Goal: Use online tool/utility: Use online tool/utility

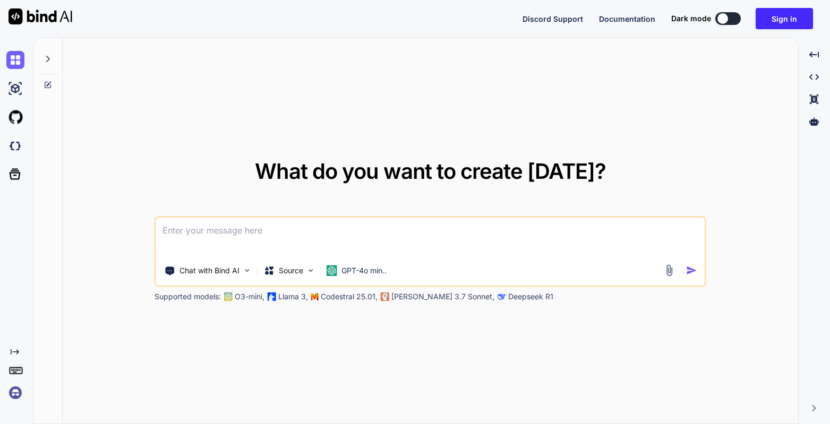
click at [18, 399] on img at bounding box center [15, 393] width 18 height 18
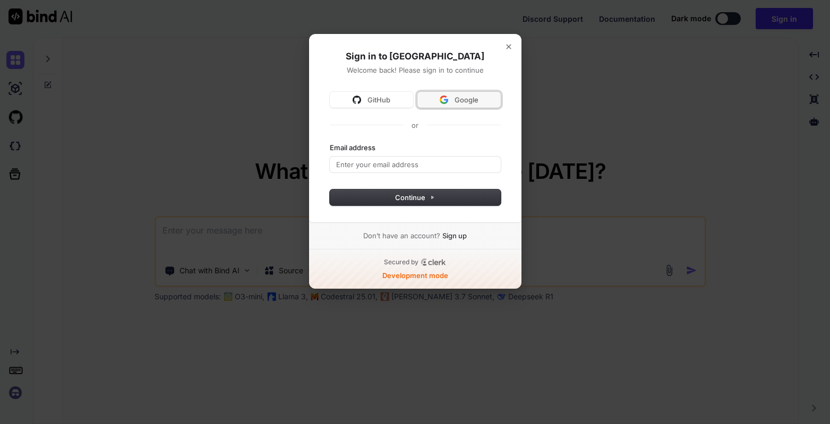
click at [448, 100] on img at bounding box center [444, 100] width 8 height 8
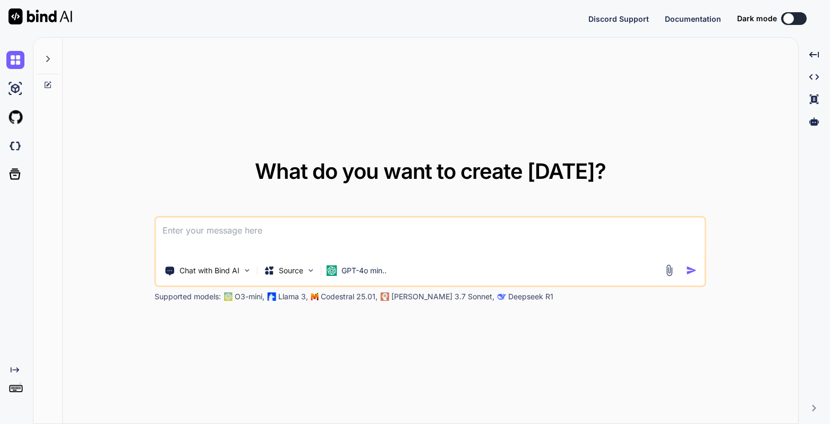
type textarea "x"
click at [3, 391] on div "Created with Pixso." at bounding box center [14, 375] width 29 height 54
click at [12, 392] on img at bounding box center [15, 393] width 18 height 18
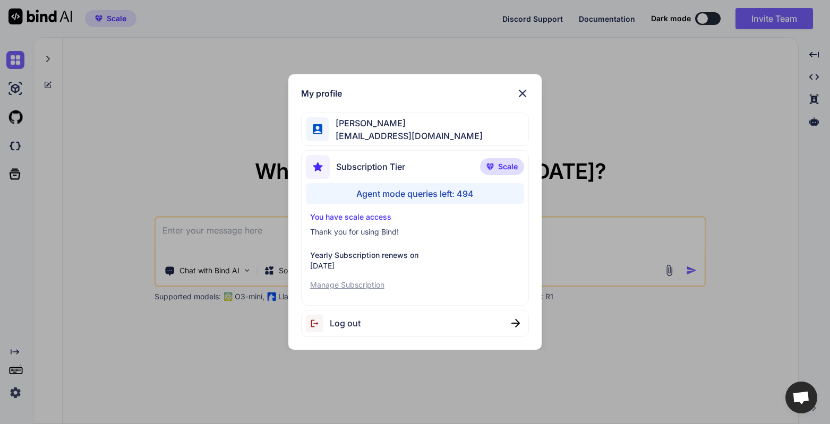
click at [655, 168] on div "My profile John Zakma johnzakma@gmail.com Subscription Tier Scale Agent mode qu…" at bounding box center [415, 212] width 830 height 424
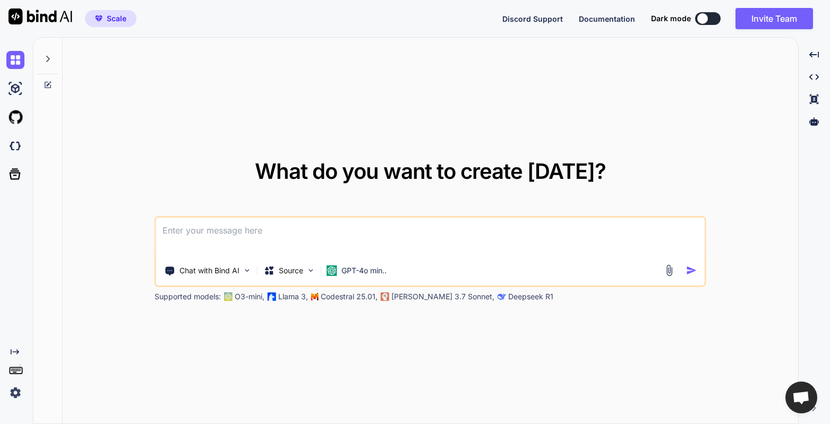
click at [710, 21] on button at bounding box center [707, 18] width 25 height 13
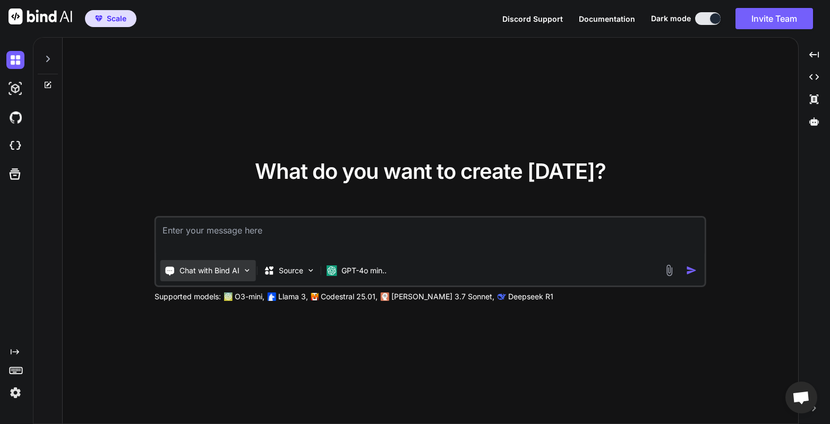
click at [244, 272] on img at bounding box center [247, 270] width 9 height 9
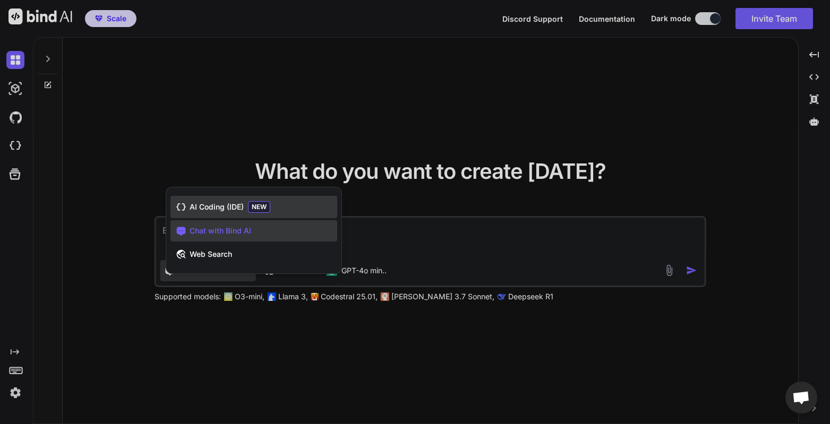
click at [227, 212] on div "AI Coding (IDE) NEW" at bounding box center [254, 207] width 167 height 22
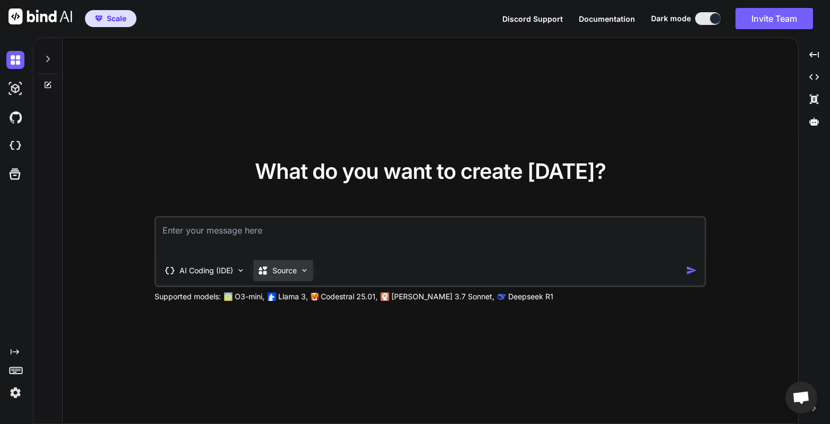
click at [296, 269] on p "Source" at bounding box center [285, 271] width 24 height 11
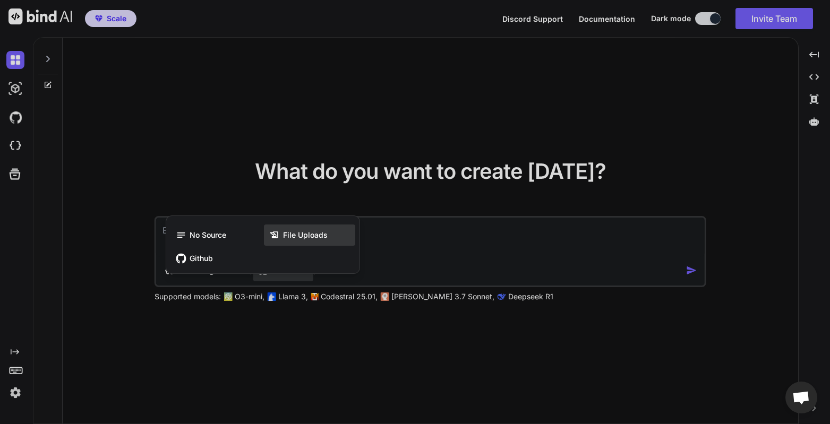
click at [287, 237] on span "File Uploads" at bounding box center [305, 235] width 45 height 11
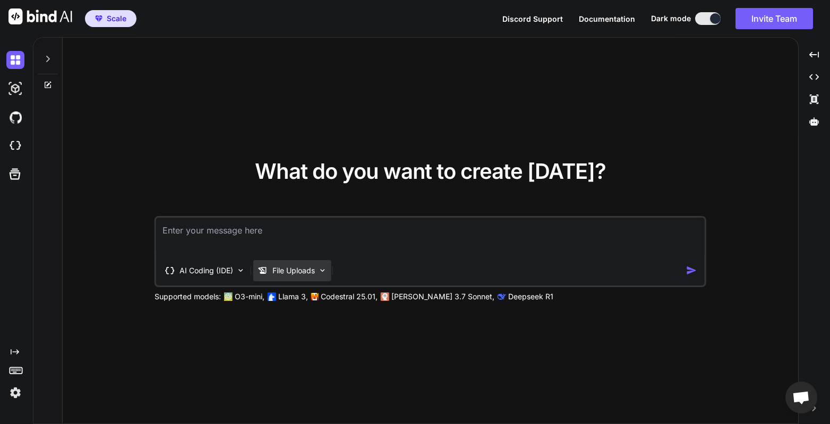
click at [318, 274] on div "File Uploads" at bounding box center [292, 270] width 78 height 21
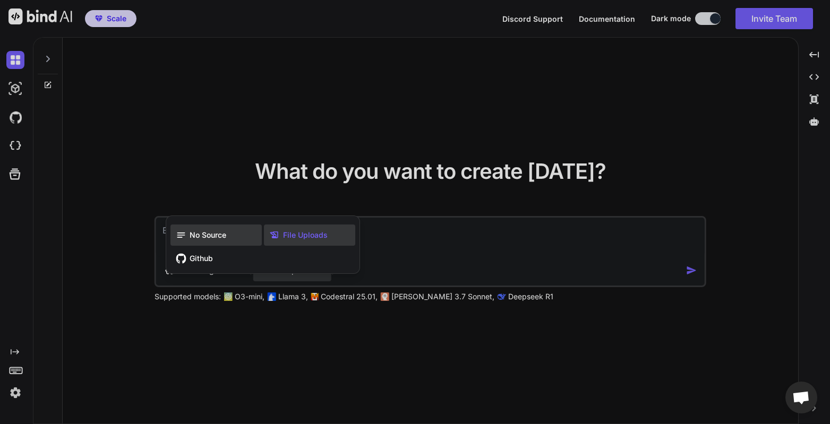
click at [230, 242] on div "No Source" at bounding box center [216, 235] width 91 height 21
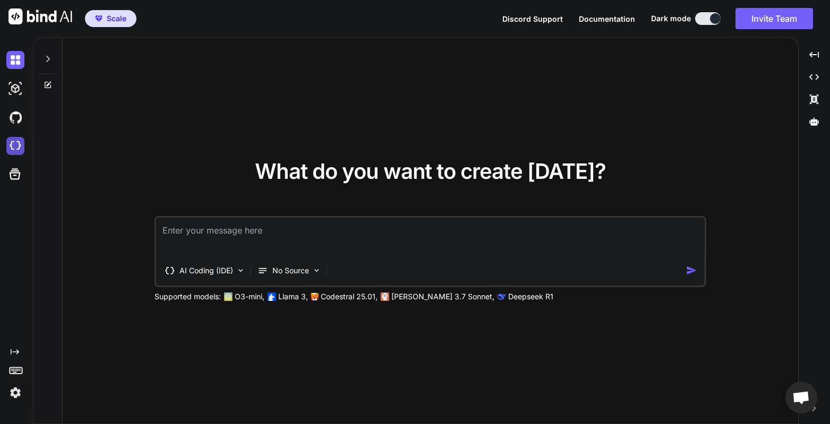
click at [15, 144] on img at bounding box center [15, 146] width 18 height 18
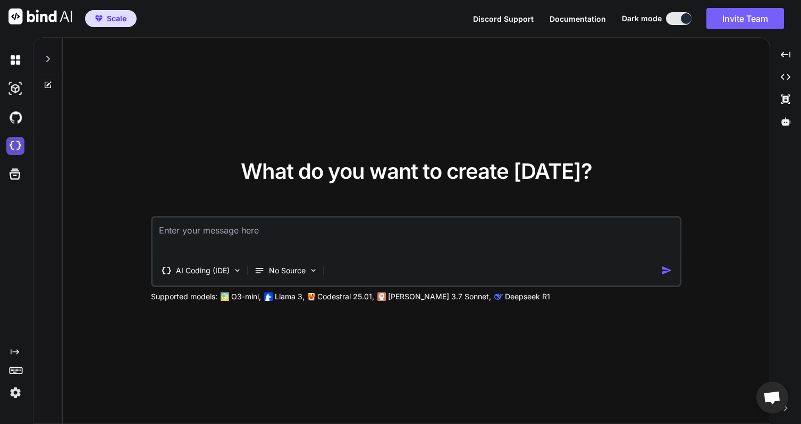
click at [16, 148] on img at bounding box center [15, 146] width 18 height 18
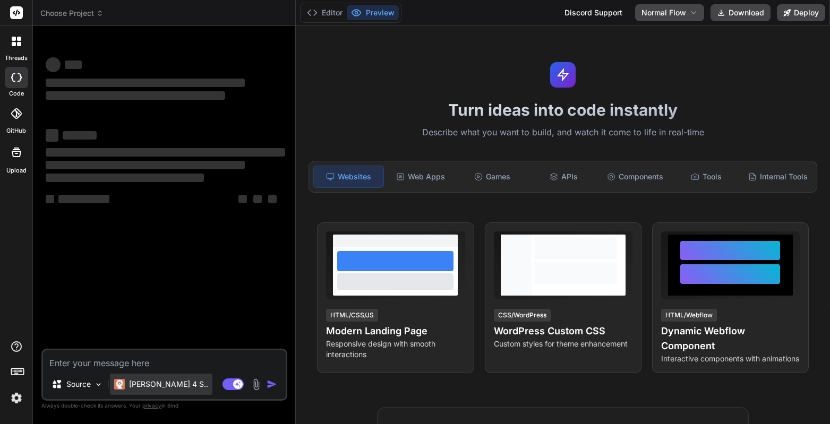
click at [144, 384] on p "[PERSON_NAME] 4 S.." at bounding box center [168, 384] width 79 height 11
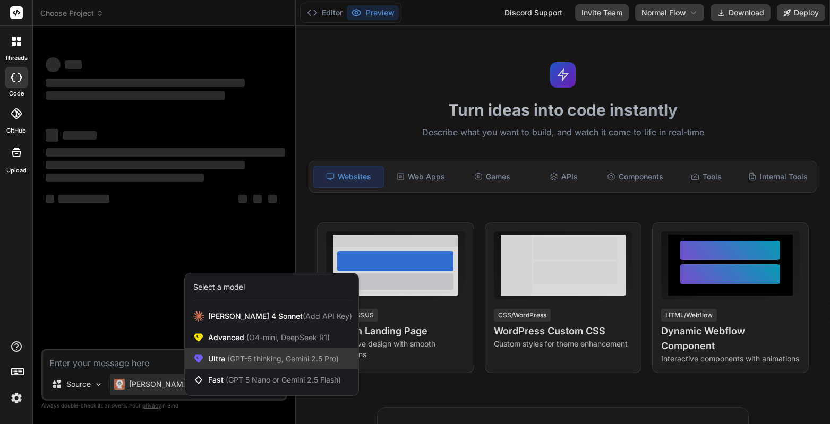
click at [232, 361] on span "(GPT-5 thinking, Gemini 2.5 Pro)" at bounding box center [282, 358] width 114 height 9
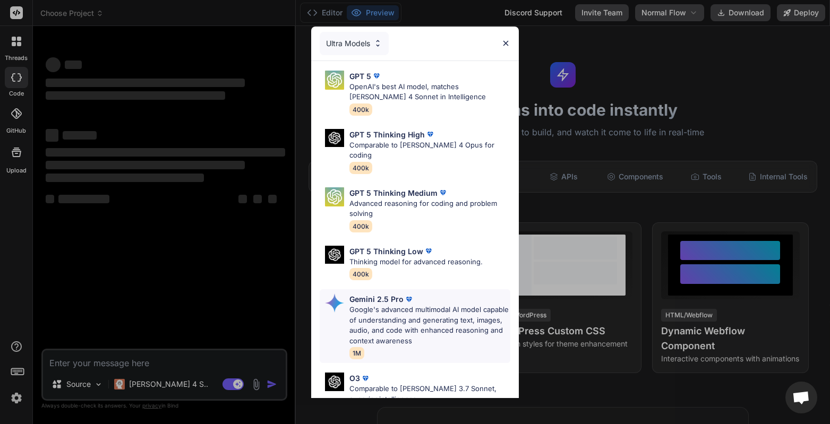
click at [403, 305] on p "Google's advanced multimodal AI model capable of understanding and generating t…" at bounding box center [430, 325] width 161 height 41
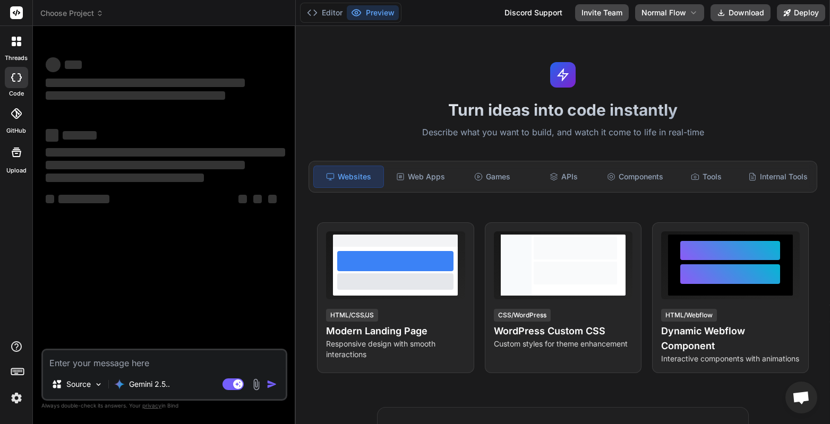
click at [256, 385] on img at bounding box center [256, 385] width 12 height 12
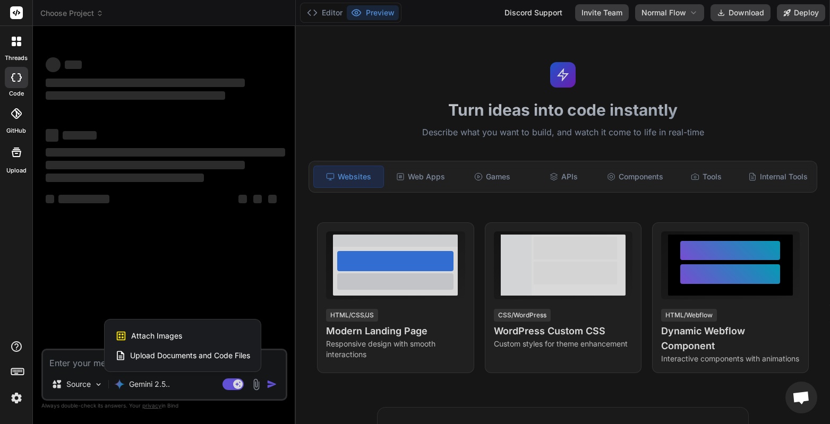
click at [161, 337] on span "Attach Images" at bounding box center [156, 336] width 51 height 11
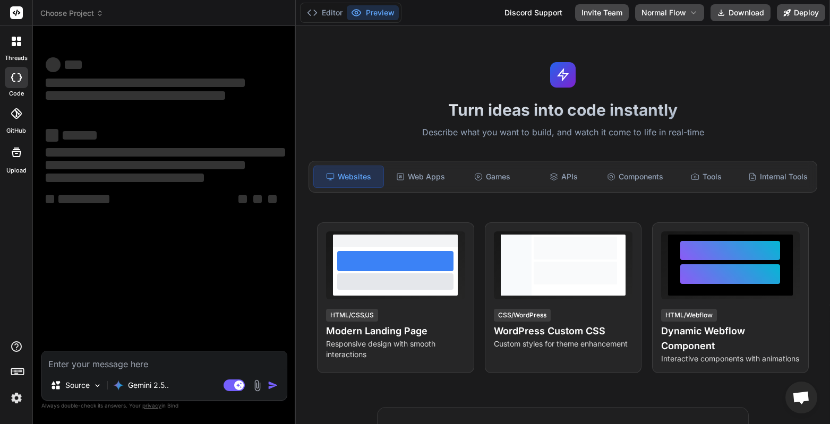
type textarea "x"
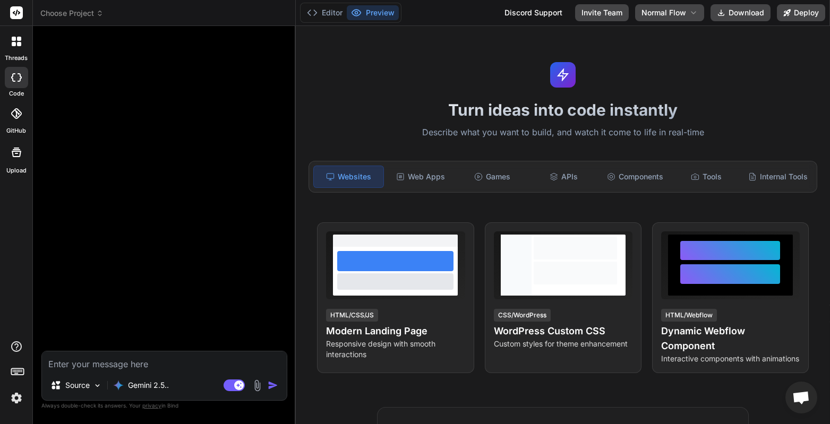
type input "C:\fakepath\Screenshot 2025-10-12 at 12.23.40 PM.png"
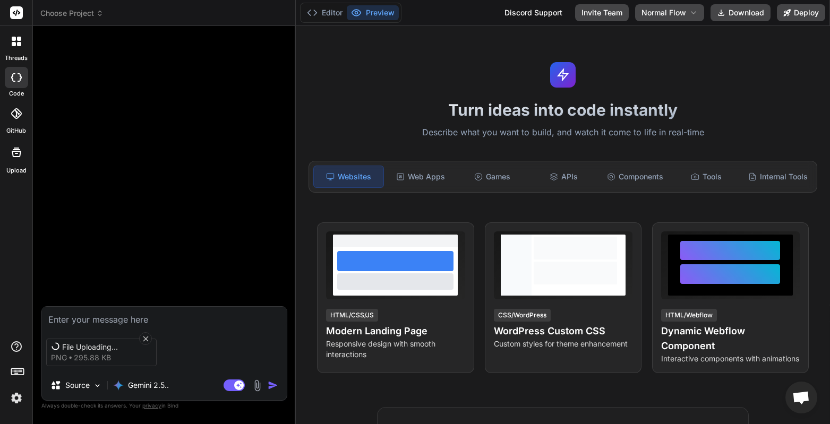
click at [222, 322] on textarea at bounding box center [164, 316] width 245 height 19
type textarea "x"
type textarea "I"
type textarea "x"
type textarea "I"
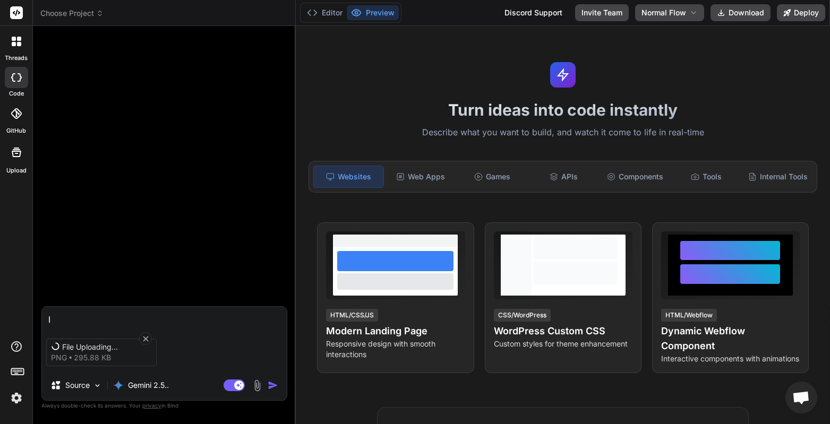
type textarea "x"
type textarea "I w"
type textarea "x"
type textarea "I wa"
type textarea "x"
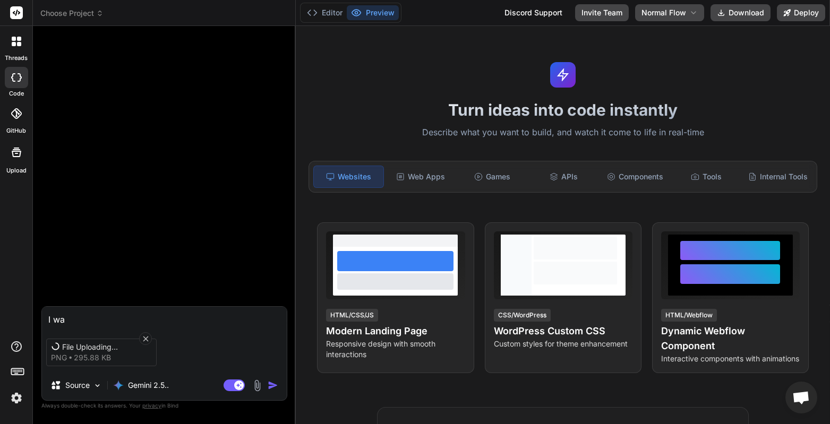
type textarea "I wan"
type textarea "x"
type textarea "I want"
type textarea "x"
type textarea "I want"
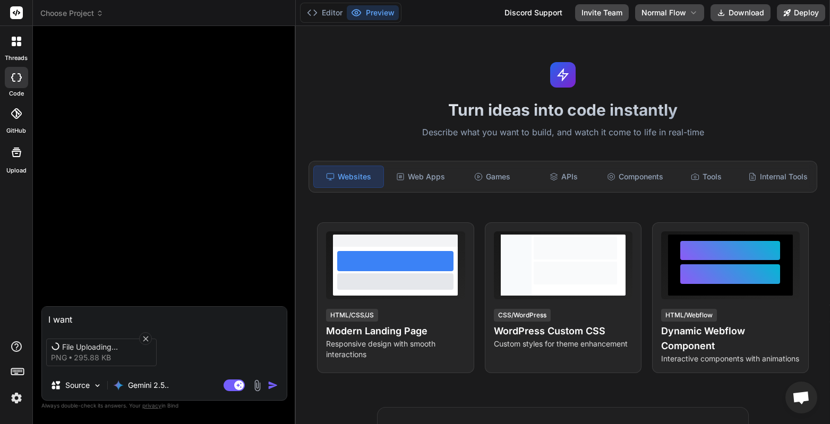
type textarea "x"
type textarea "I want y"
type textarea "x"
type textarea "I want yo"
type textarea "x"
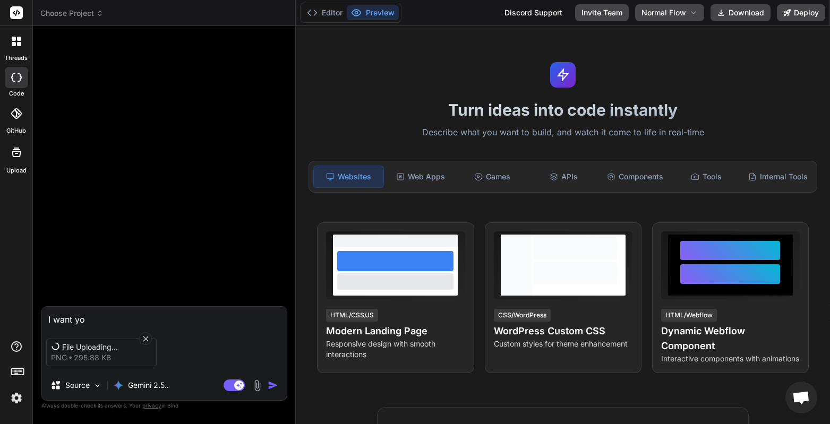
type textarea "I want you"
type textarea "x"
type textarea "I want you"
type textarea "x"
type textarea "I want you to"
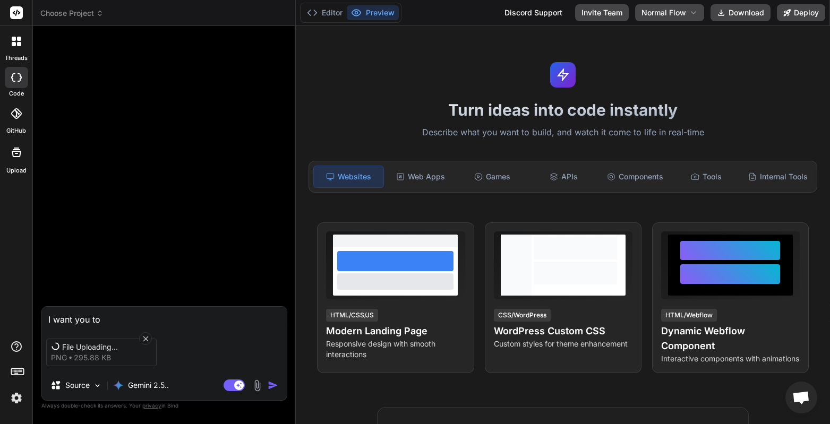
type textarea "x"
type textarea "I want you to"
type textarea "x"
type textarea "I want you to r"
type textarea "x"
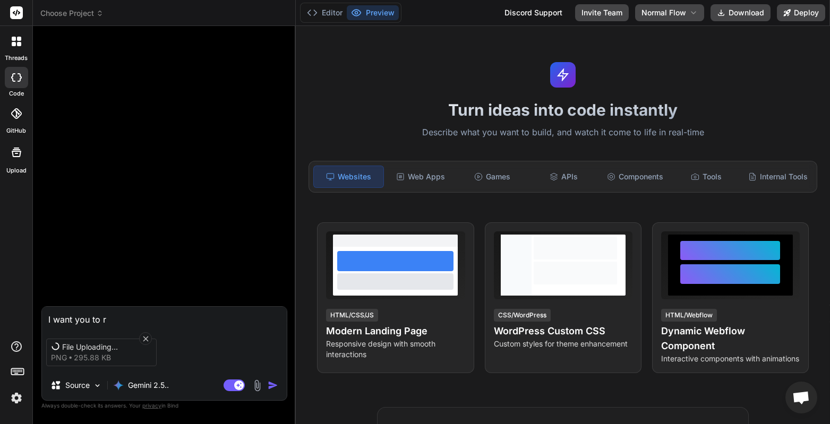
type textarea "I want you to re"
type textarea "x"
type textarea "I want you to red"
type textarea "x"
type textarea "I want you to rede"
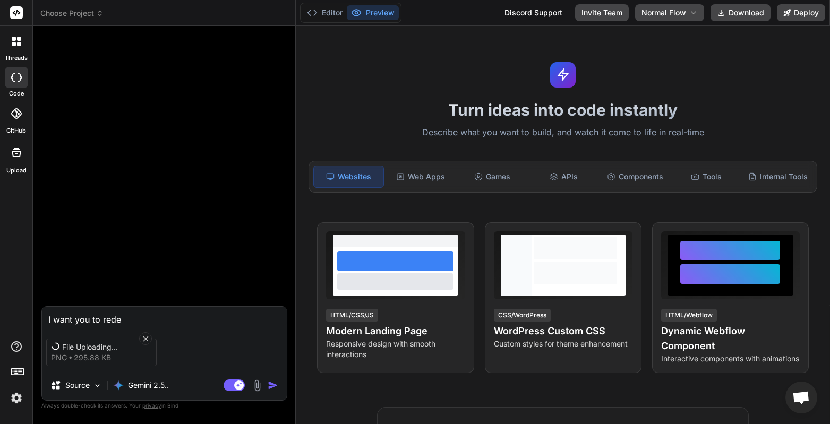
type textarea "x"
type textarea "I want you to redes"
type textarea "x"
type textarea "I want you to redesi"
type textarea "x"
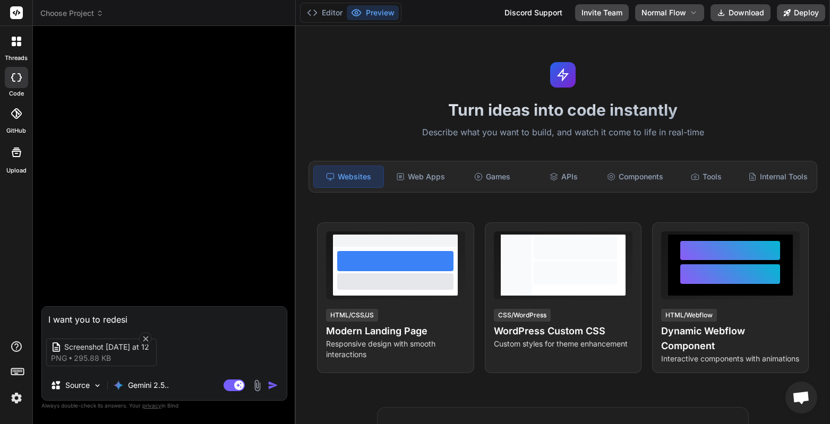
type textarea "I want you to redesig"
type textarea "x"
type textarea "I want you to redesign"
type textarea "x"
type textarea "I want you to redesign t"
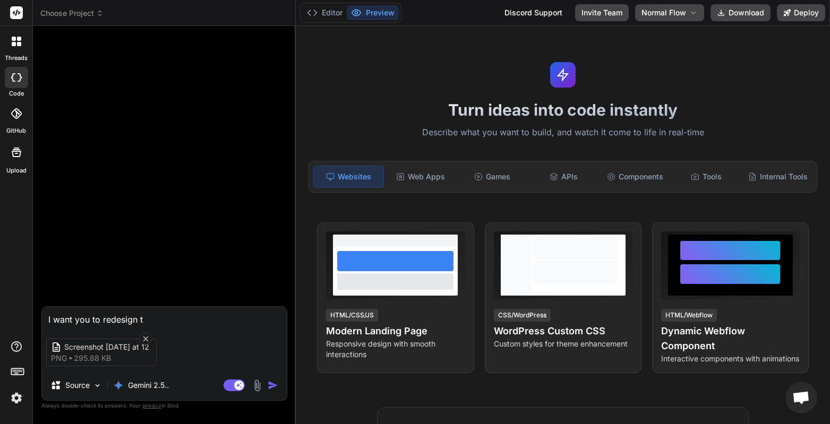
type textarea "x"
type textarea "I want you to redesign th"
type textarea "x"
type textarea "I want you to redesign this"
type textarea "x"
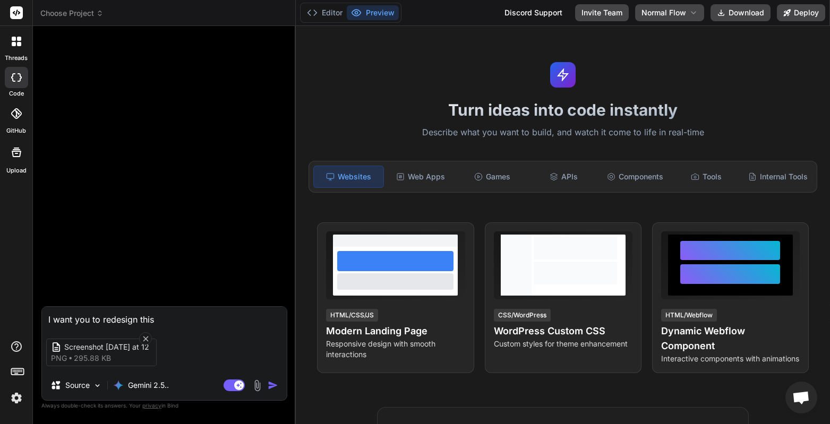
type textarea "I want you to redesign this"
type textarea "x"
type textarea "I want you to redesign this i"
type textarea "x"
type textarea "I want you to redesign this in"
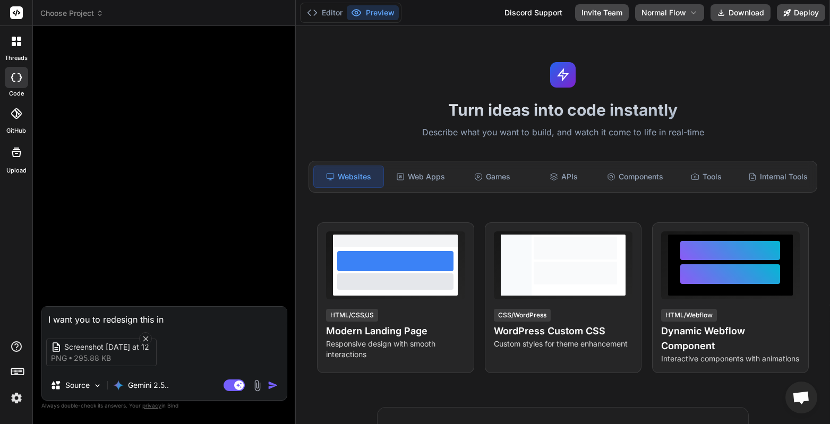
type textarea "x"
type textarea "I want you to redesign this int"
type textarea "x"
type textarea "I want you to redesign this inte"
type textarea "x"
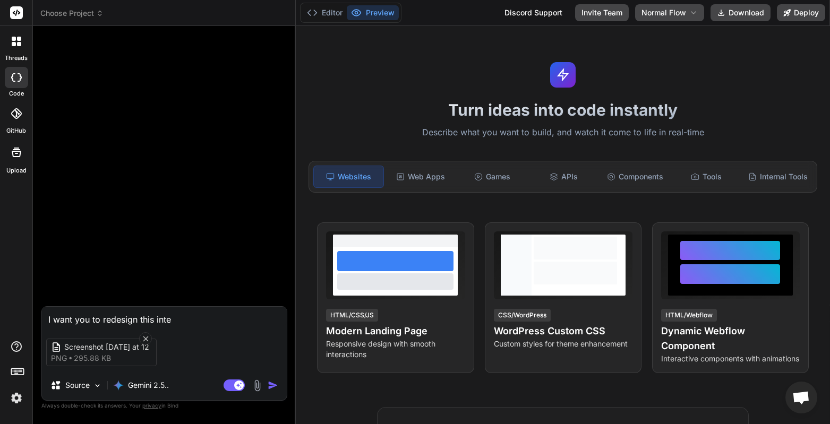
type textarea "I want you to redesign this inter"
type textarea "x"
type textarea "I want you to redesign this interf"
type textarea "x"
type textarea "I want you to redesign this interfa"
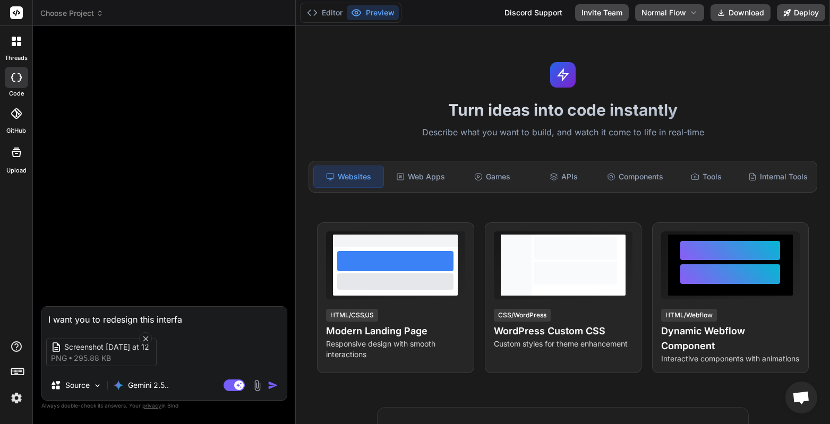
type textarea "x"
type textarea "I want you to redesign this interfac"
type textarea "x"
type textarea "I want you to redesign this interface"
type textarea "x"
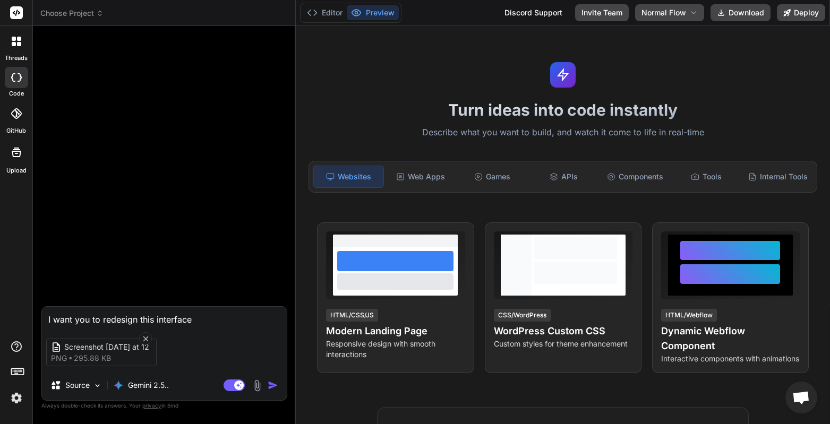
type textarea "I want you to redesign this interface"
type textarea "x"
type textarea "I want you to redesign this interface c"
type textarea "x"
type textarea "I want you to redesign this interface co"
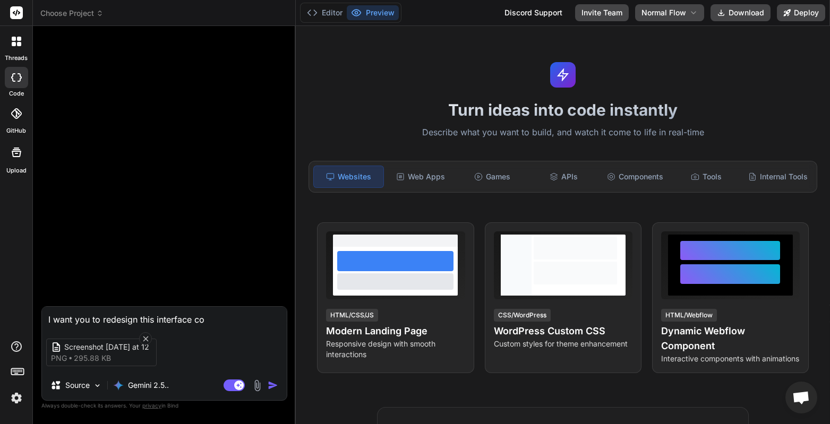
type textarea "x"
type textarea "I want you to redesign this interface cor"
type textarea "x"
type textarea "I want you to redesign this interface cor"
type textarea "x"
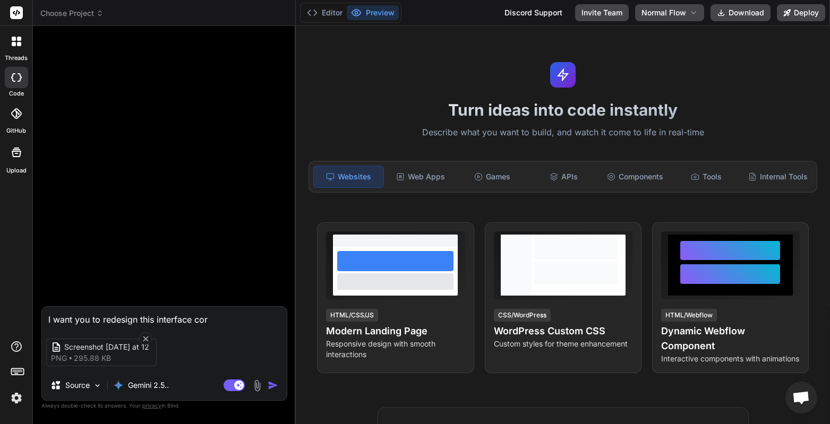
type textarea "I want you to redesign this interface cor"
type textarea "x"
type textarea "I want you to redesign this interface co"
type textarea "x"
type textarea "I want you to redesign this interface c"
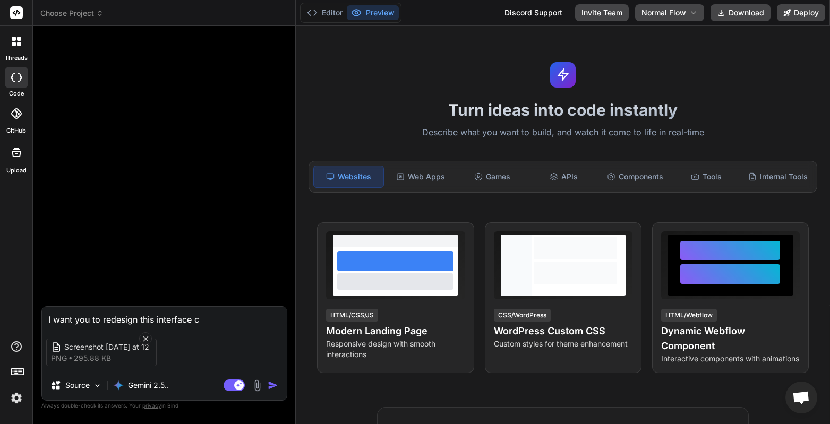
type textarea "x"
type textarea "I want you to redesign this interface"
type textarea "x"
type textarea "I want you to redesign this interface f"
type textarea "x"
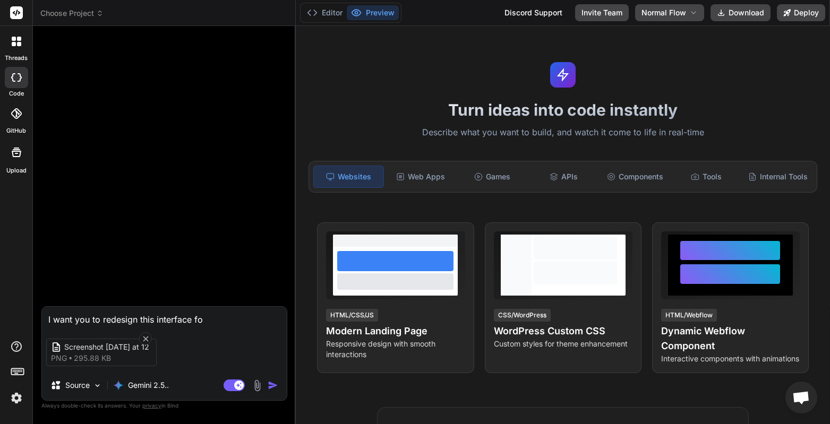
type textarea "I want you to redesign this interface for"
type textarea "x"
type textarea "I want you to redesign this interface for"
type textarea "x"
type textarea "I want you to redesign this interface for B"
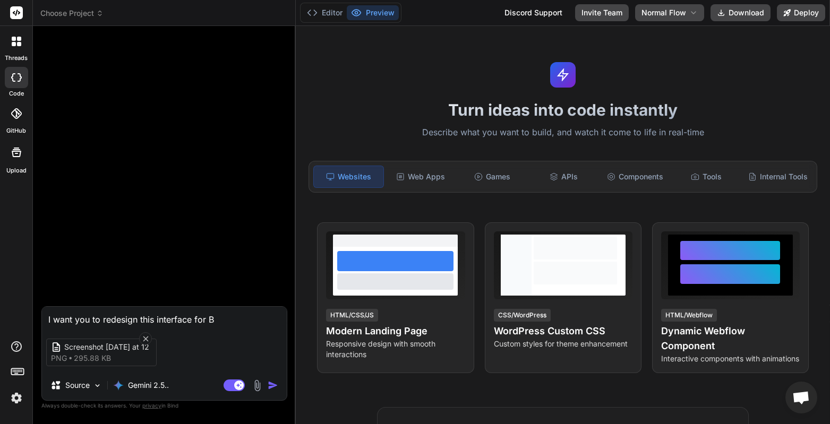
type textarea "x"
type textarea "I want you to redesign this interface for Bi"
type textarea "x"
type textarea "I want you to redesign this interface for Bin"
type textarea "x"
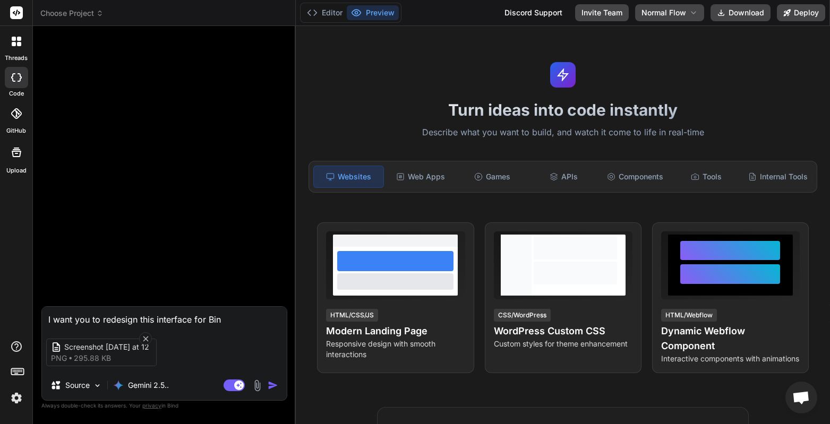
type textarea "I want you to redesign this interface for Bin"
type textarea "x"
type textarea "I want you to redesign this interface for Bin"
type textarea "x"
type textarea "I want you to redesign this interface for Bind"
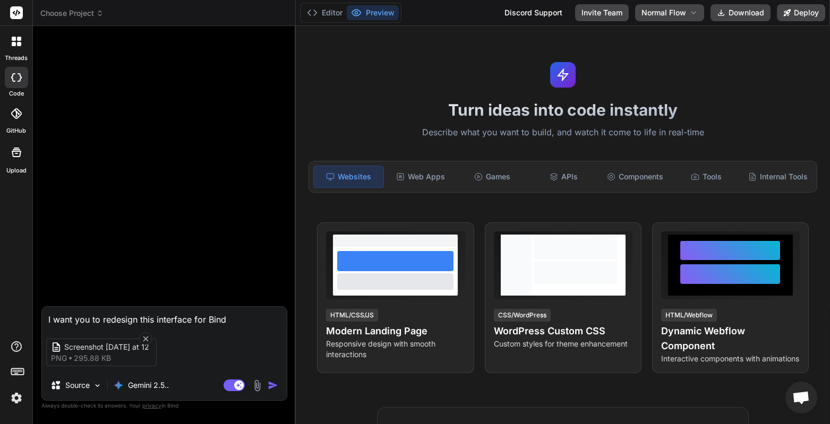
type textarea "x"
type textarea "I want you to redesign this interface for Bind"
type textarea "x"
type textarea "I want you to redesign this interface for Bind AI"
type textarea "x"
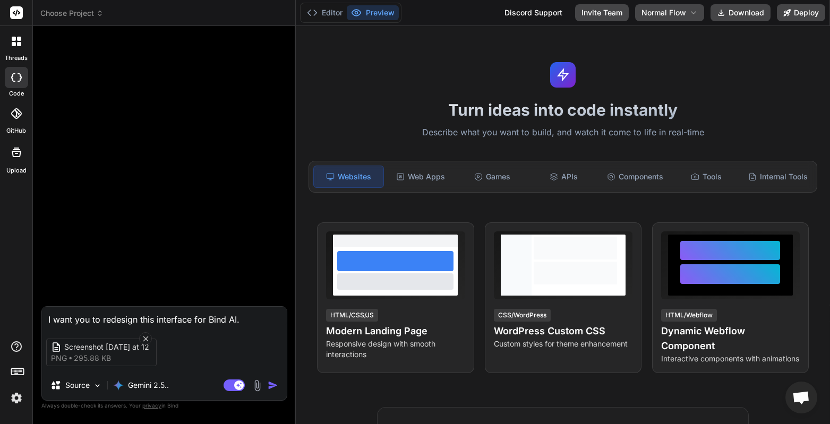
type textarea "I want you to redesign this interface for Bind AI."
type textarea "x"
type textarea "I want you to redesign this interface for Bind AI."
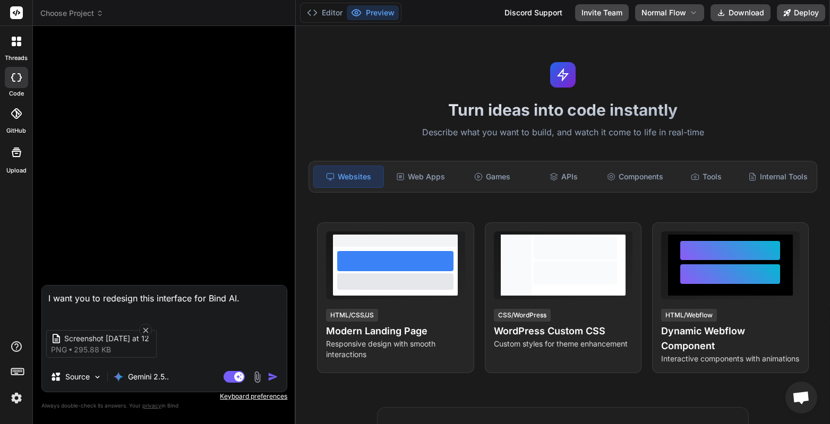
type textarea "x"
type textarea "I want you to redesign this interface for Bind AI."
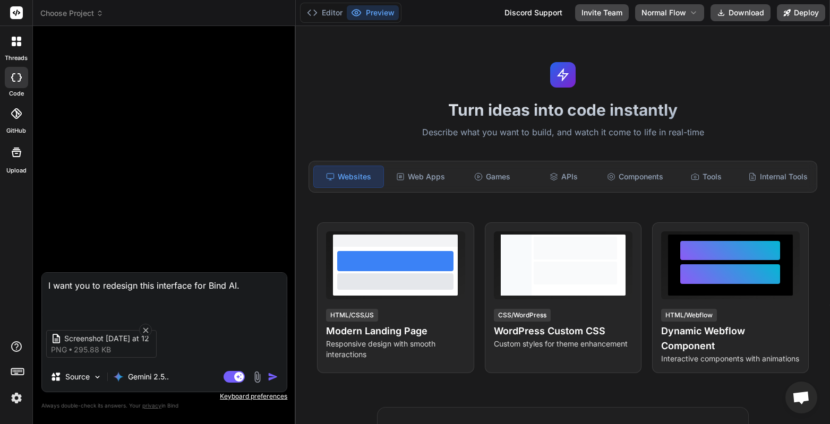
paste textarea "Bind AI is an all-in-one AI-powered development platform and code assistant des…"
type textarea "x"
type textarea "I want you to redesign this interface for Bind AI. Bind AI is an all-in-one AI-…"
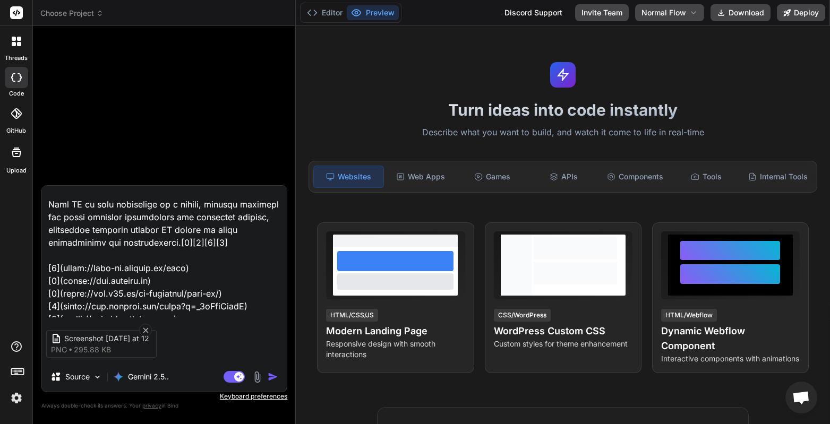
scroll to position [703, 0]
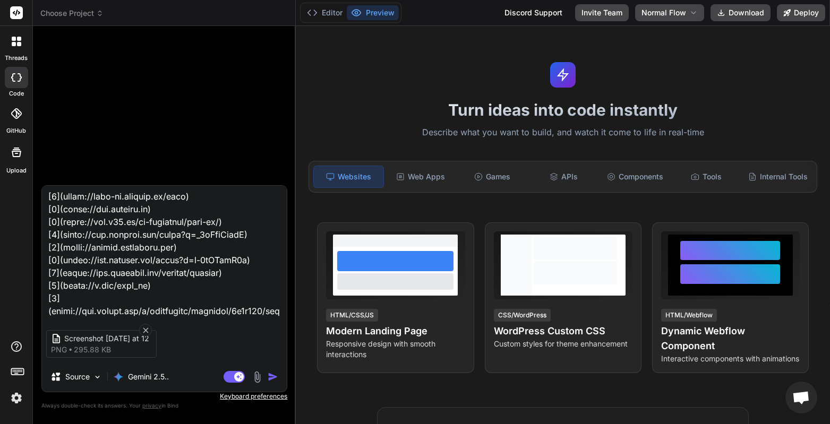
drag, startPoint x: 133, startPoint y: 244, endPoint x: 189, endPoint y: 339, distance: 109.8
click at [189, 339] on div "Screenshot 2025-10-12 at 12 png 295.88 KB Source Gemini 2.5.. Agent Mode. When …" at bounding box center [164, 288] width 246 height 207
type textarea "x"
type textarea "I want you to redesign this interface for Bind AI. Bind AI is an all-in-one AI-…"
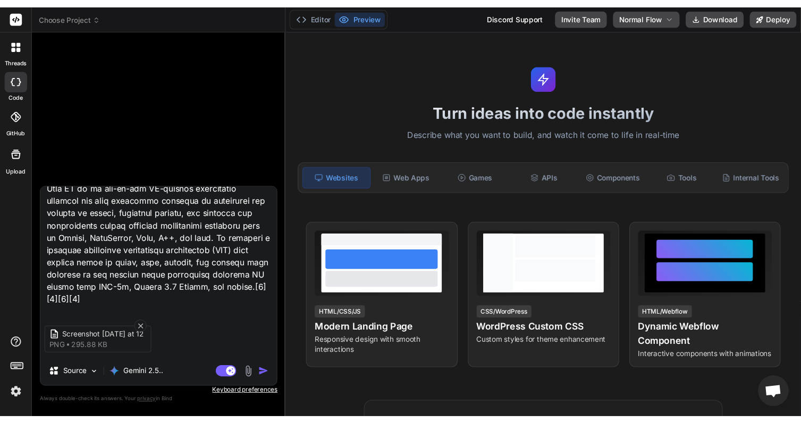
scroll to position [0, 0]
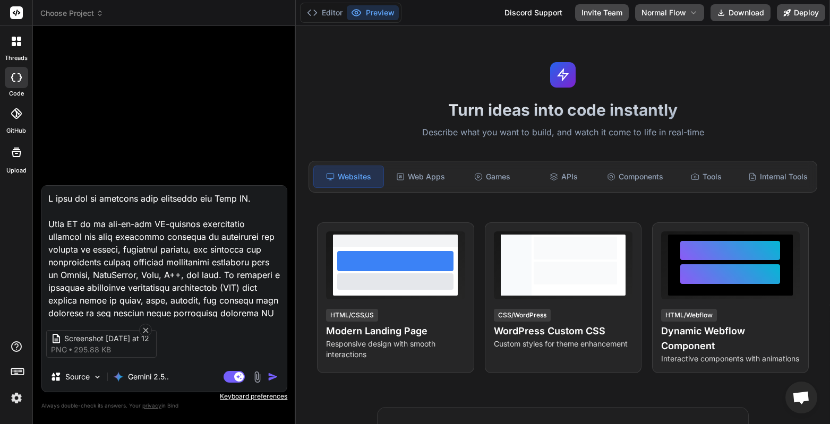
click at [156, 198] on textarea at bounding box center [164, 252] width 245 height 132
type textarea "x"
type textarea "I want you to redesign this hinterface for Bind AI. Bind AI is an all-in-one AI…"
type textarea "x"
type textarea "I want you to redesign this hointerface for Bind AI. Bind AI is an all-in-one A…"
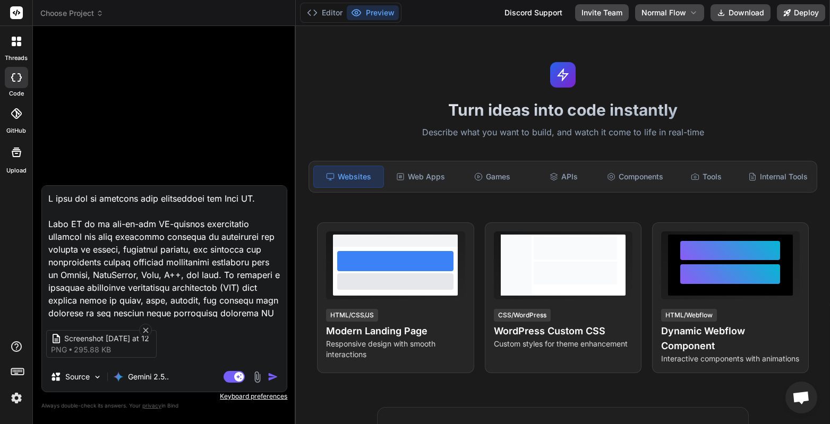
type textarea "x"
type textarea "I want you to redesign this homeinterface for Bind AI. Bind AI is an all-in-one…"
type textarea "x"
type textarea "I want you to redesign this homepinterface for Bind AI. Bind AI is an all-in-on…"
type textarea "x"
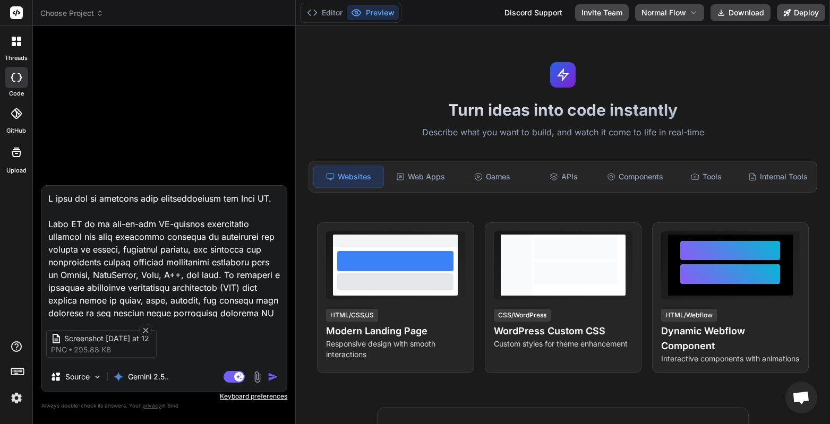
type textarea "I want you to redesign this homepainterface for Bind AI. Bind AI is an all-in-o…"
type textarea "x"
type textarea "I want you to redesign this homepaginterface for Bind AI. Bind AI is an all-in-…"
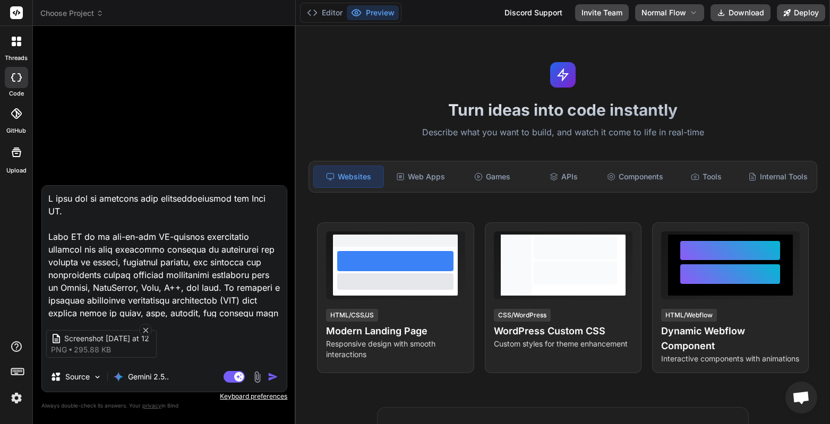
type textarea "x"
type textarea "I want you to redesign this homepageinterface for Bind AI. Bind AI is an all-in…"
type textarea "x"
type textarea "I want you to redesign this homepage interface for Bind AI. Bind AI is an all-i…"
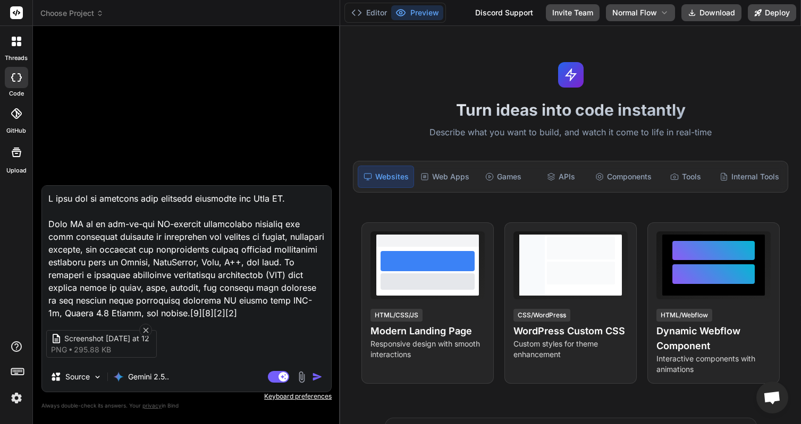
drag, startPoint x: 286, startPoint y: 222, endPoint x: 320, endPoint y: 222, distance: 34.5
click at [320, 222] on div "Bind AI Web Search Created with Pixso. Code Generator Screenshot 2025-10-12 at …" at bounding box center [186, 225] width 307 height 398
drag, startPoint x: 84, startPoint y: 234, endPoint x: 95, endPoint y: 246, distance: 15.8
click at [95, 246] on textarea at bounding box center [186, 252] width 289 height 132
type textarea "x"
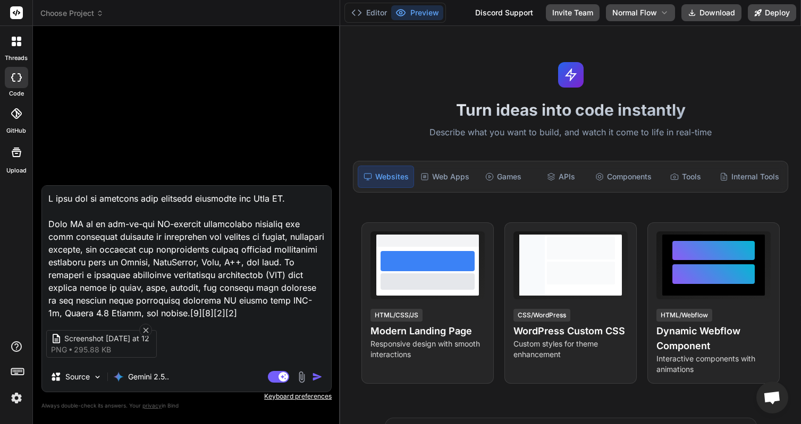
type textarea "I want you to redesign this homepage interface for Bind AI. Bind AI is an all-i…"
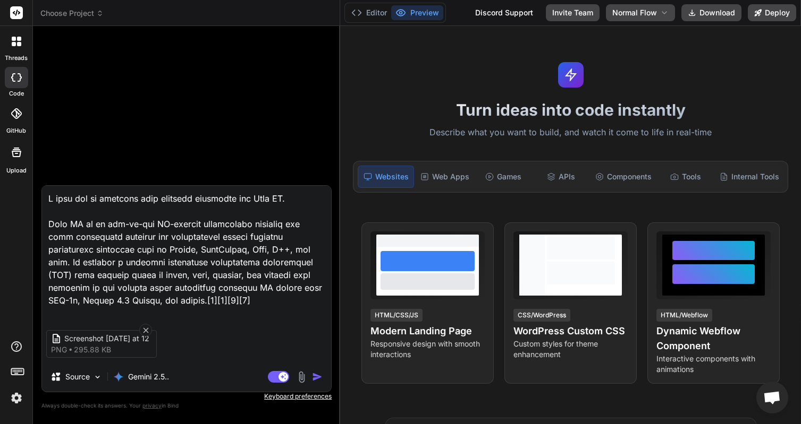
type textarea "x"
type textarea "I want you to redesign this homepage interface for Bind AI. Bind AI is an all-i…"
type textarea "x"
type textarea "I want you to redesign this homepage interface for Bind AI. Bind AI is an all-i…"
click at [83, 239] on textarea at bounding box center [186, 252] width 289 height 132
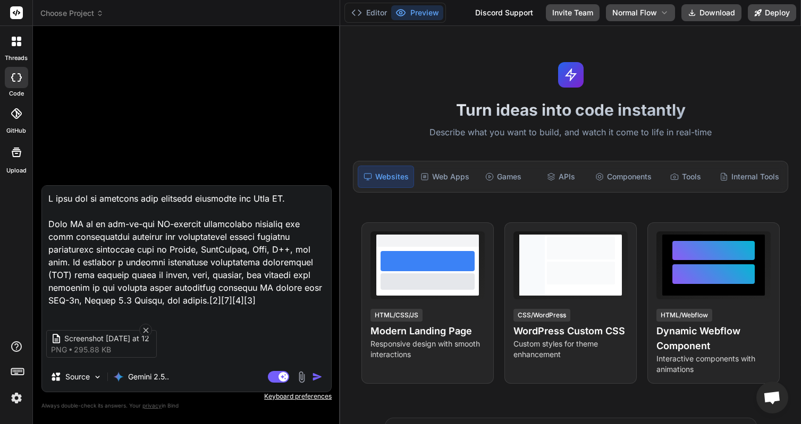
type textarea "x"
type textarea "I want you to redesign this homepage interface for Bind AI. Bind AI is an all-i…"
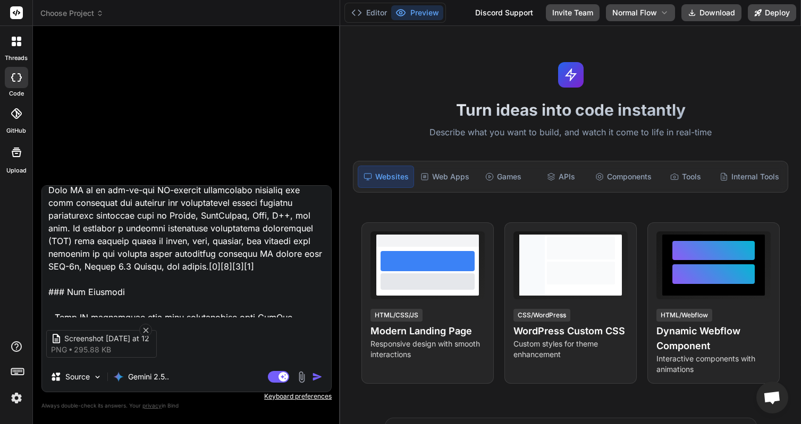
scroll to position [36, 0]
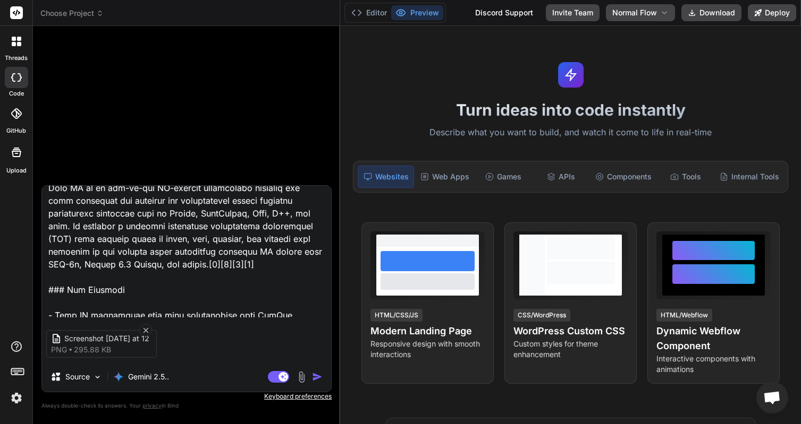
drag, startPoint x: 265, startPoint y: 248, endPoint x: 285, endPoint y: 271, distance: 30.9
click at [285, 271] on textarea at bounding box center [186, 252] width 289 height 132
type textarea "x"
type textarea "I want you to redesign this homepage interface for Bind AI. Bind AI is an all-i…"
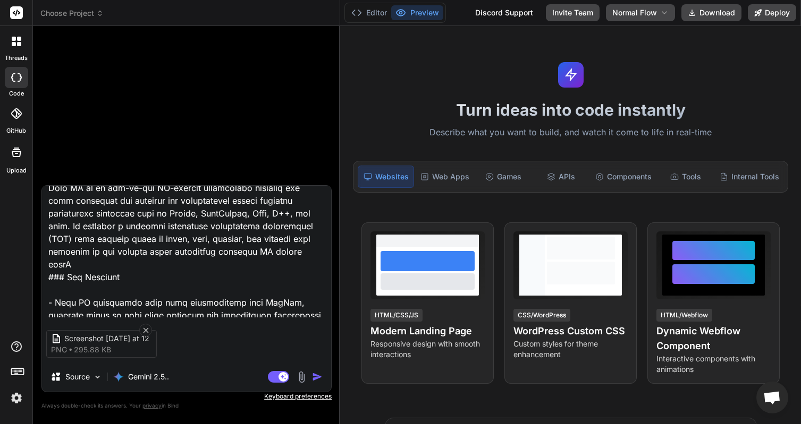
scroll to position [23, 0]
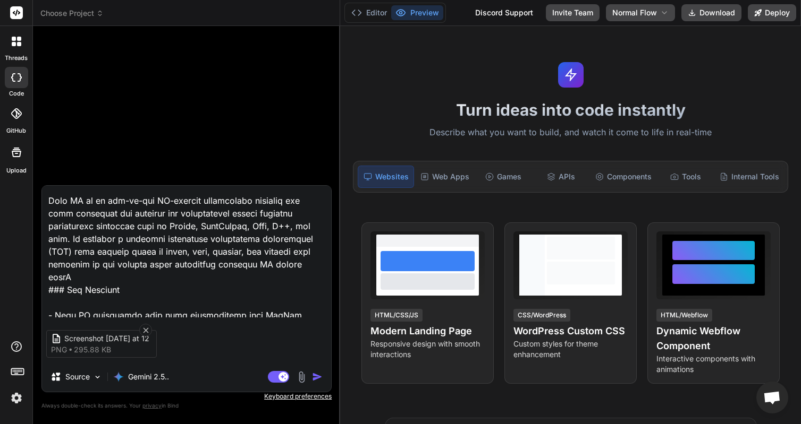
type textarea "x"
type textarea "I want you to redesign this homepage interface for Bind AI. Bind AI is an all-i…"
type textarea "x"
type textarea "I want you to redesign this homepage interface for Bind AI. Bind AI is an all-i…"
type textarea "x"
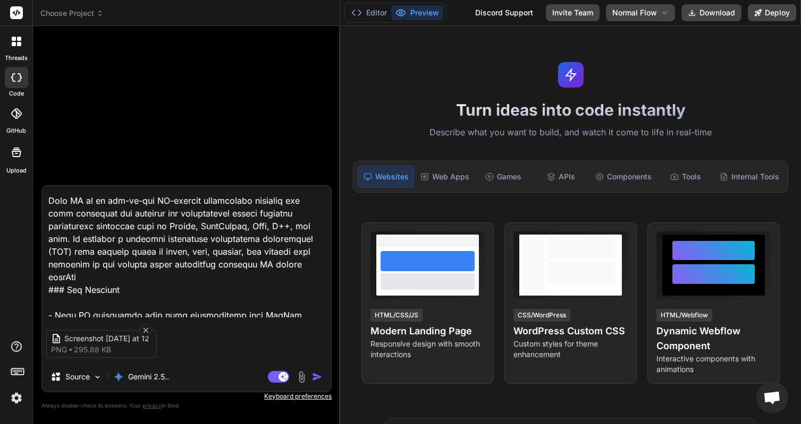
type textarea "I want you to redesign this homepage interface for Bind AI. Bind AI is an all-i…"
type textarea "x"
type textarea "I want you to redesign this homepage interface for Bind AI. Bind AI is an all-i…"
type textarea "x"
type textarea "I want you to redesign this homepage interface for Bind AI. Bind AI is an all-i…"
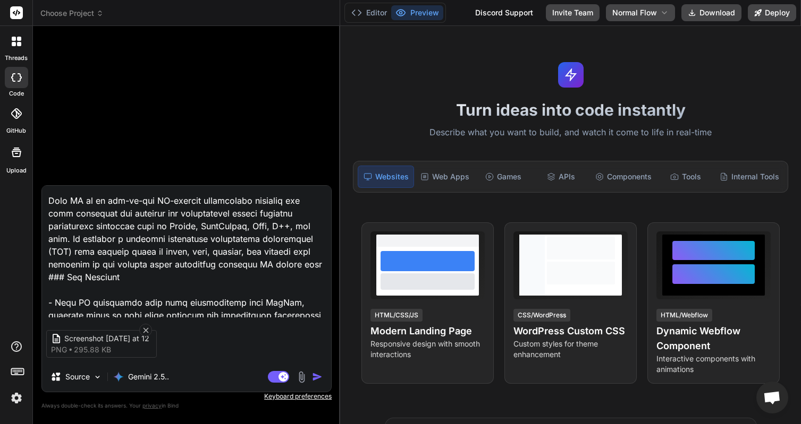
type textarea "x"
type textarea "I want you to redesign this homepage interface for Bind AI. Bind AI is an all-i…"
type textarea "x"
type textarea "I want you to redesign this homepage interface for Bind AI. Bind AI is an all-i…"
type textarea "x"
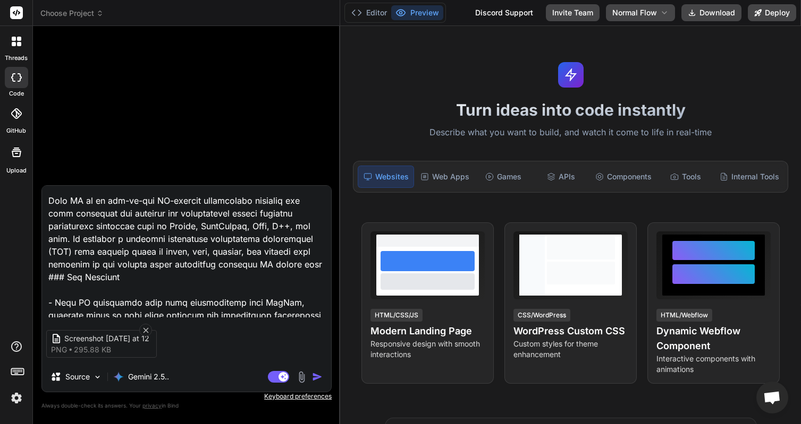
type textarea "I want you to redesign this homepage interface for Bind AI. Bind AI is an all-i…"
type textarea "x"
type textarea "I want you to redesign this homepage interface for Bind AI. Bind AI is an all-i…"
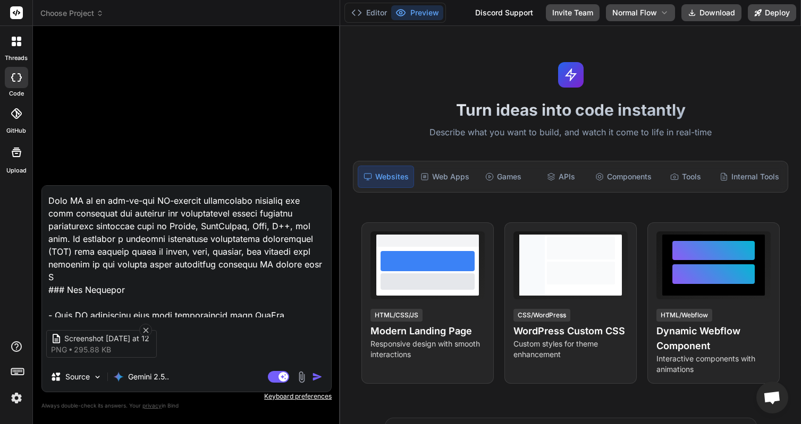
type textarea "x"
type textarea "I want you to redesign this homepage interface for Bind AI. Bind AI is an all-i…"
type textarea "x"
type textarea "I want you to redesign this homepage interface for Bind AI. Bind AI is an all-i…"
type textarea "x"
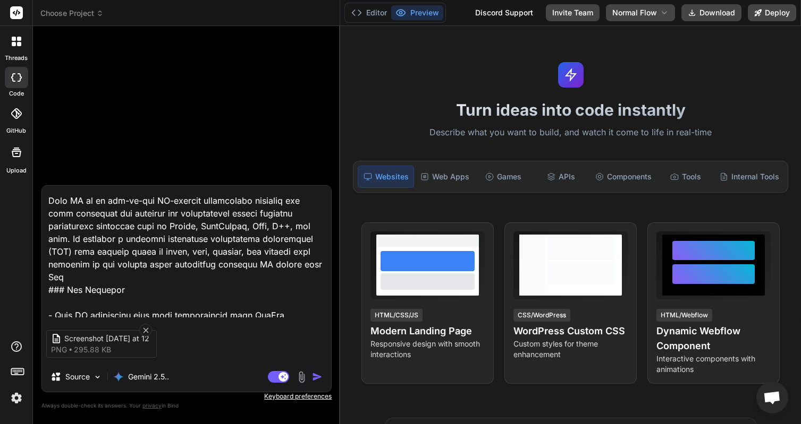
type textarea "I want you to redesign this homepage interface for Bind AI. Bind AI is an all-i…"
type textarea "x"
type textarea "I want you to redesign this homepage interface for Bind AI. Bind AI is an all-i…"
type textarea "x"
type textarea "I want you to redesign this homepage interface for Bind AI. Bind AI is an all-i…"
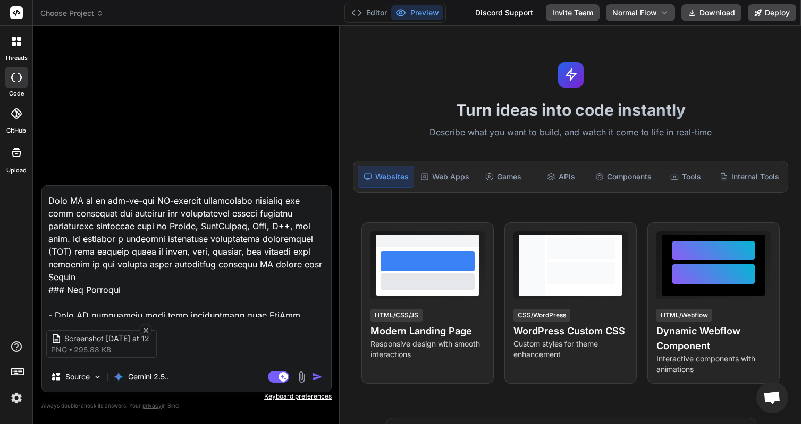
type textarea "x"
type textarea "I want you to redesign this homepage interface for Bind AI. Bind AI is an all-i…"
type textarea "x"
type textarea "I want you to redesign this homepage interface for Bind AI. Bind AI is an all-i…"
type textarea "x"
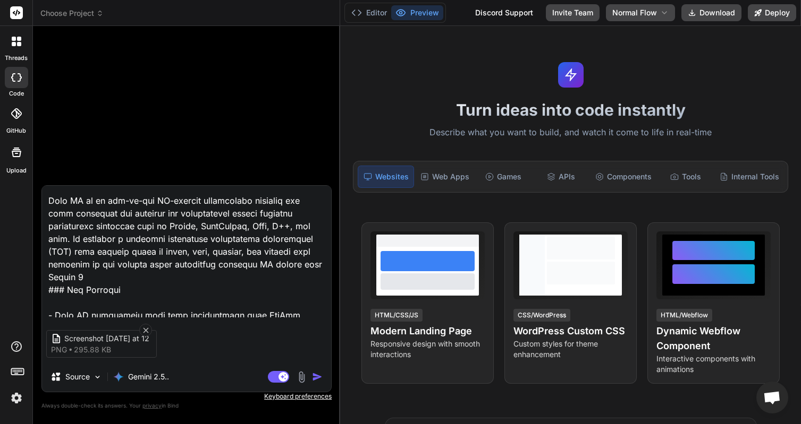
type textarea "I want you to redesign this homepage interface for Bind AI. Bind AI is an all-i…"
type textarea "x"
type textarea "I want you to redesign this homepage interface for Bind AI. Bind AI is an all-i…"
type textarea "x"
type textarea "I want you to redesign this homepage interface for Bind AI. Bind AI is an all-i…"
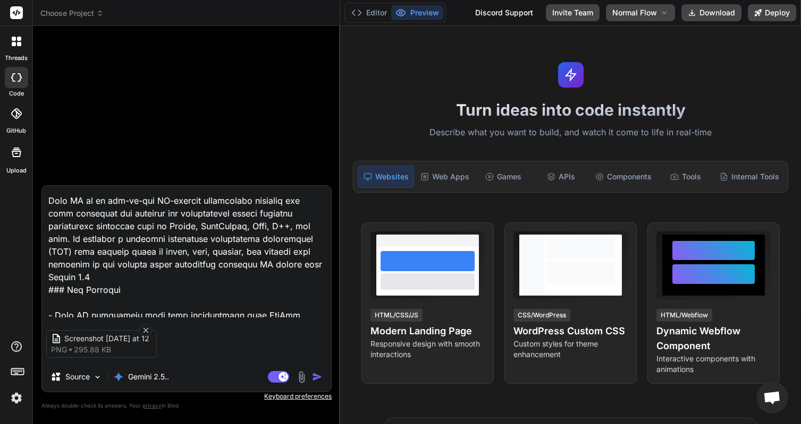
type textarea "x"
type textarea "I want you to redesign this homepage interface for Bind AI. Bind AI is an all-i…"
type textarea "x"
type textarea "I want you to redesign this homepage interface for Bind AI. Bind AI is an all-i…"
type textarea "x"
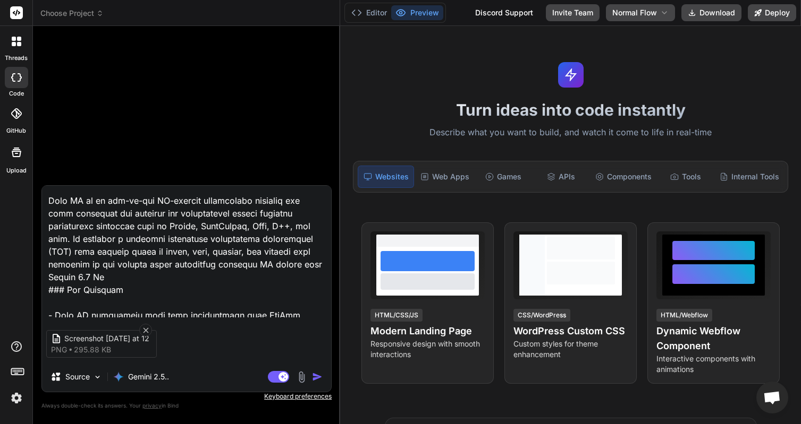
type textarea "I want you to redesign this homepage interface for Bind AI. Bind AI is an all-i…"
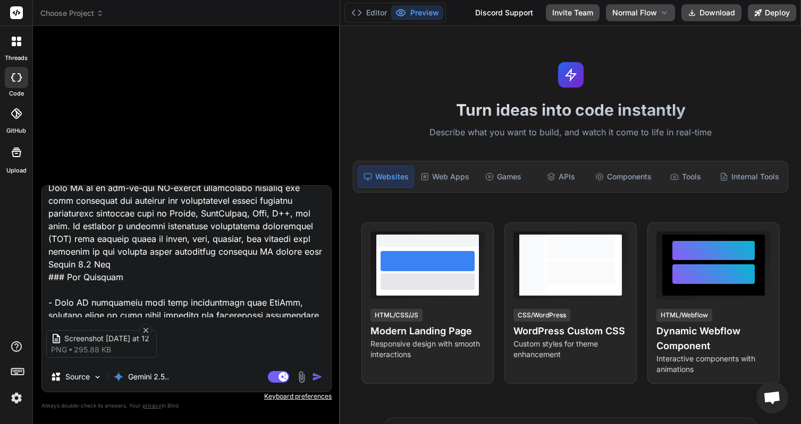
type textarea "x"
type textarea "I want you to redesign this homepage interface for Bind AI. Bind AI is an all-i…"
type textarea "x"
type textarea "I want you to redesign this homepage interface for Bind AI. Bind AI is an all-i…"
type textarea "x"
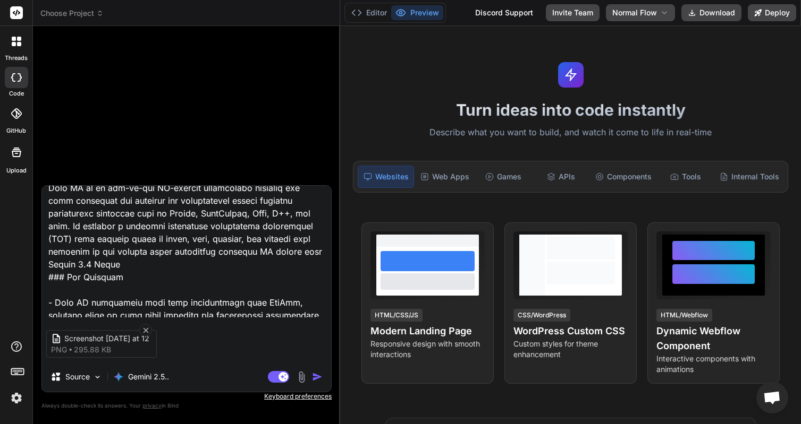
type textarea "I want you to redesign this homepage interface for Bind AI. Bind AI is an all-i…"
type textarea "x"
type textarea "I want you to redesign this homepage interface for Bind AI. Bind AI is an all-i…"
type textarea "x"
type textarea "I want you to redesign this homepage interface for Bind AI. Bind AI is an all-i…"
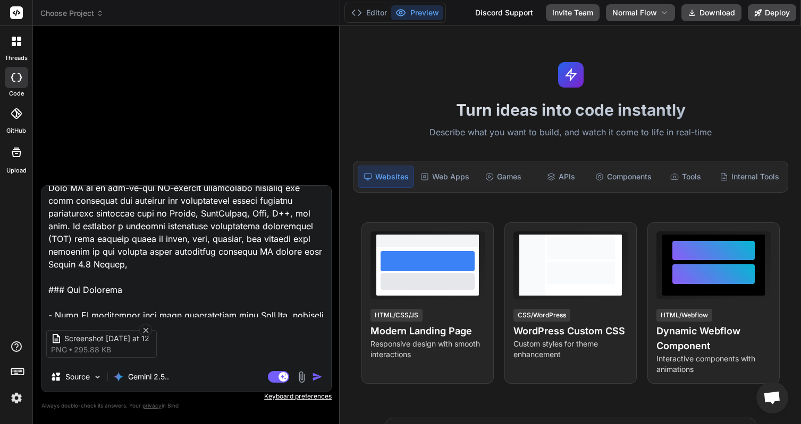
click at [186, 261] on textarea at bounding box center [186, 252] width 289 height 132
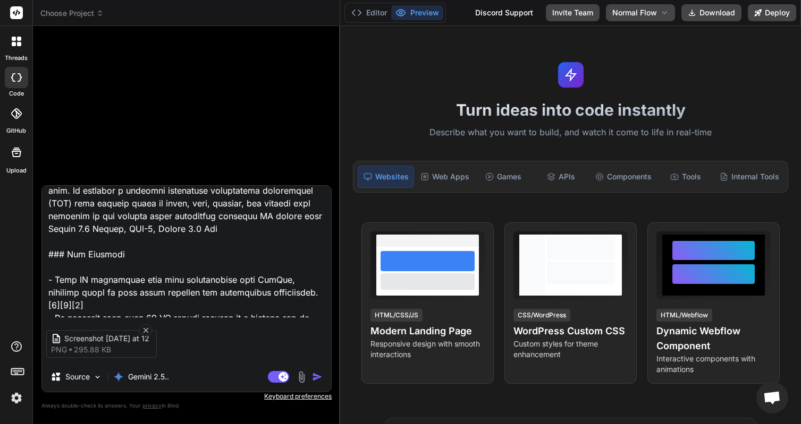
scroll to position [461, 0]
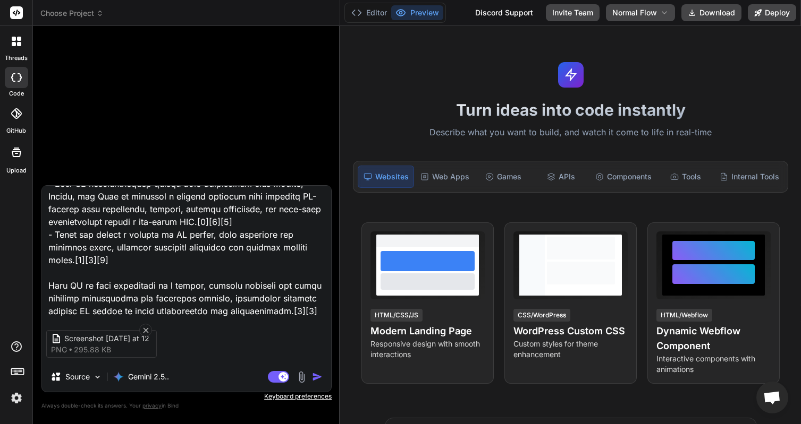
drag, startPoint x: 180, startPoint y: 250, endPoint x: 194, endPoint y: 352, distance: 103.5
click at [194, 352] on div "Screenshot 2025-10-12 at 12 png 295.88 KB Source Gemini 2.5.. Agent Mode. When …" at bounding box center [186, 288] width 290 height 207
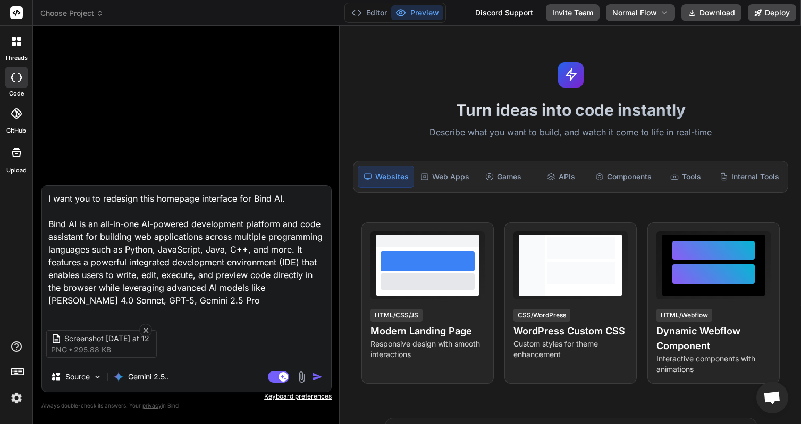
scroll to position [0, 0]
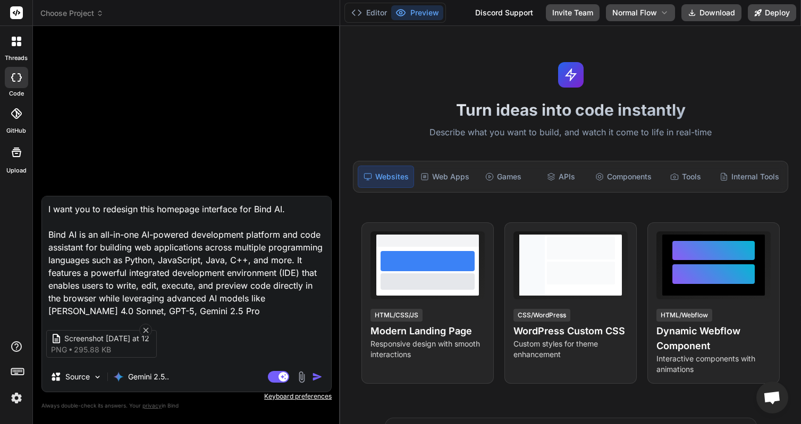
click at [156, 203] on textarea "I want you to redesign this homepage interface for Bind AI. Bind AI is an all-i…" at bounding box center [186, 257] width 289 height 121
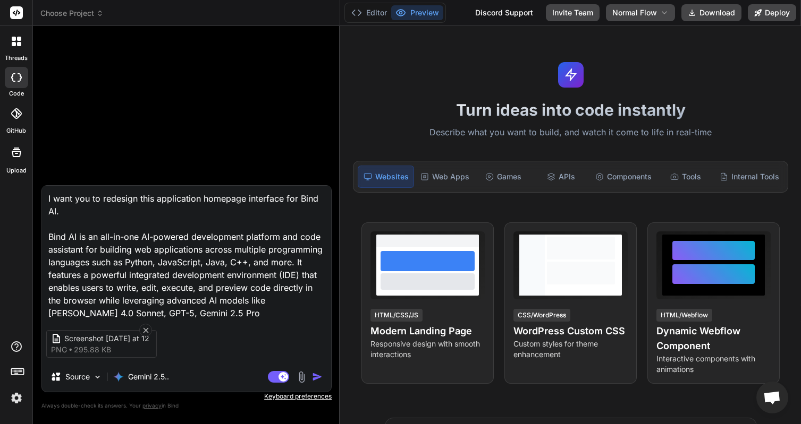
scroll to position [2, 0]
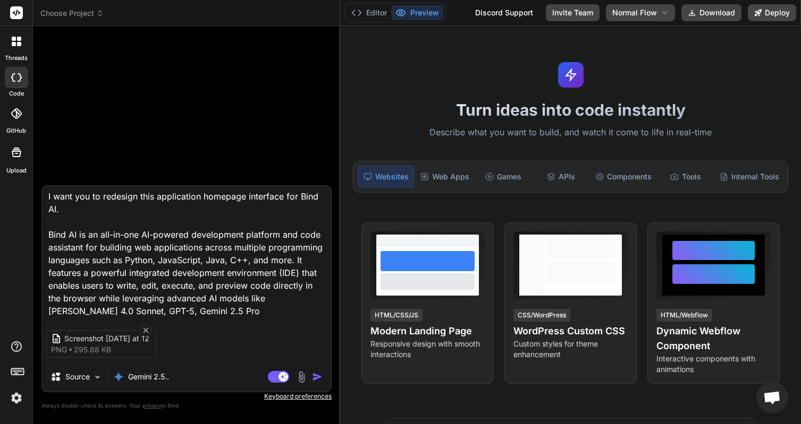
click at [198, 310] on textarea "I want you to redesign this application homepage interface for Bind AI. Bind AI…" at bounding box center [186, 252] width 289 height 132
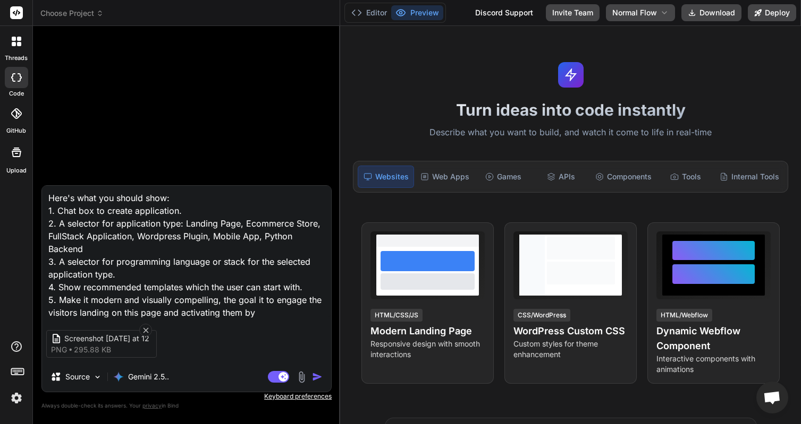
scroll to position [142, 0]
drag, startPoint x: 182, startPoint y: 311, endPoint x: 361, endPoint y: 312, distance: 179.0
click at [362, 312] on div "Choose Project Created with Pixso. Bind AI Web Search Created with Pixso. Code …" at bounding box center [417, 212] width 768 height 424
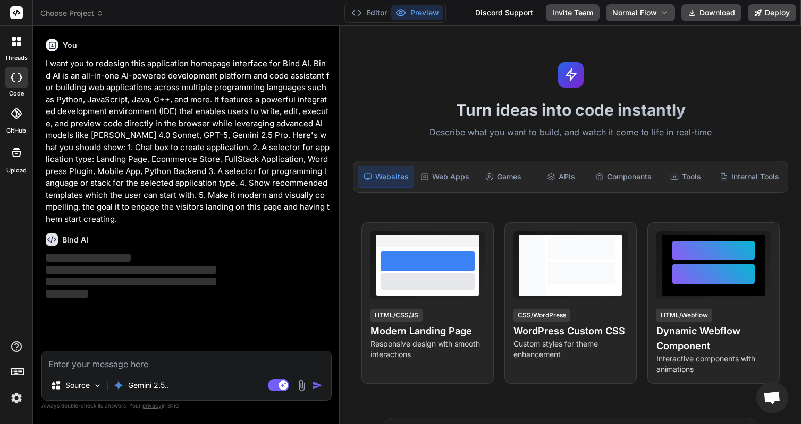
scroll to position [0, 0]
click at [379, 6] on button "Editor" at bounding box center [369, 12] width 44 height 15
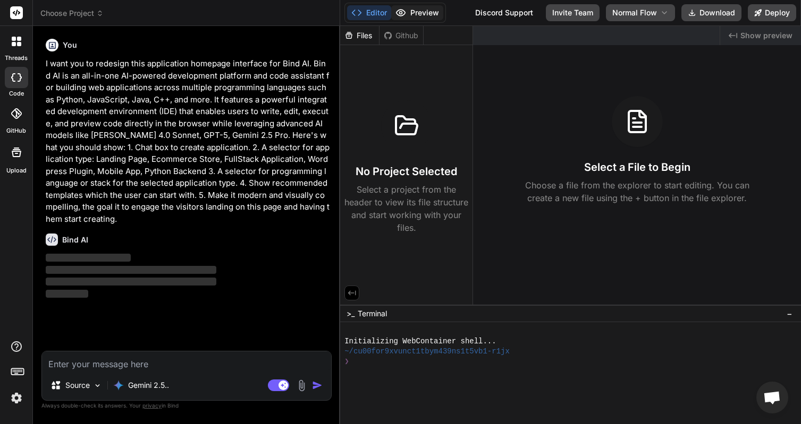
click at [424, 11] on button "Preview" at bounding box center [417, 12] width 52 height 15
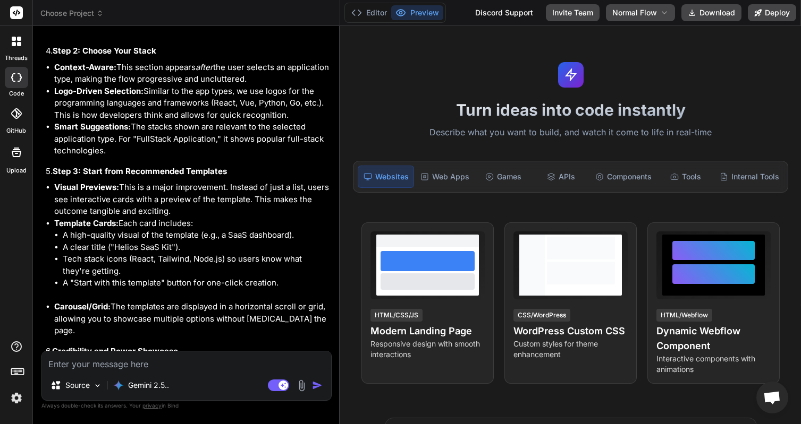
scroll to position [1129, 0]
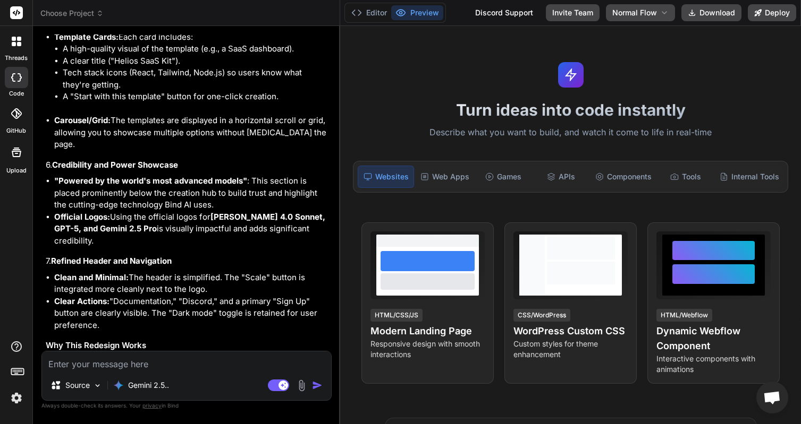
click at [148, 359] on textarea at bounding box center [186, 361] width 289 height 19
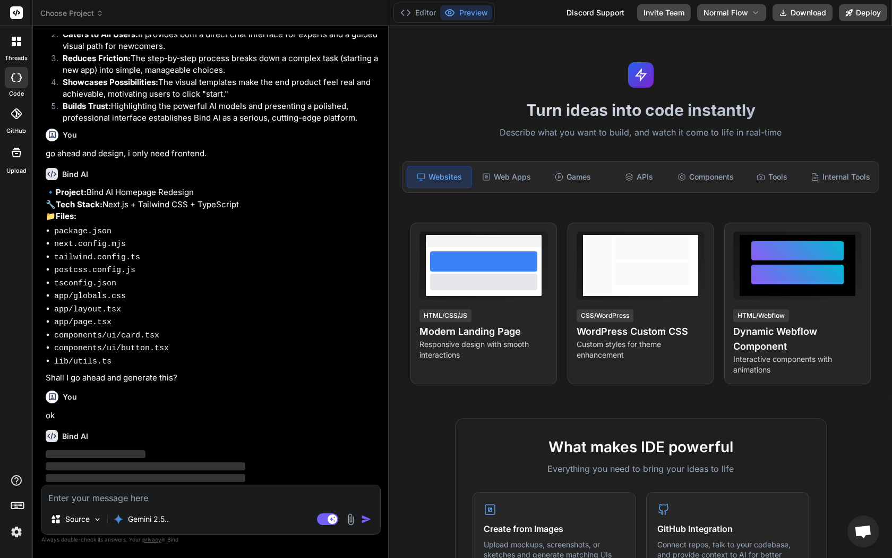
scroll to position [1325, 0]
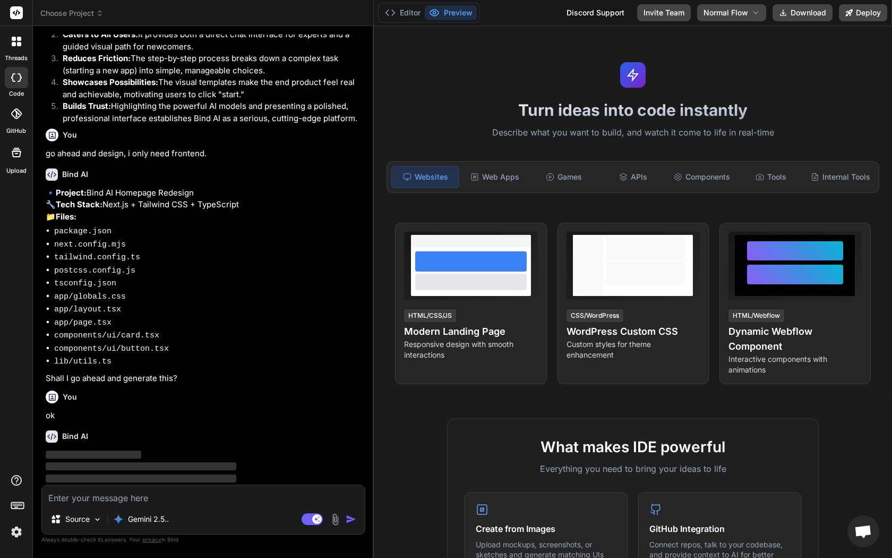
drag, startPoint x: 377, startPoint y: 107, endPoint x: 354, endPoint y: 107, distance: 22.3
click at [354, 107] on div "Bind AI Web Search Created with Pixso. Code Generator You Bind AI Of course! He…" at bounding box center [203, 292] width 341 height 532
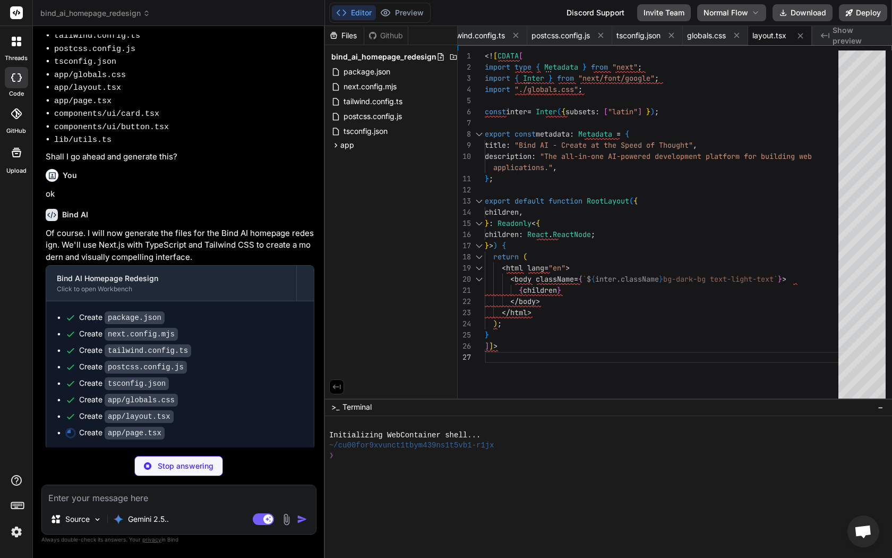
scroll to position [0, 174]
drag, startPoint x: 373, startPoint y: 139, endPoint x: 303, endPoint y: 138, distance: 69.6
click at [303, 138] on div "Bind AI Web Search Created with Pixso. Code Generator You Bind AI Of course! He…" at bounding box center [179, 292] width 292 height 532
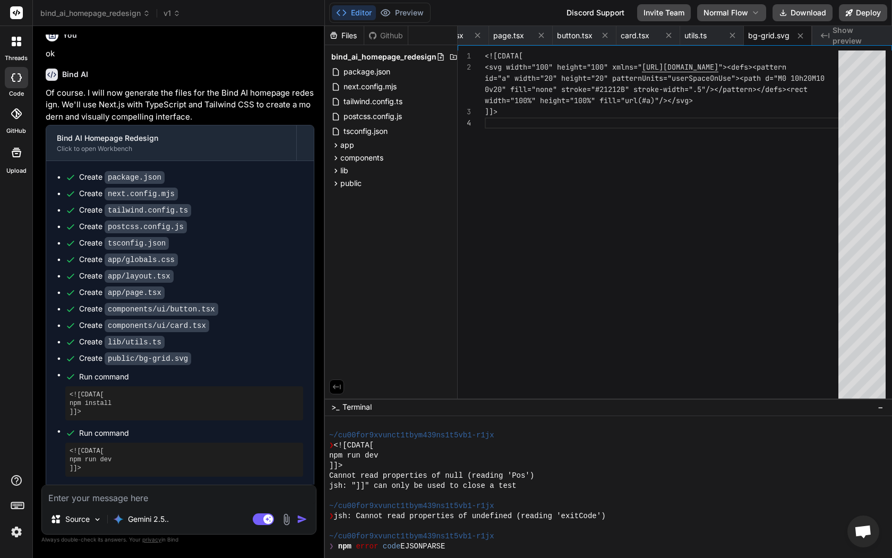
scroll to position [423, 0]
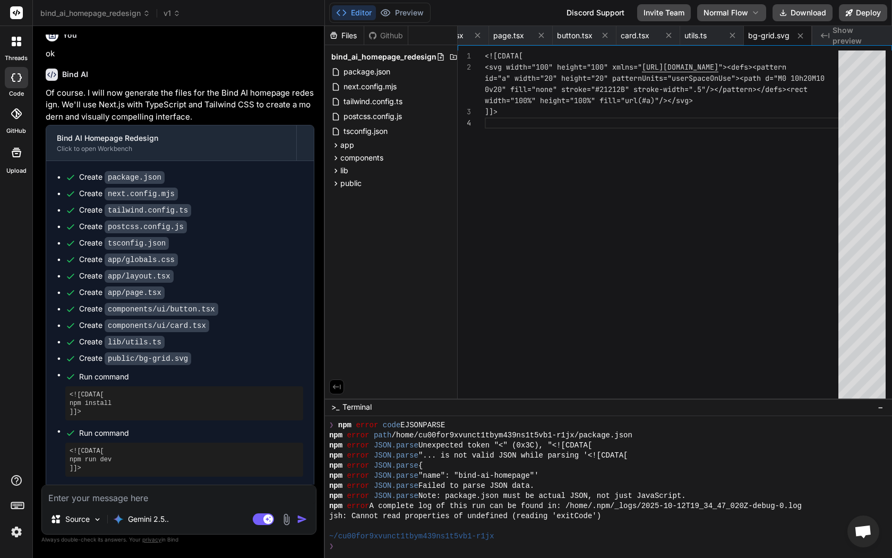
click at [446, 424] on div "❯" at bounding box center [577, 546] width 497 height 10
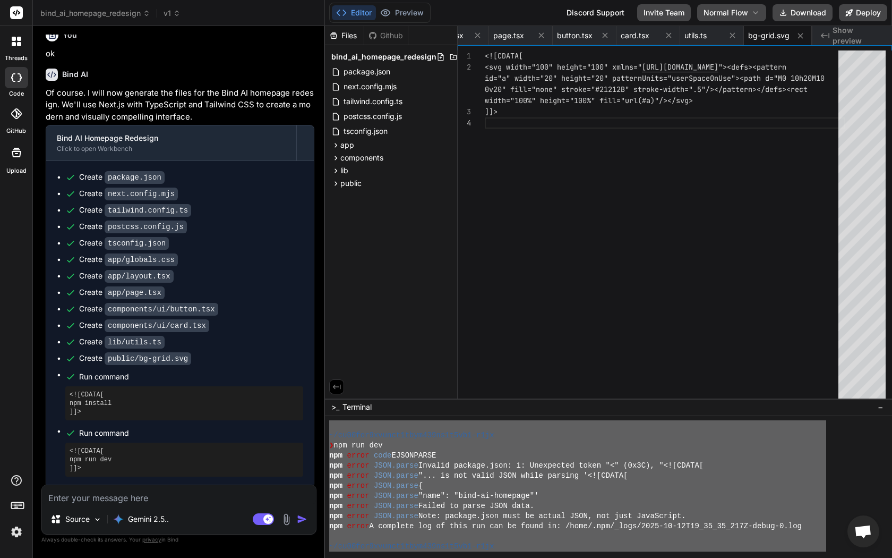
scroll to position [655, 0]
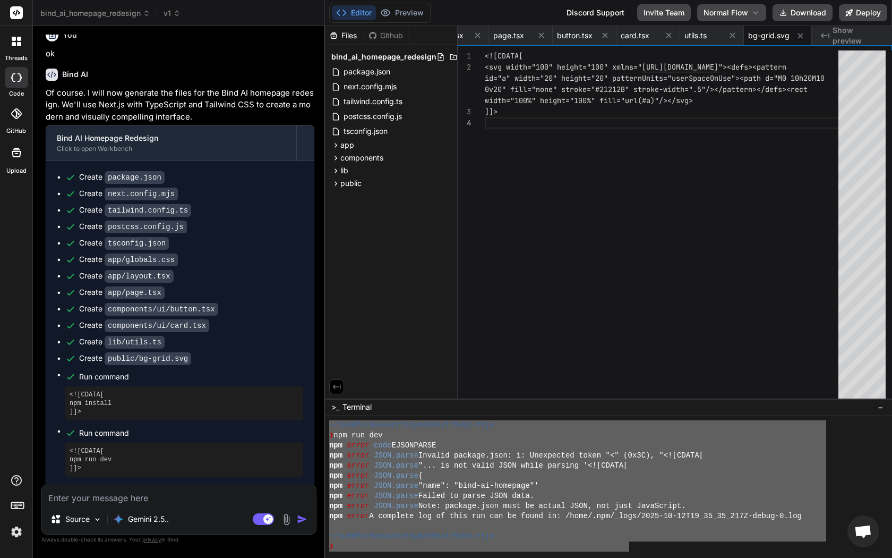
drag, startPoint x: 336, startPoint y: 443, endPoint x: 631, endPoint y: 546, distance: 311.6
click at [195, 424] on textarea at bounding box center [179, 494] width 274 height 19
paste textarea "npm install npm error code EJSONPARSE npm error path /home/cu00for9xvunct1tbym4…"
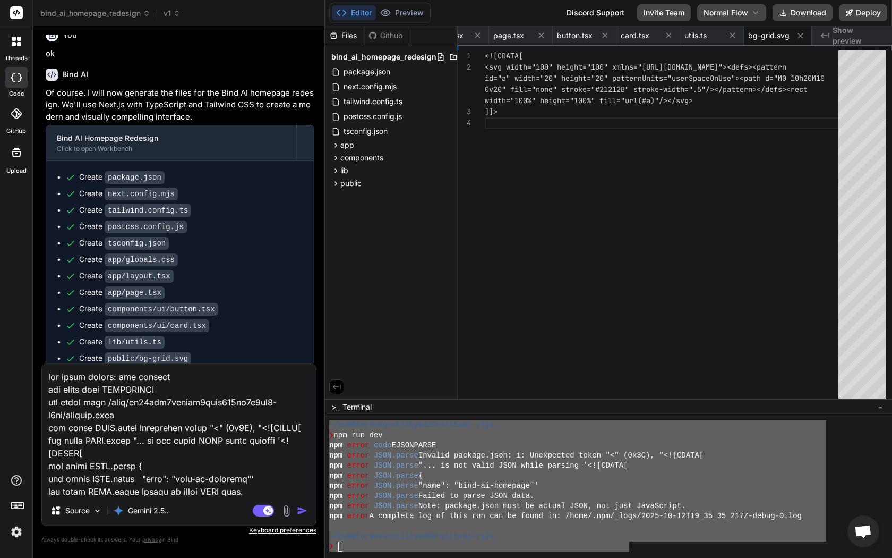
scroll to position [294, 0]
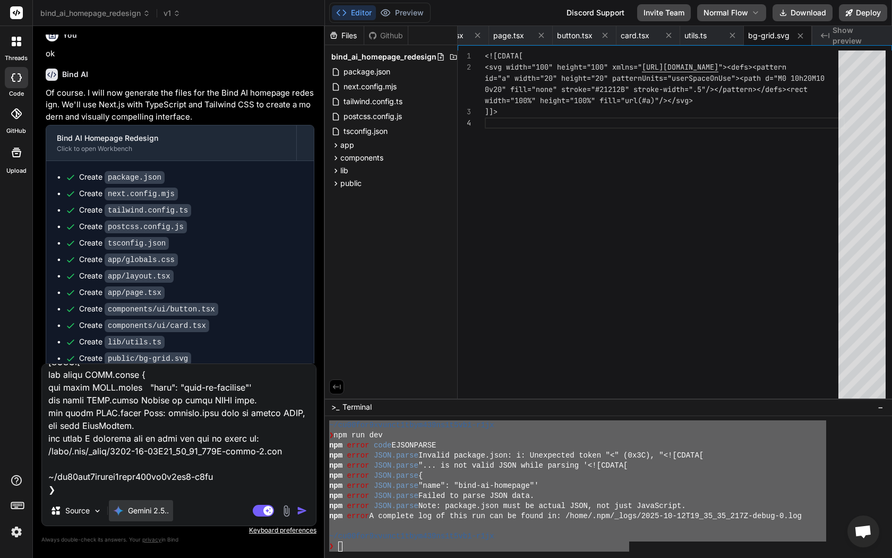
click at [163, 424] on p "Gemini 2.5.." at bounding box center [148, 510] width 41 height 11
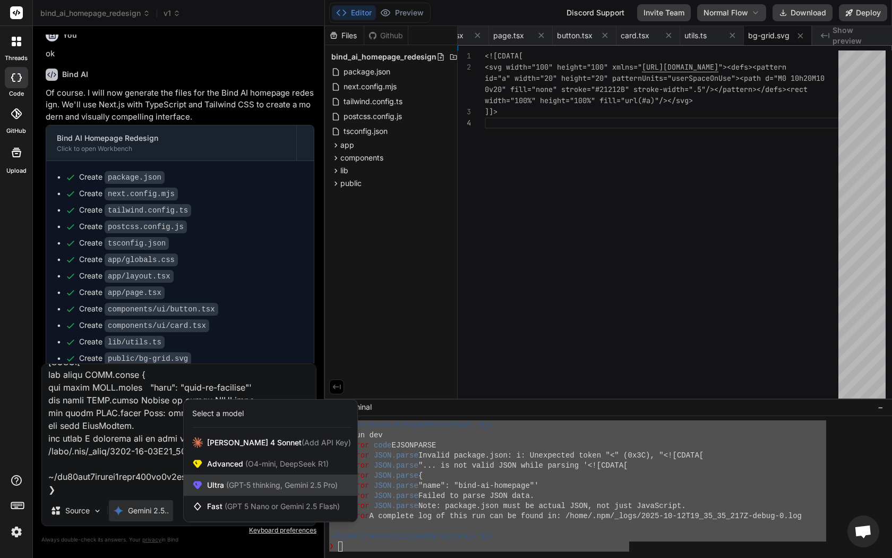
click at [245, 424] on span "(GPT-5 thinking, Gemini 2.5 Pro)" at bounding box center [281, 484] width 114 height 9
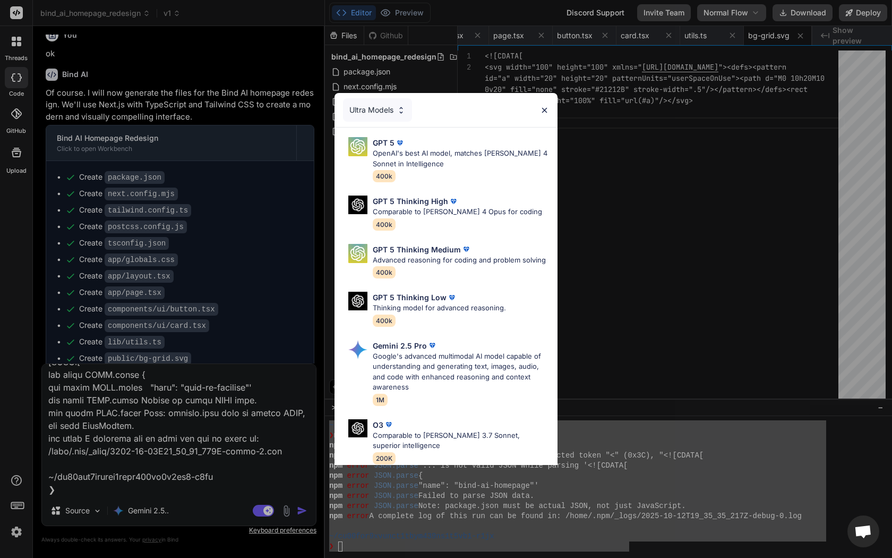
scroll to position [99, 0]
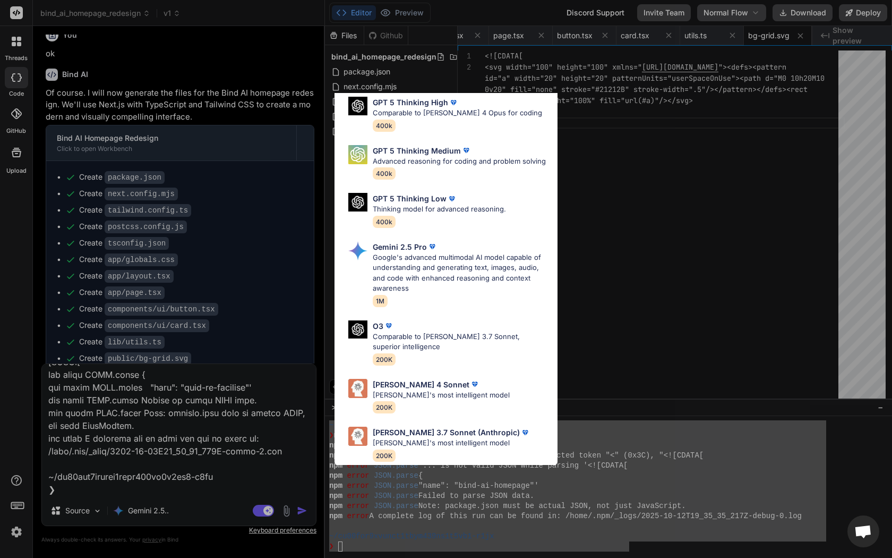
click at [198, 424] on div "Ultra Models GPT 5 OpenAI's best AI model, matches Claude 4 Sonnet in Intellige…" at bounding box center [446, 279] width 892 height 558
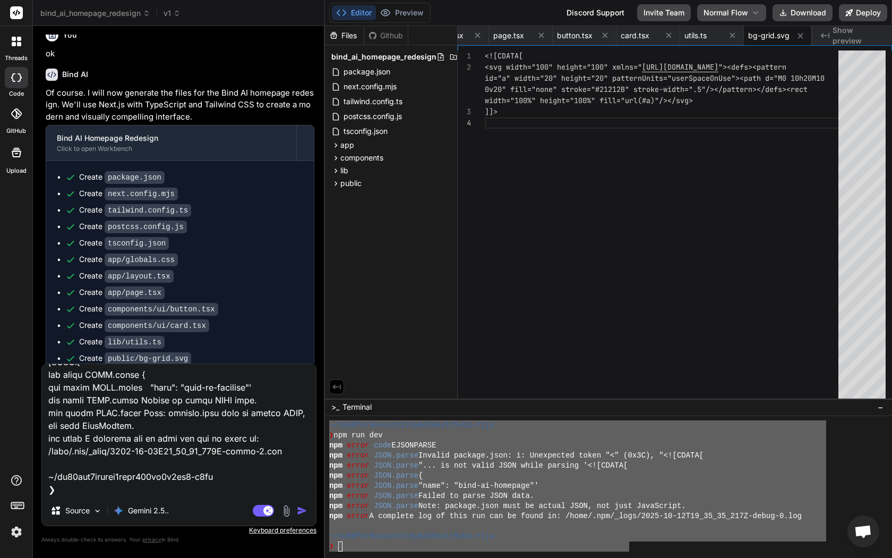
click at [303, 424] on img "button" at bounding box center [302, 510] width 11 height 11
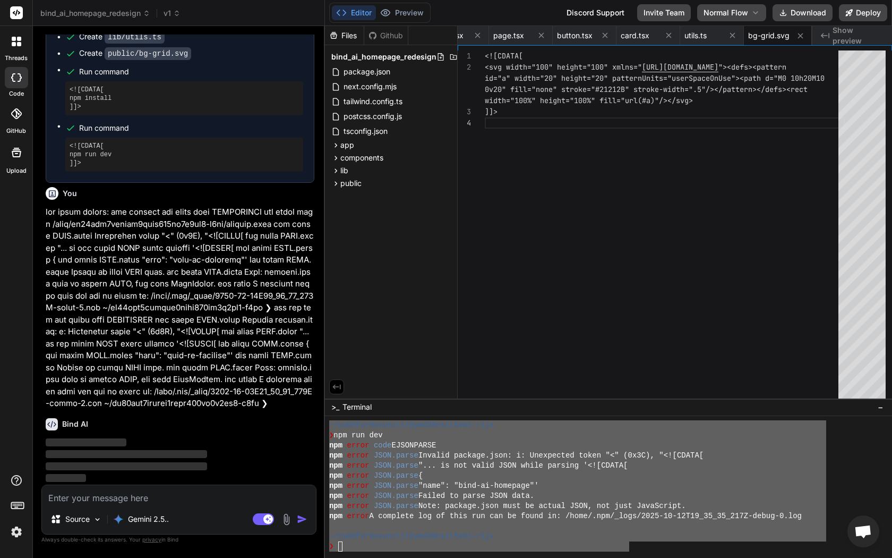
scroll to position [2192, 0]
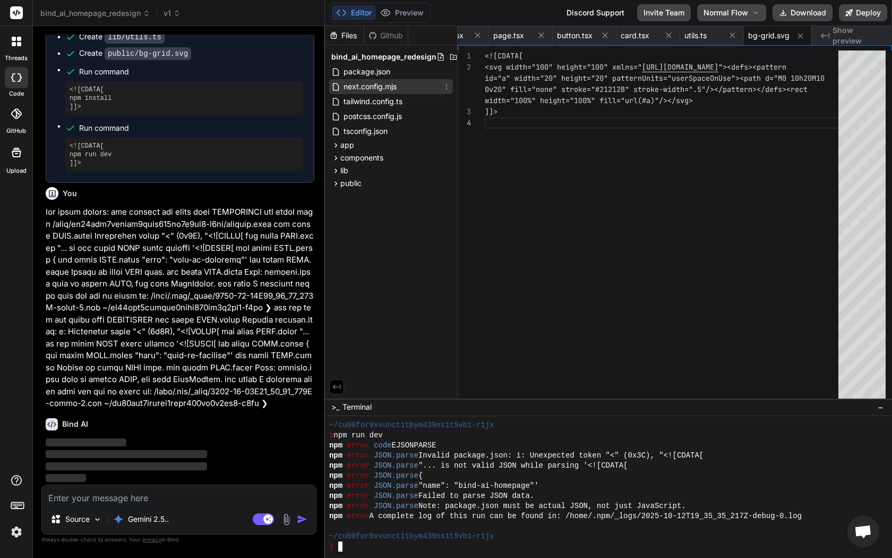
click at [381, 79] on div "next.config.mjs" at bounding box center [391, 86] width 124 height 15
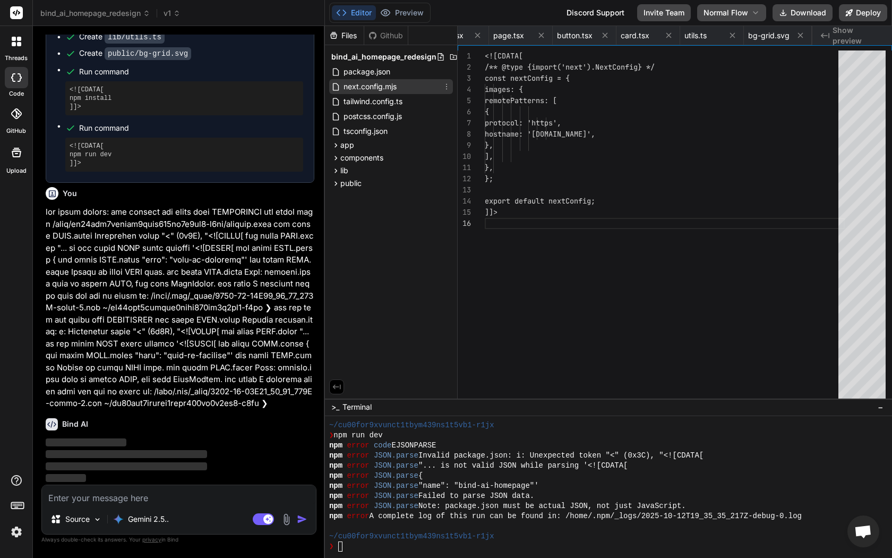
scroll to position [56, 0]
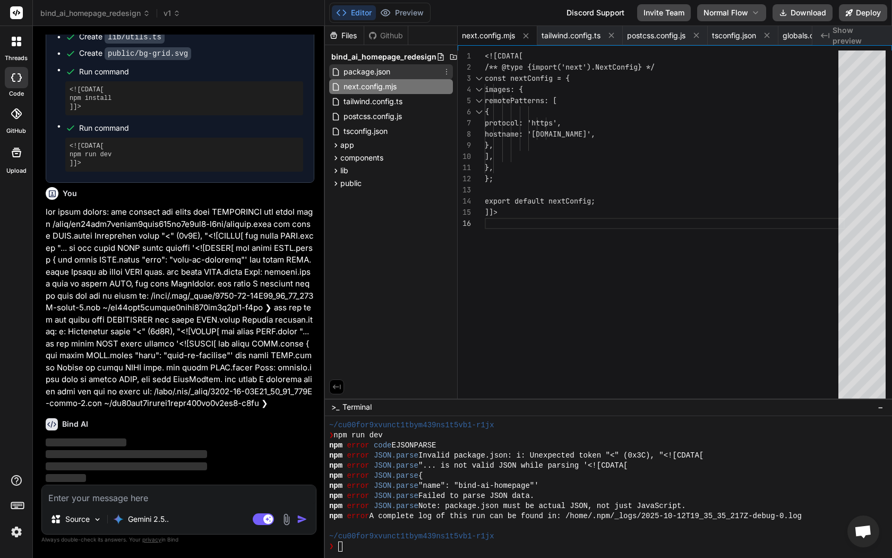
click at [378, 72] on span "package.json" at bounding box center [367, 71] width 49 height 13
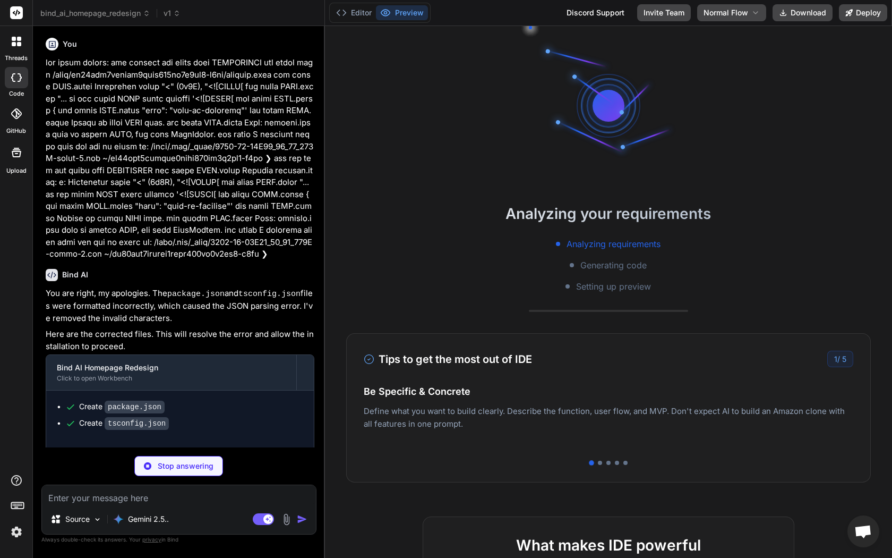
scroll to position [706, 0]
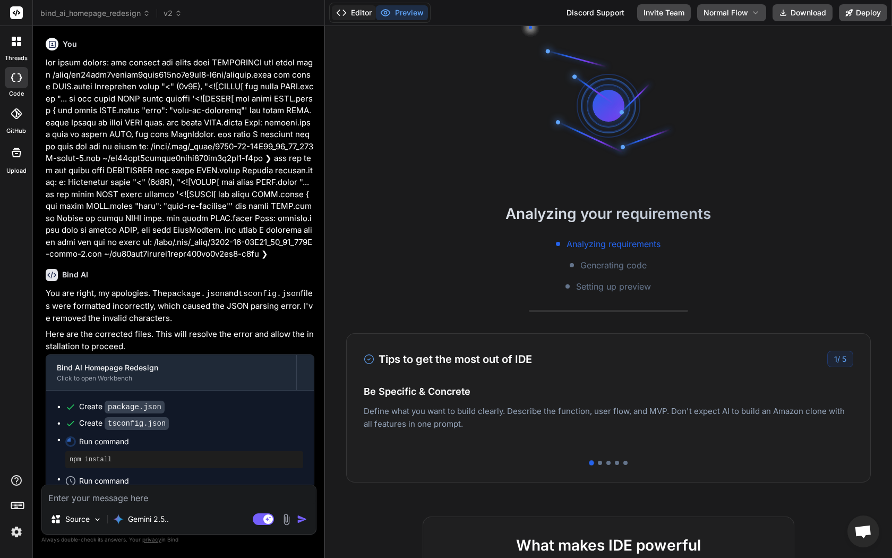
click at [361, 13] on button "Editor" at bounding box center [354, 12] width 44 height 15
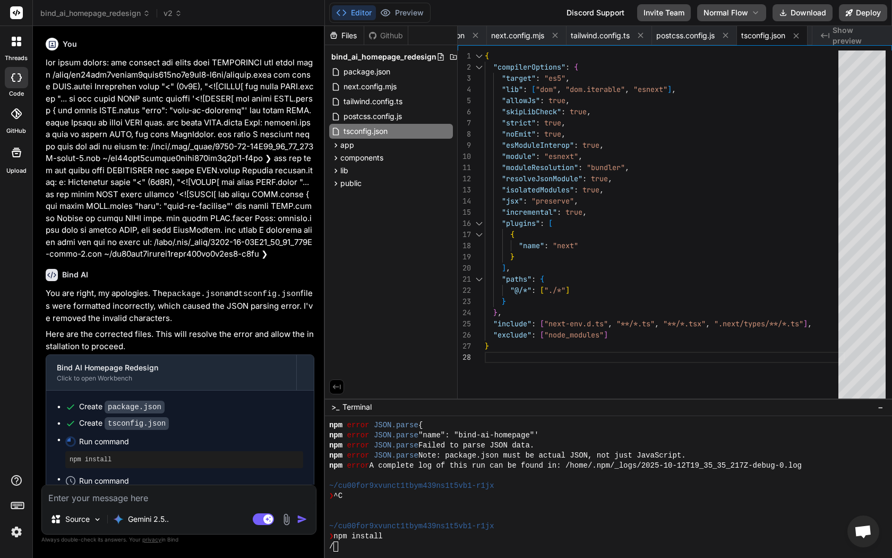
scroll to position [2374, 0]
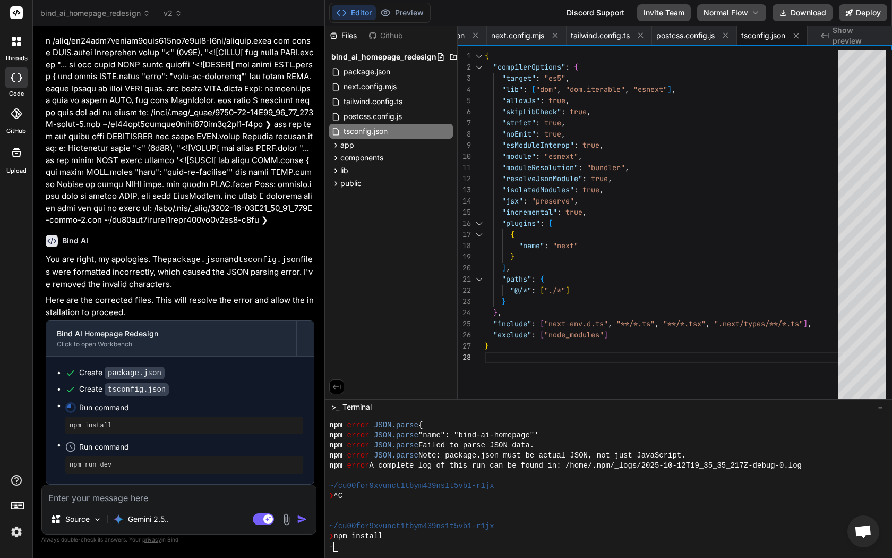
click at [830, 10] on button "Deploy" at bounding box center [863, 12] width 48 height 17
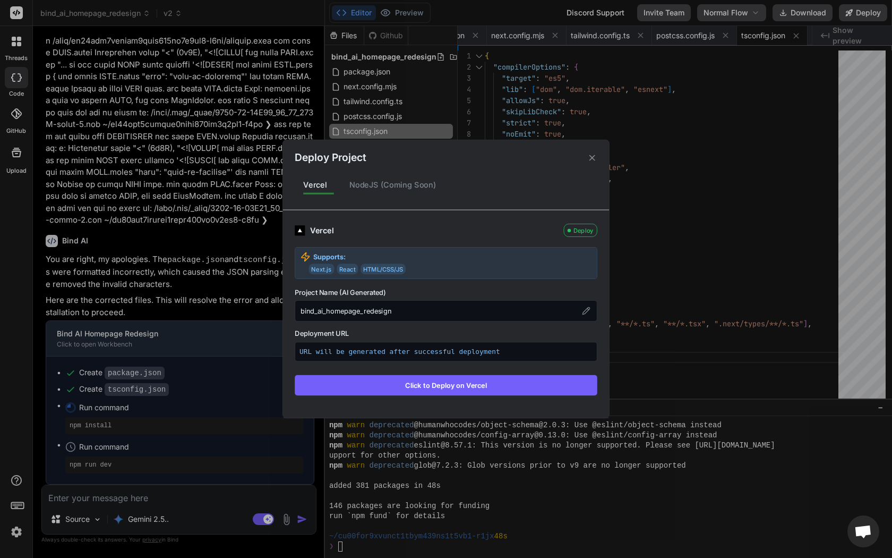
scroll to position [867, 0]
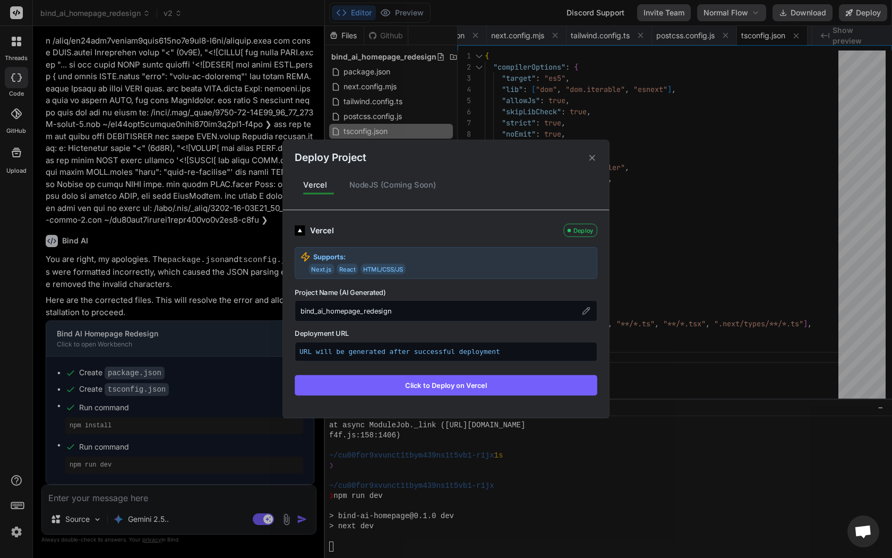
click at [595, 158] on icon at bounding box center [592, 157] width 10 height 10
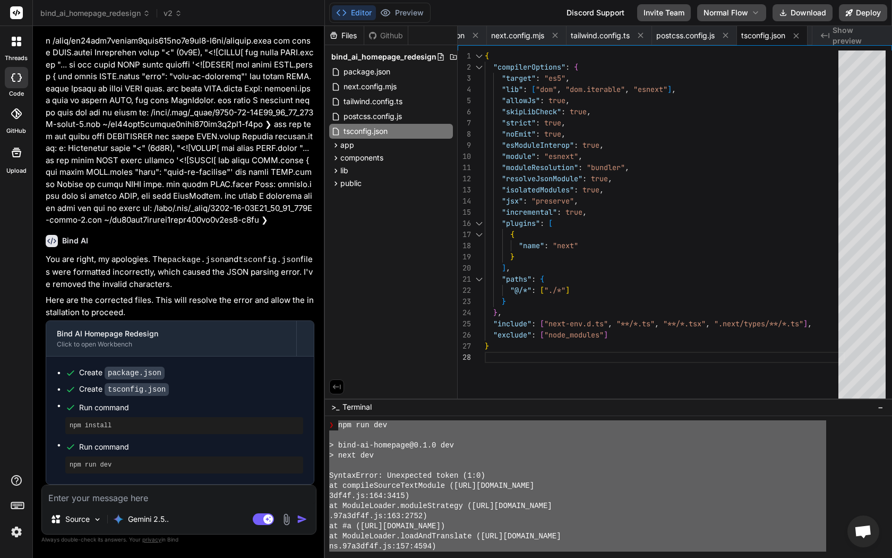
scroll to position [1291, 0]
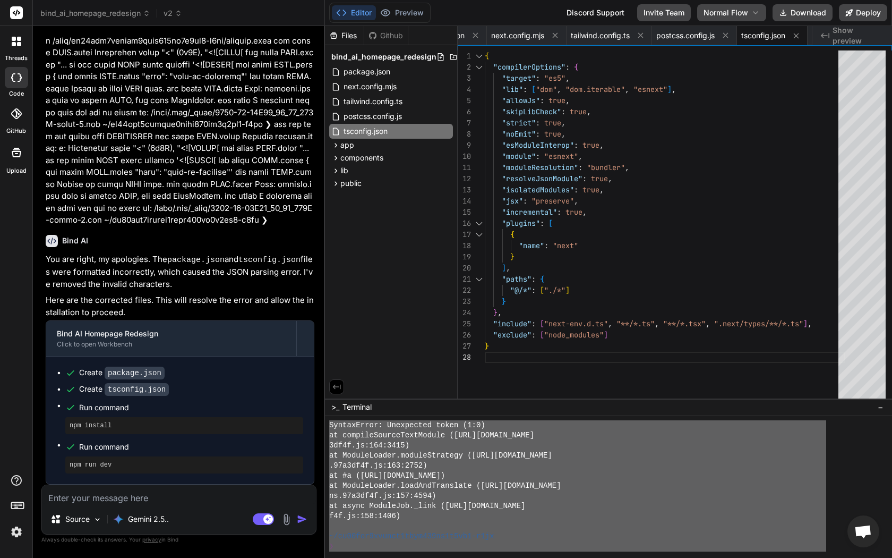
drag, startPoint x: 337, startPoint y: 448, endPoint x: 397, endPoint y: 557, distance: 124.3
click at [177, 424] on textarea at bounding box center [179, 494] width 274 height 19
paste textarea "npm run dev > bind-ai-homepage@0.1.0 dev > next dev SyntaxError: Unexpected tok…"
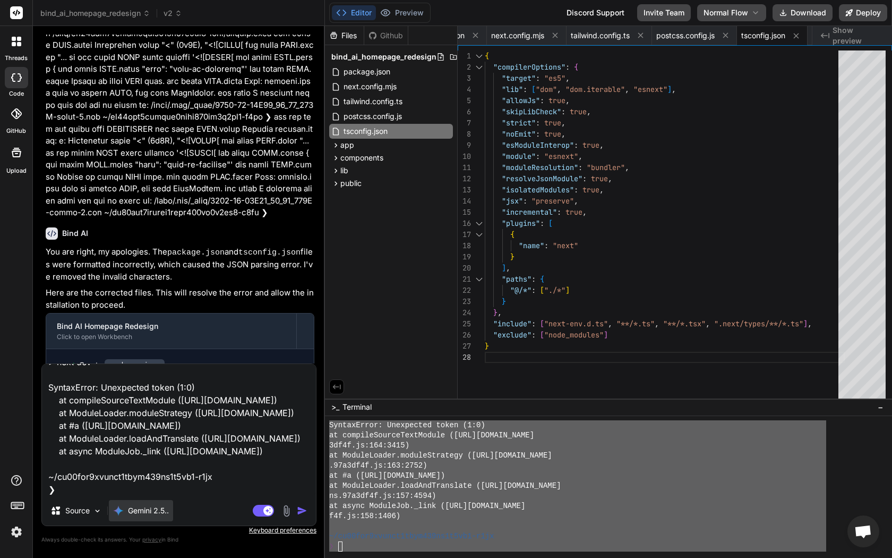
click at [152, 424] on p "Gemini 2.5.." at bounding box center [148, 510] width 41 height 11
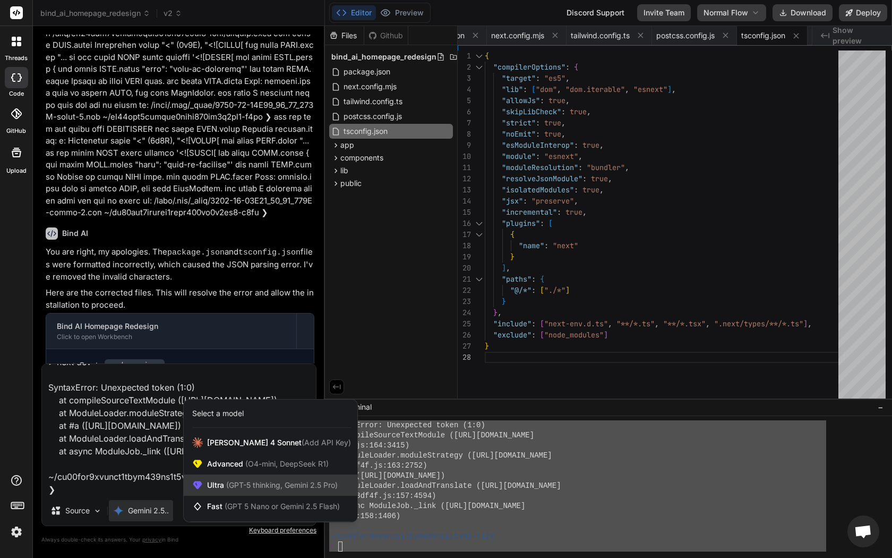
click at [263, 424] on span "(GPT-5 thinking, Gemini 2.5 Pro)" at bounding box center [281, 484] width 114 height 9
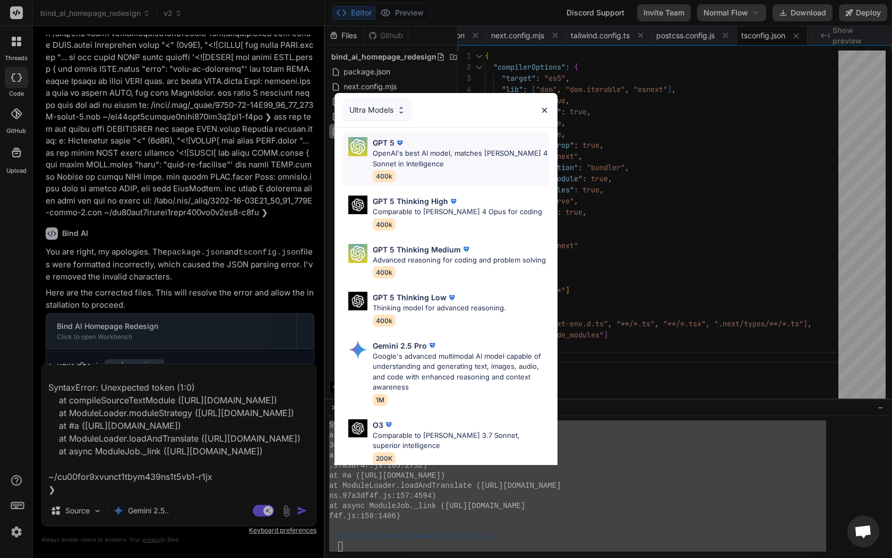
click at [435, 167] on p "OpenAI's best AI model, matches Claude 4 Sonnet in Intelligence" at bounding box center [461, 158] width 176 height 21
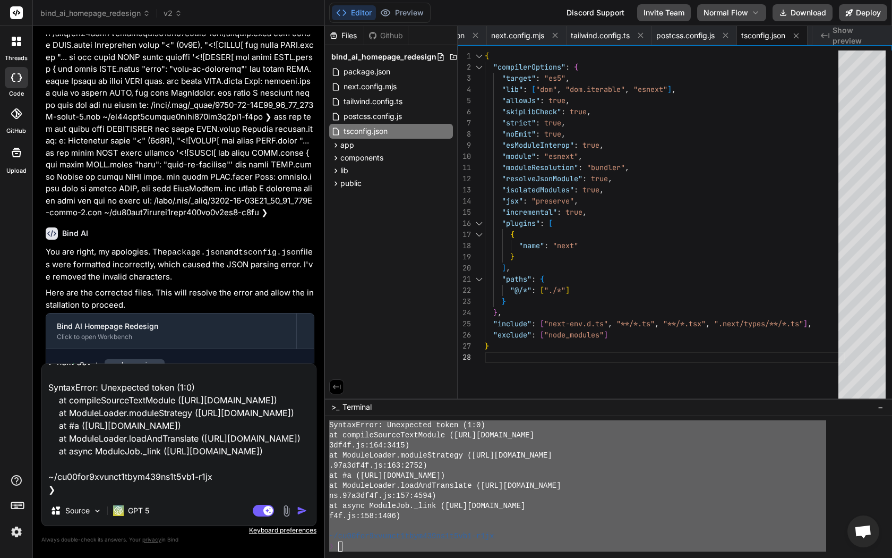
click at [302, 424] on img "button" at bounding box center [302, 510] width 11 height 11
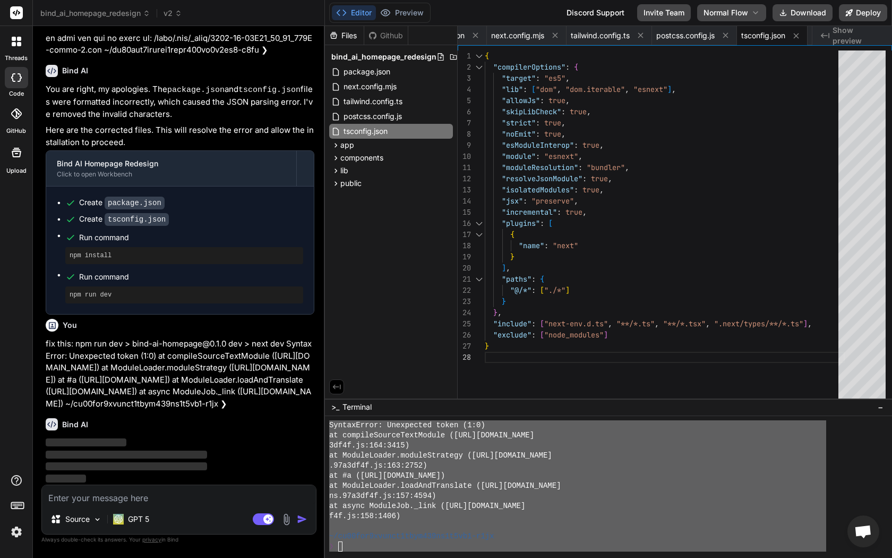
scroll to position [2603, 0]
click at [219, 401] on p "fix this: npm run dev > bind-ai-homepage@0.1.0 dev > next dev SyntaxError: Unex…" at bounding box center [180, 374] width 269 height 72
click at [372, 103] on span "tailwind.config.ts" at bounding box center [373, 101] width 61 height 13
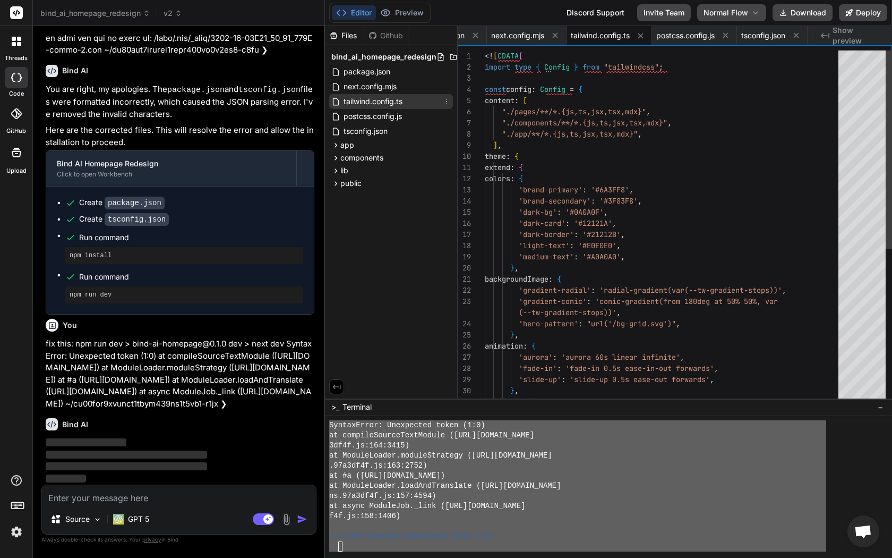
scroll to position [56, 0]
click at [375, 81] on span "next.config.mjs" at bounding box center [370, 86] width 55 height 13
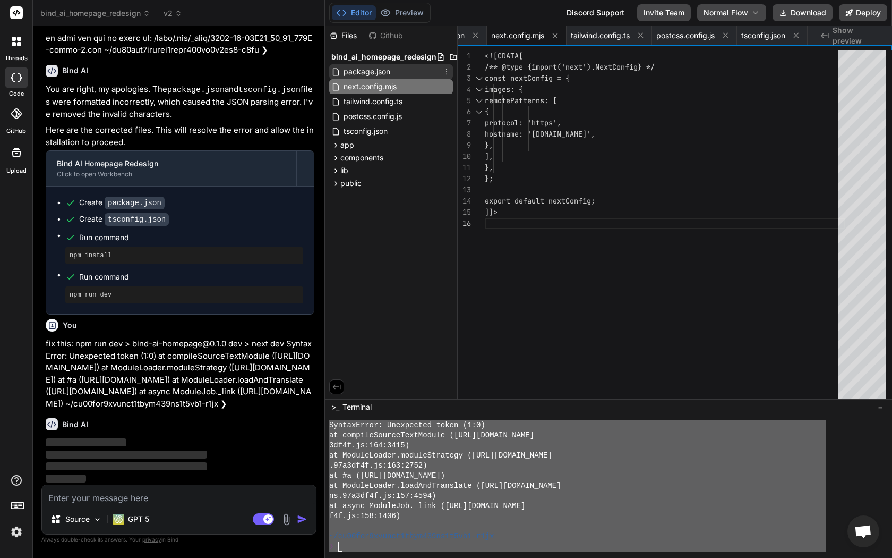
click at [376, 71] on span "package.json" at bounding box center [367, 71] width 49 height 13
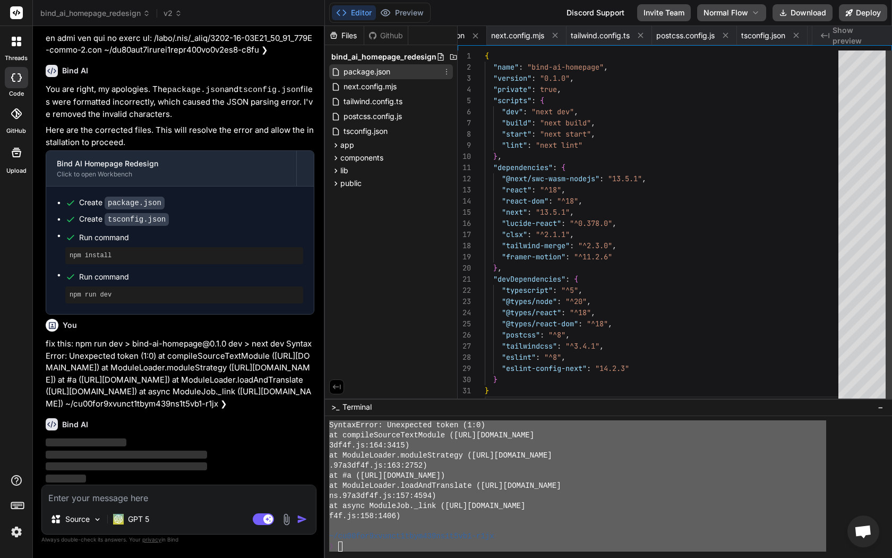
scroll to position [11, 0]
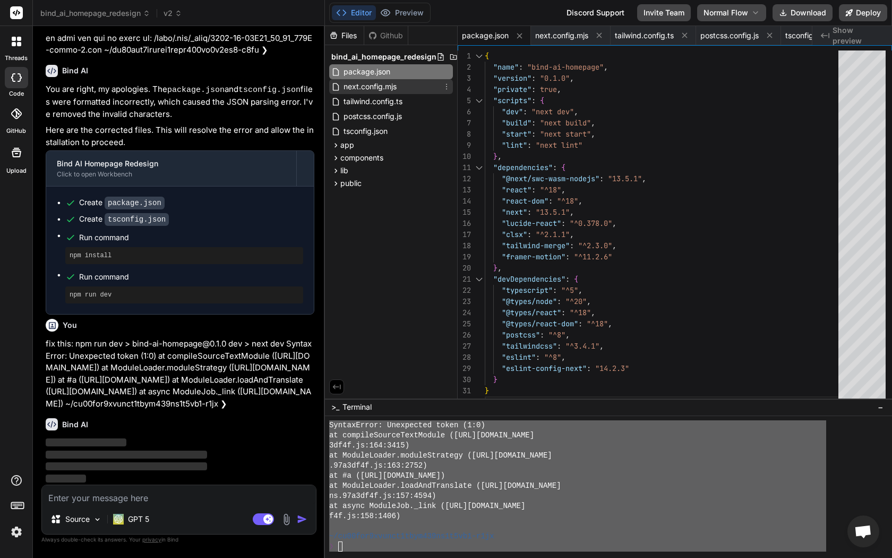
click at [382, 89] on span "next.config.mjs" at bounding box center [370, 86] width 55 height 13
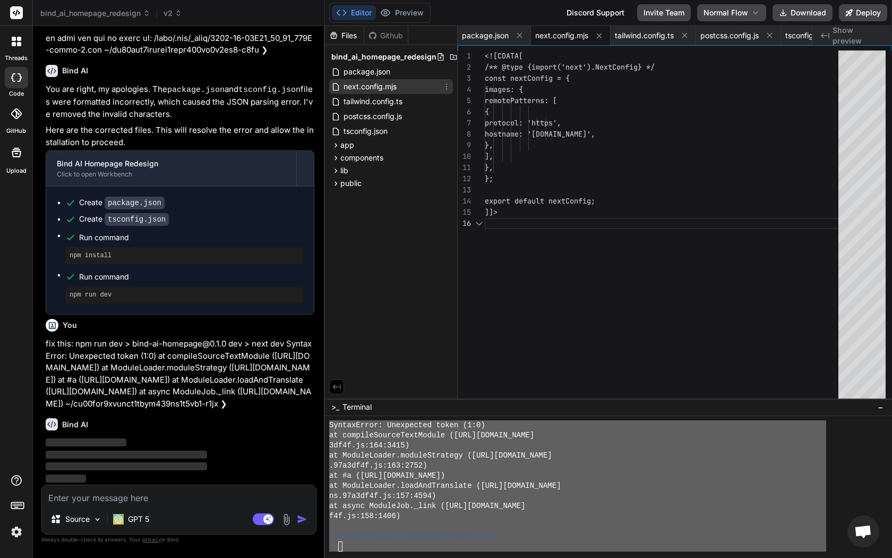
scroll to position [56, 0]
click at [376, 105] on span "tailwind.config.ts" at bounding box center [373, 101] width 61 height 13
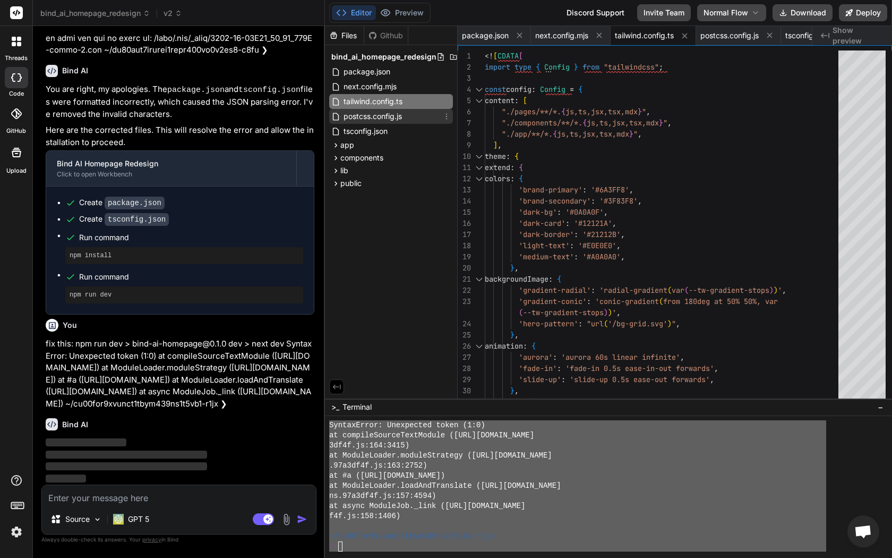
click at [373, 119] on span "postcss.config.js" at bounding box center [373, 116] width 61 height 13
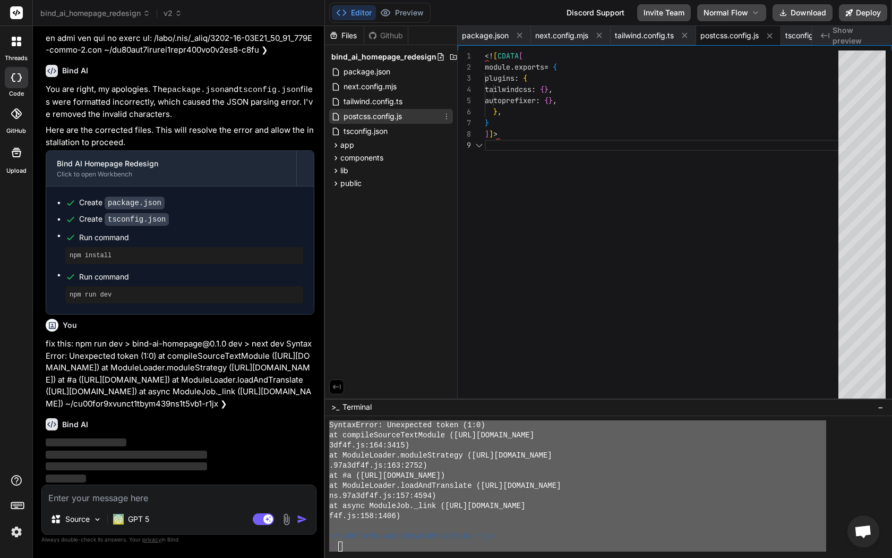
scroll to position [89, 0]
click at [369, 133] on span "tsconfig.json" at bounding box center [366, 131] width 46 height 13
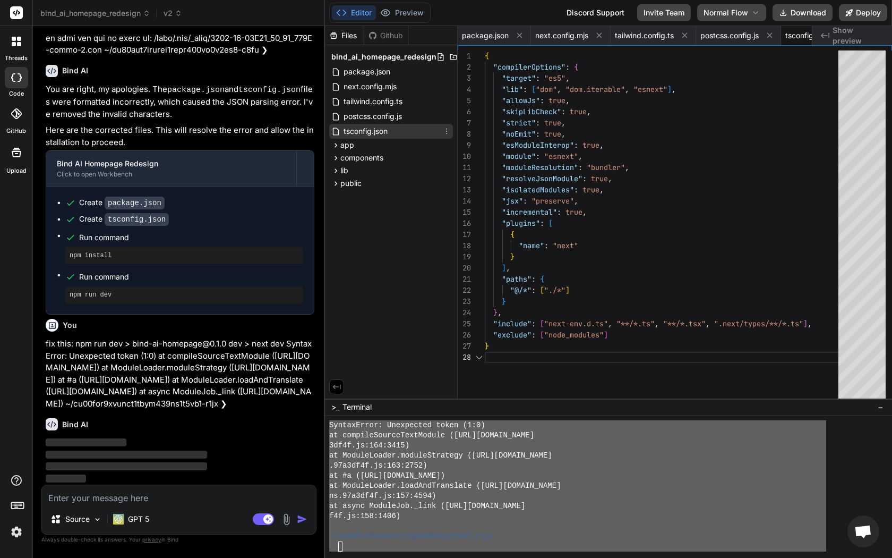
scroll to position [78, 0]
click at [387, 36] on div "Github" at bounding box center [386, 35] width 44 height 11
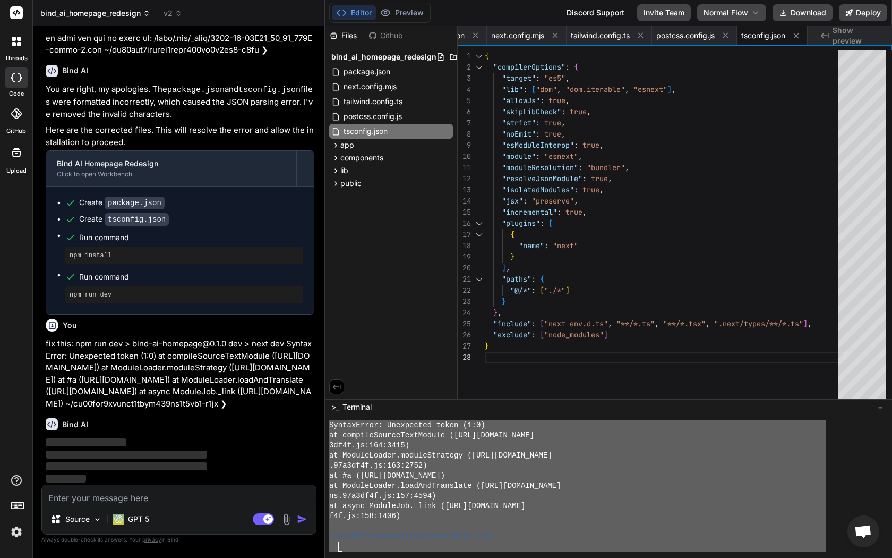
click at [130, 14] on span "bind_ai_homepage_redesign" at bounding box center [95, 13] width 110 height 11
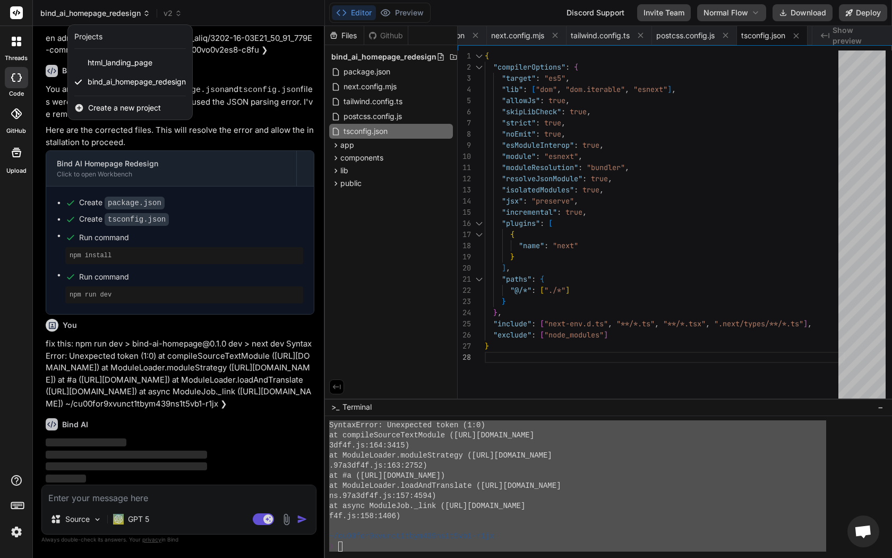
click at [130, 14] on div at bounding box center [446, 279] width 892 height 558
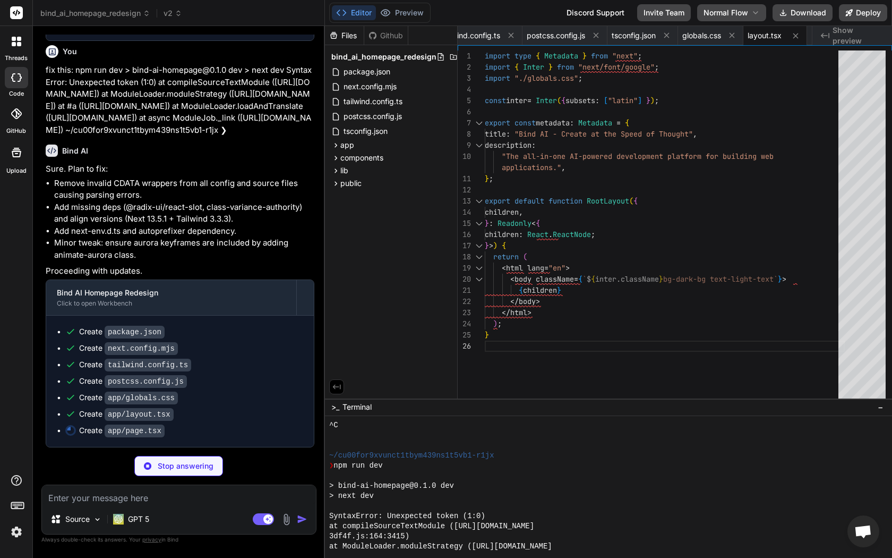
scroll to position [1003, 0]
click at [135, 424] on p "GPT 5" at bounding box center [138, 519] width 21 height 11
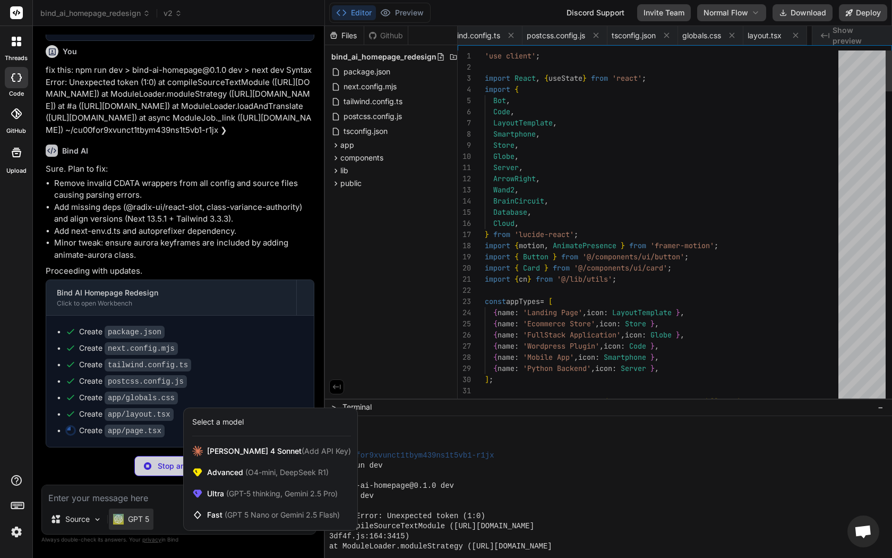
scroll to position [11, 0]
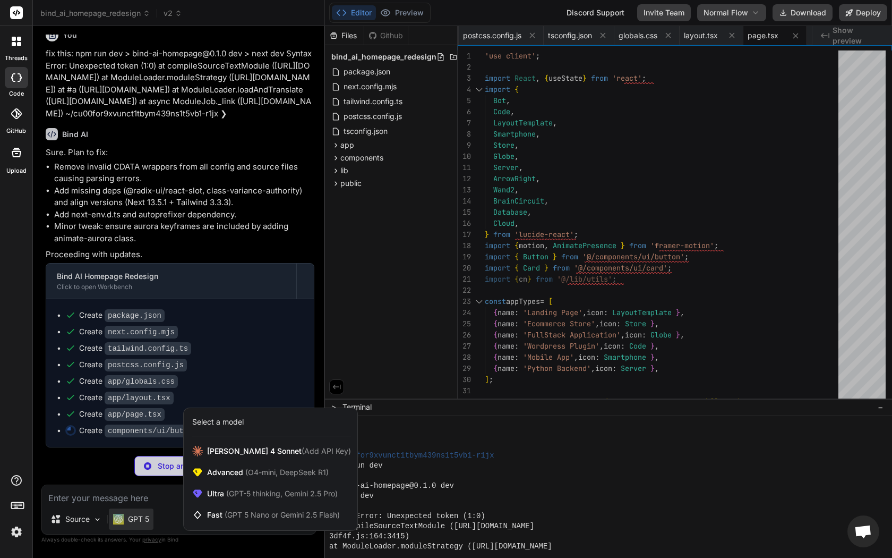
click at [135, 424] on div at bounding box center [446, 279] width 892 height 558
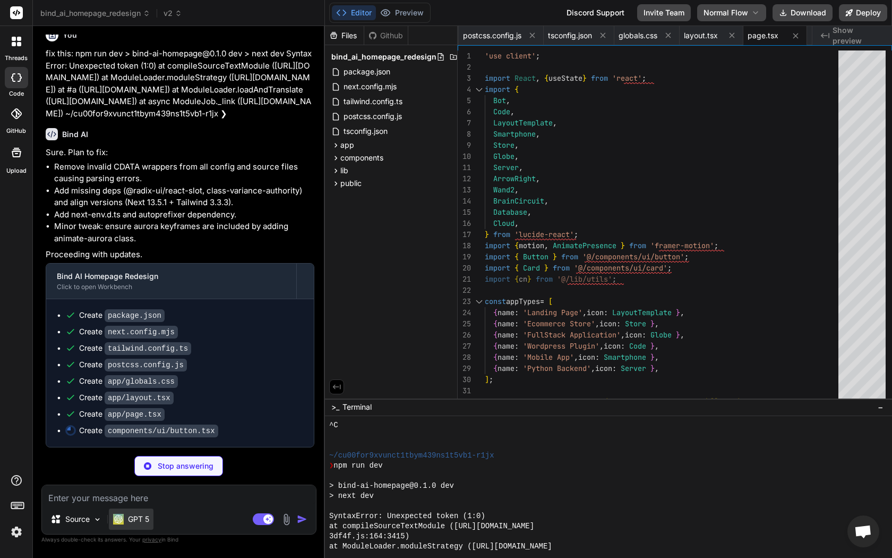
click at [135, 424] on p "GPT 5" at bounding box center [138, 519] width 21 height 11
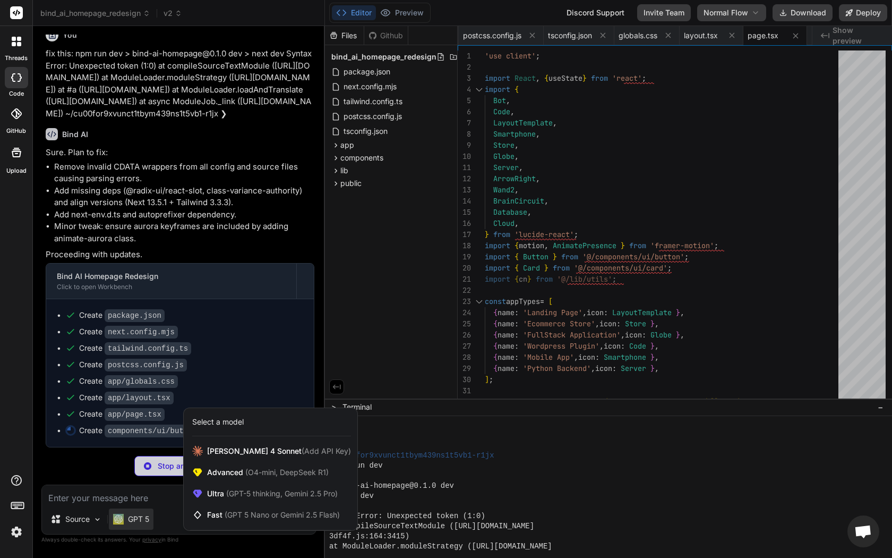
click at [135, 424] on div at bounding box center [446, 279] width 892 height 558
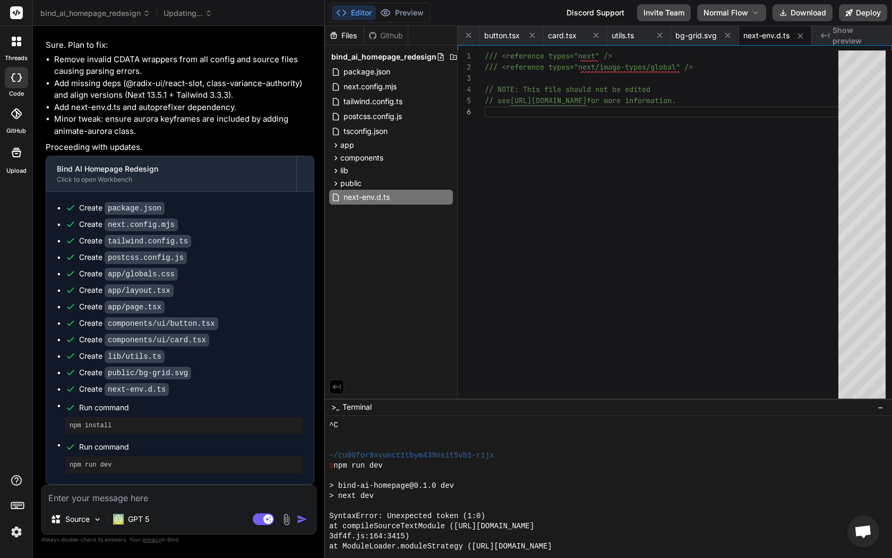
scroll to position [2998, 0]
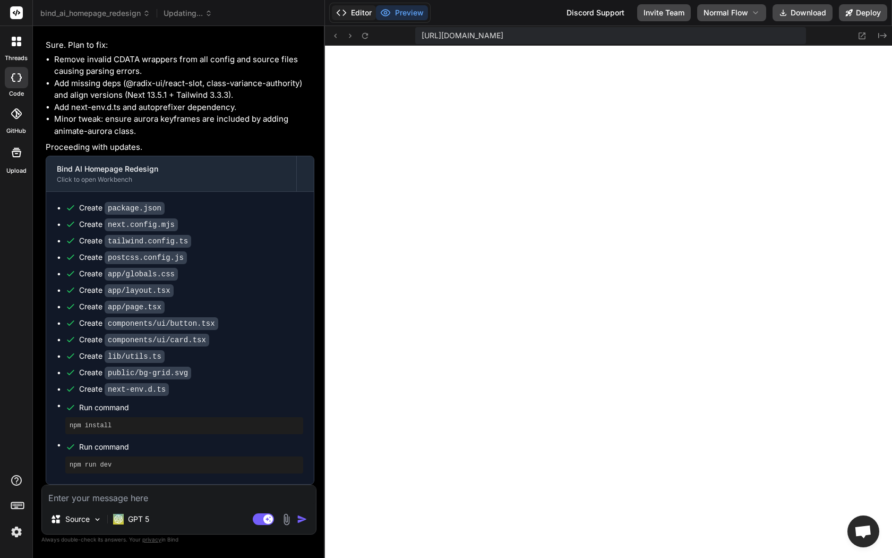
click at [350, 16] on button "Editor" at bounding box center [354, 12] width 44 height 15
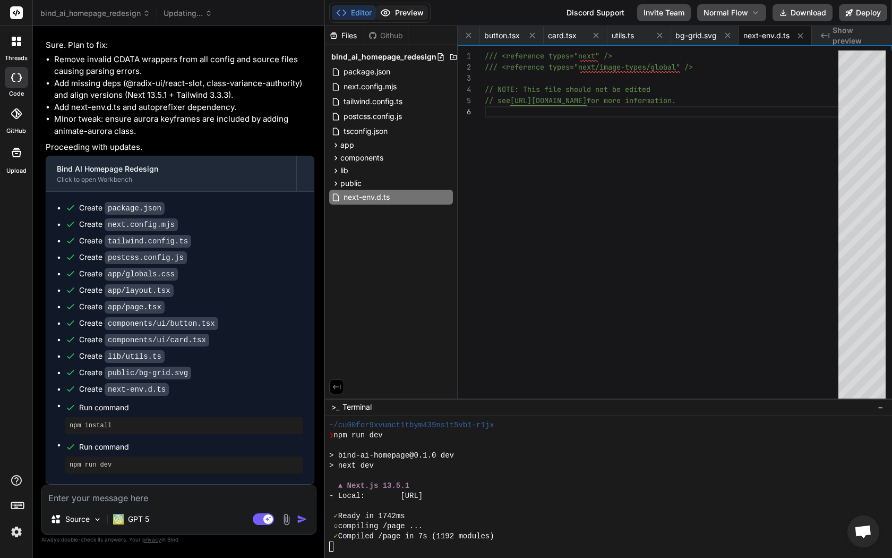
scroll to position [1594, 0]
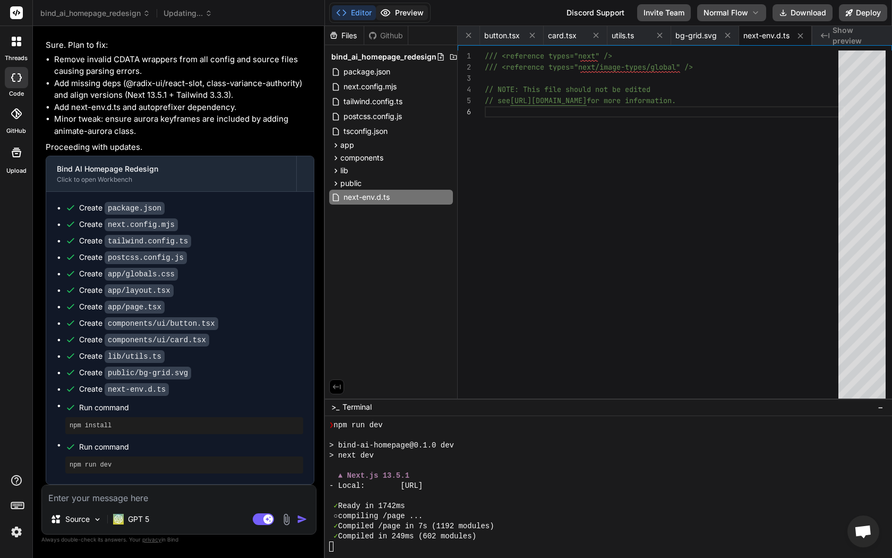
click at [408, 14] on button "Preview" at bounding box center [402, 12] width 52 height 15
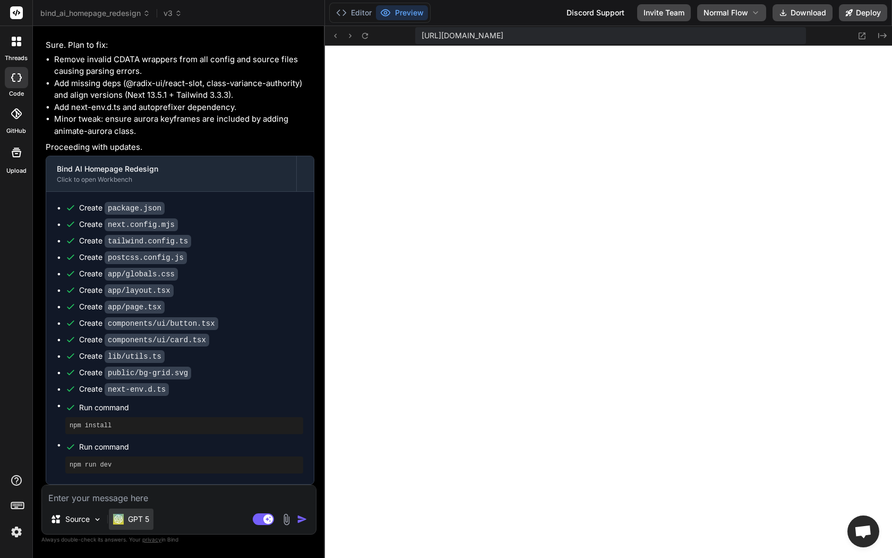
click at [136, 424] on p "GPT 5" at bounding box center [138, 519] width 21 height 11
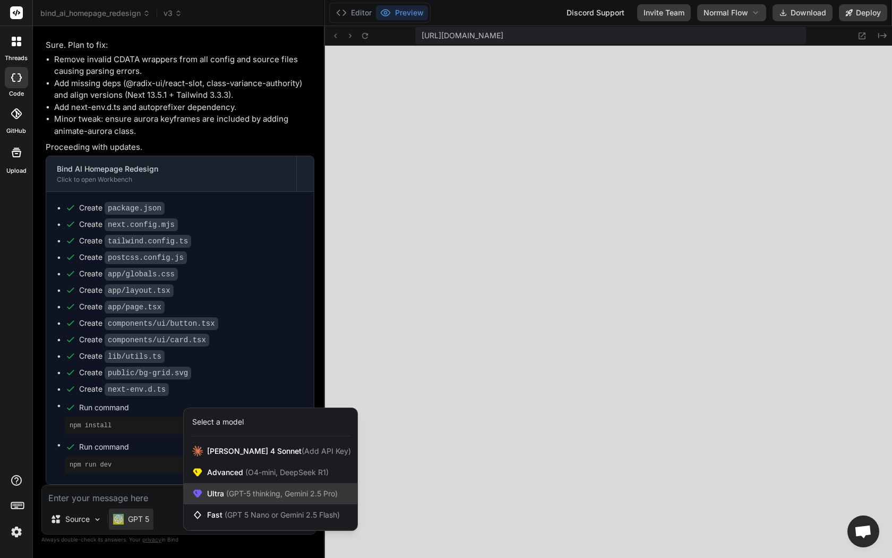
click at [246, 424] on span "(GPT-5 thinking, Gemini 2.5 Pro)" at bounding box center [281, 493] width 114 height 9
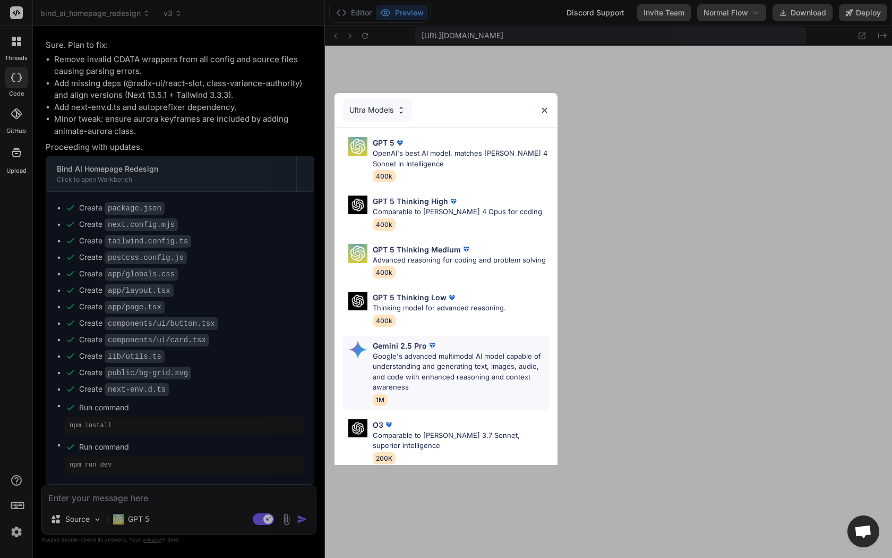
scroll to position [99, 0]
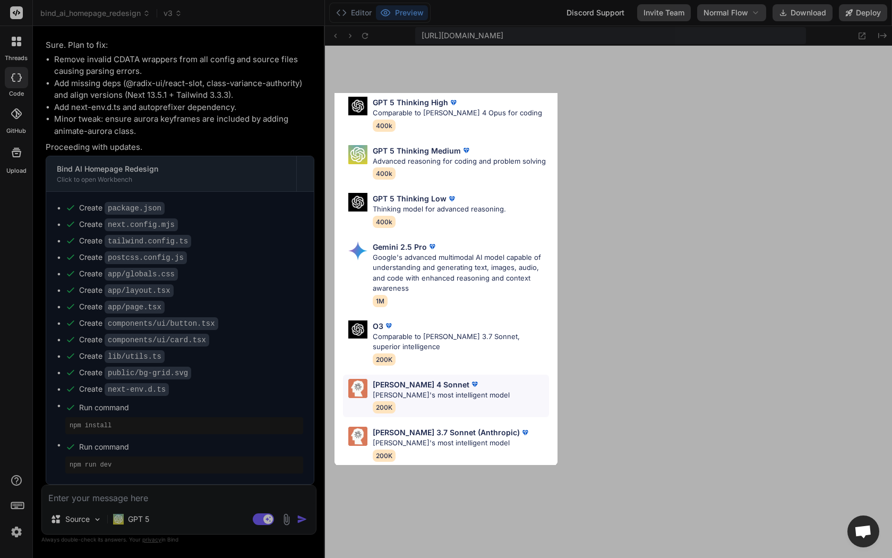
click at [413, 390] on p "Claude's most intelligent model" at bounding box center [441, 395] width 137 height 11
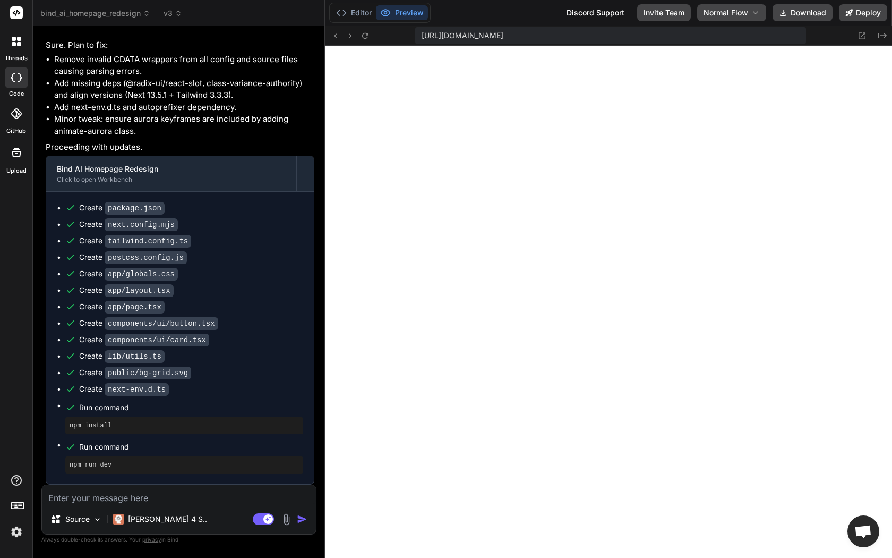
click at [140, 424] on textarea at bounding box center [179, 494] width 274 height 19
click at [212, 424] on textarea "redesign completely. make it look compeling" at bounding box center [179, 494] width 274 height 19
click at [236, 424] on textarea "redesign completely. make it look compelling" at bounding box center [179, 494] width 274 height 19
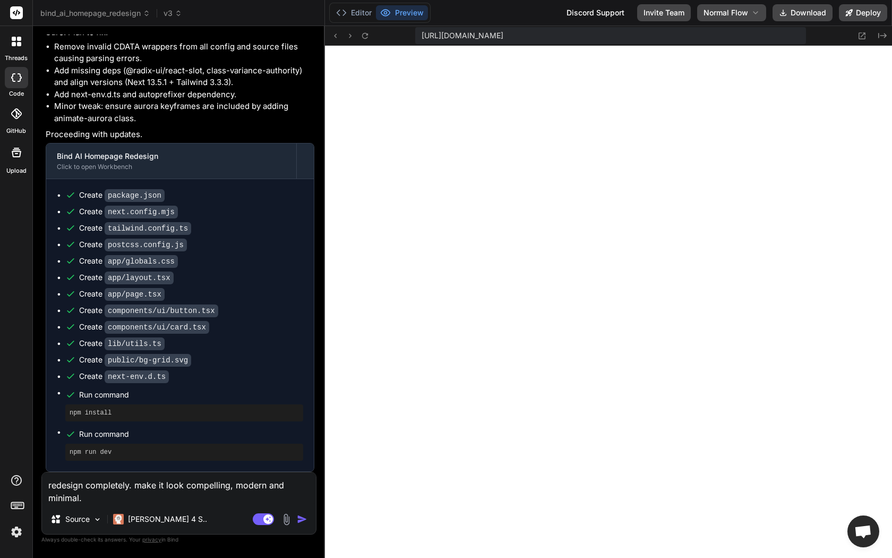
drag, startPoint x: 129, startPoint y: 455, endPoint x: 132, endPoint y: 462, distance: 7.6
click at [129, 424] on textarea "redesign completely. make it look compelling, modern and minimal." at bounding box center [179, 488] width 274 height 32
click at [68, 424] on textarea "redesign completely. make it look compelling, modern and minimal." at bounding box center [179, 488] width 274 height 32
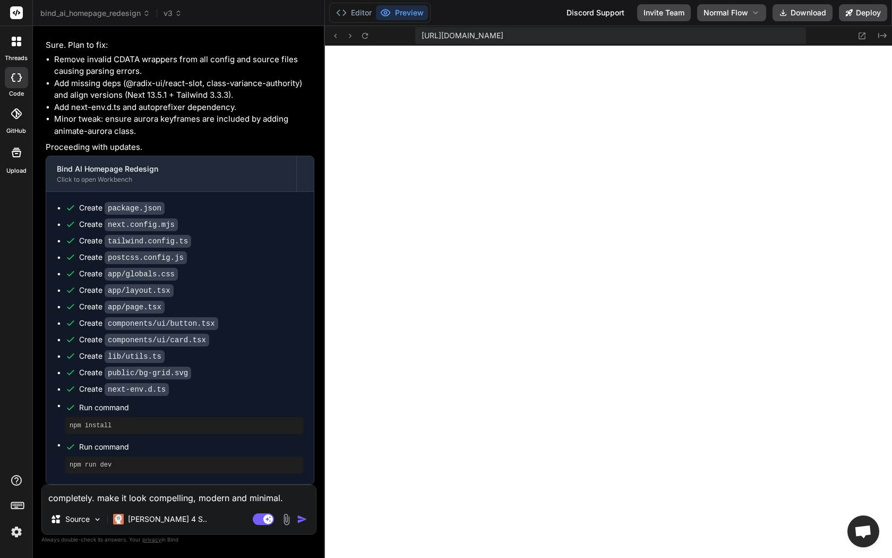
click at [89, 424] on textarea "completely. make it look compelling, modern and minimal." at bounding box center [179, 494] width 274 height 19
click at [92, 424] on textarea "completely. make it look compelling, modern and minimal." at bounding box center [179, 494] width 274 height 19
paste textarea "redesign"
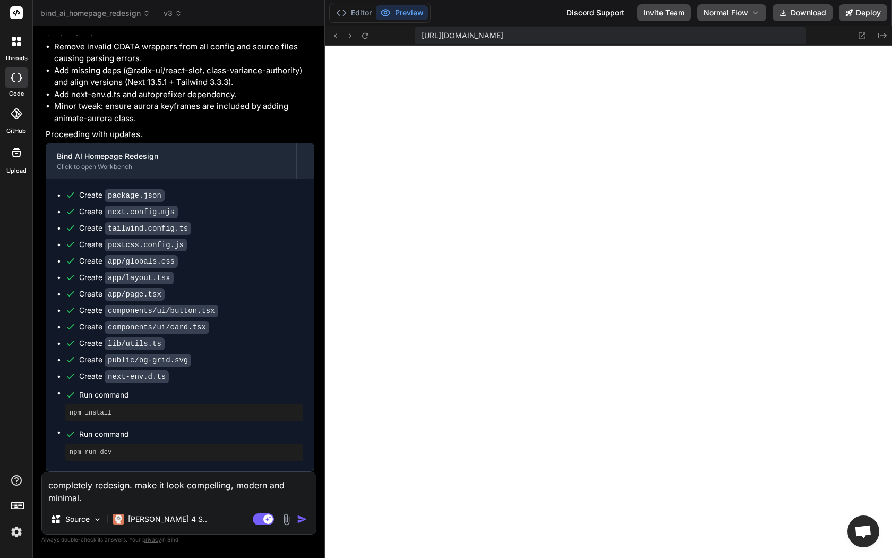
click at [226, 424] on textarea "completely redesign. make it look compelling, modern and minimal." at bounding box center [179, 488] width 274 height 32
click at [125, 424] on textarea "completely redesign. make it look compelling, modern and minimal." at bounding box center [179, 488] width 274 height 32
click at [301, 424] on img "button" at bounding box center [302, 519] width 11 height 11
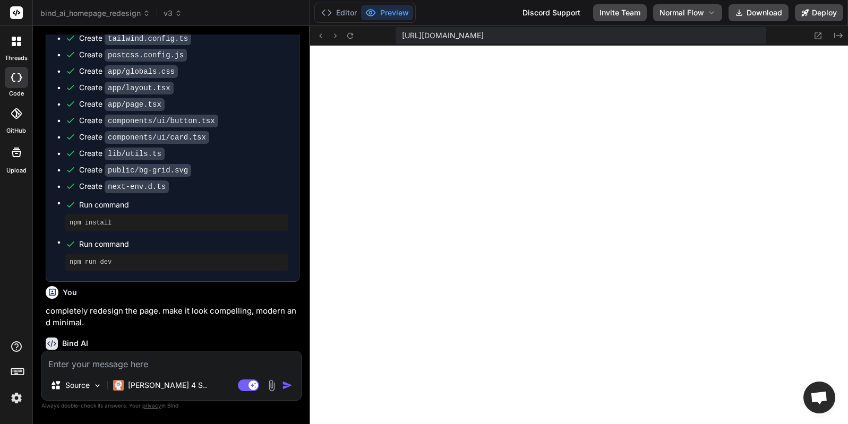
scroll to position [3465, 0]
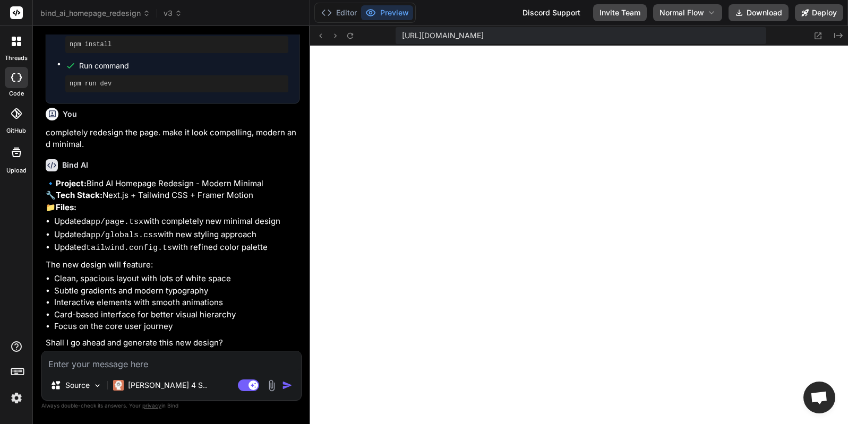
click at [193, 352] on textarea at bounding box center [171, 361] width 259 height 19
click at [284, 384] on img "button" at bounding box center [287, 385] width 11 height 11
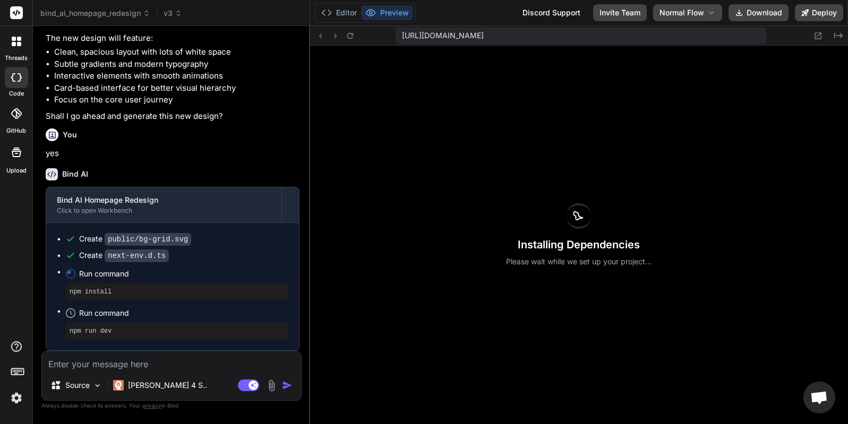
scroll to position [3691, 0]
click at [343, 14] on button "Editor" at bounding box center [339, 12] width 44 height 15
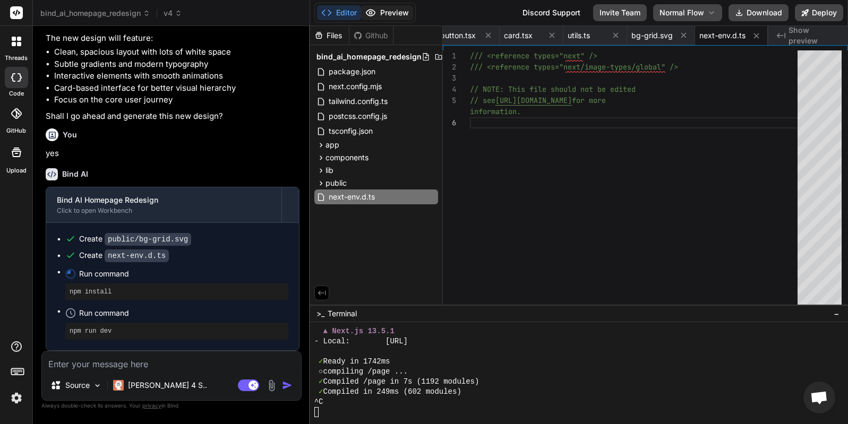
click at [382, 7] on button "Preview" at bounding box center [387, 12] width 52 height 15
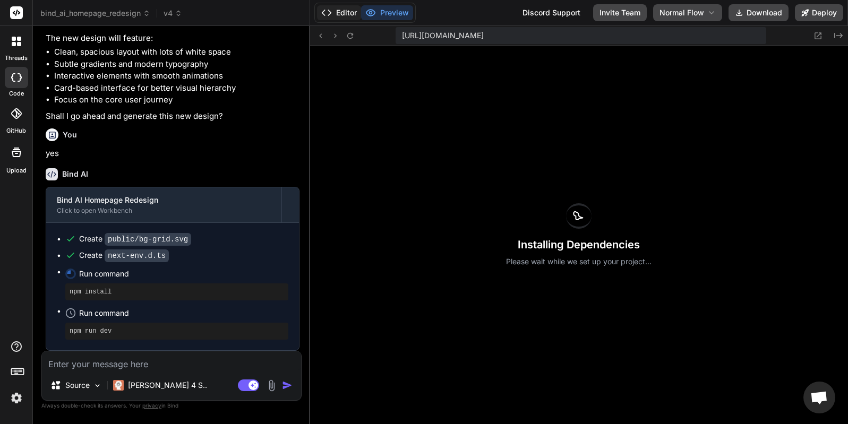
click at [343, 14] on button "Editor" at bounding box center [339, 12] width 44 height 15
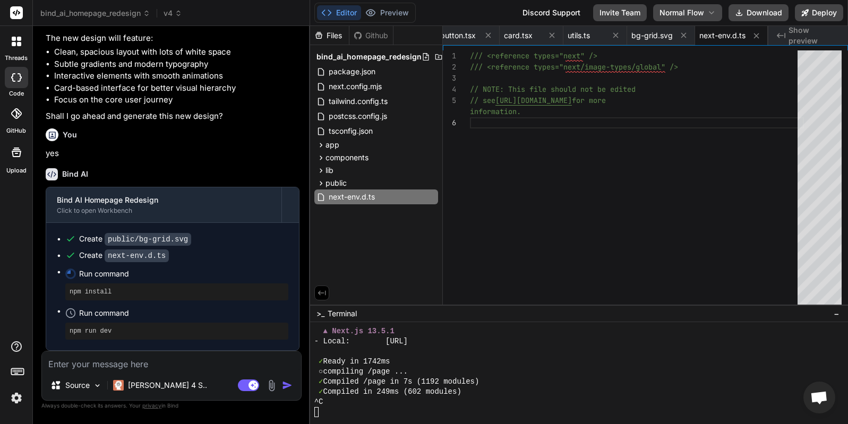
click at [418, 410] on div at bounding box center [574, 412] width 520 height 10
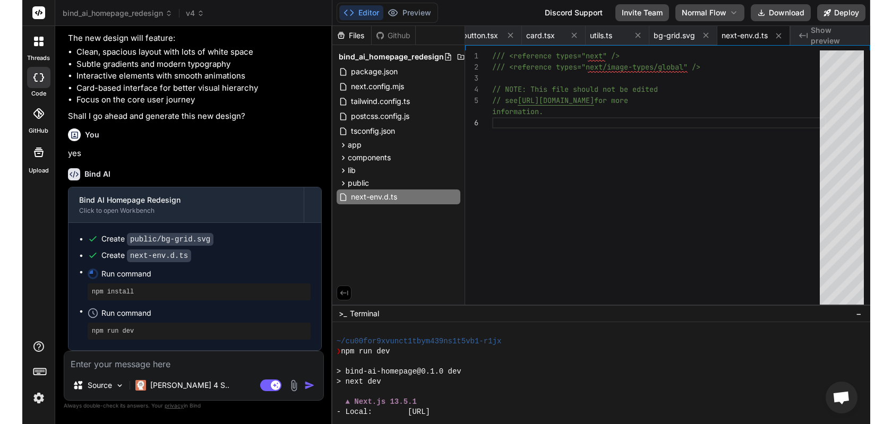
scroll to position [1645, 0]
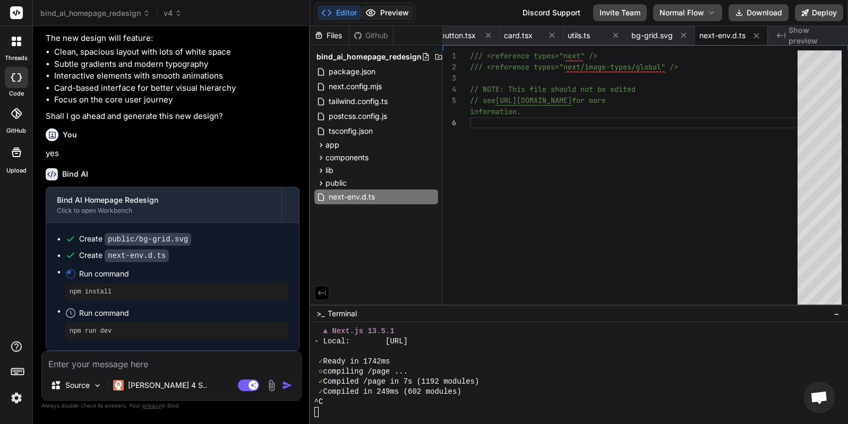
click at [385, 13] on button "Preview" at bounding box center [387, 12] width 52 height 15
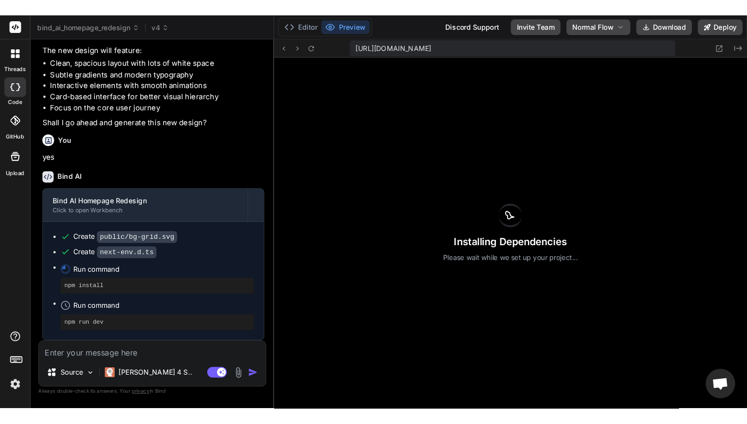
scroll to position [1706, 0]
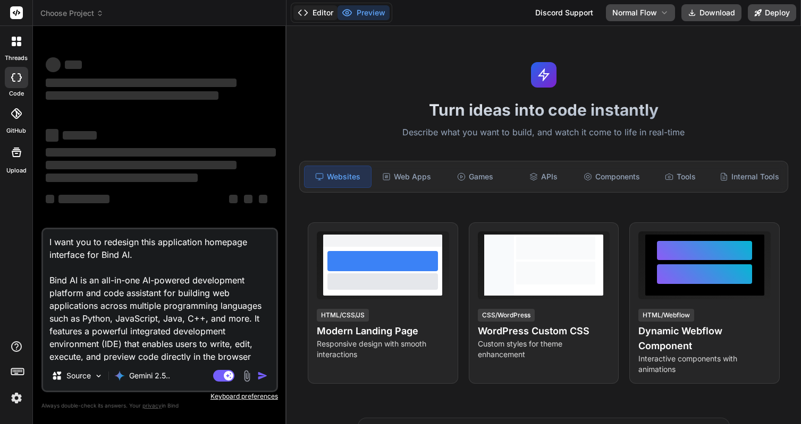
type textarea "x"
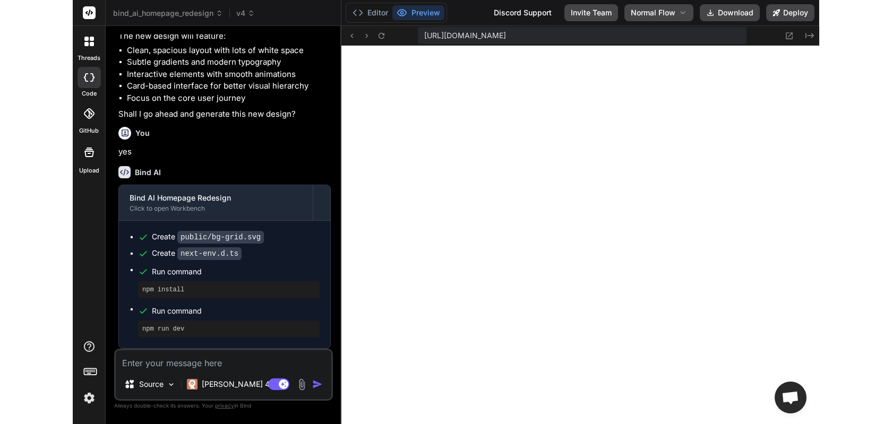
scroll to position [303, 0]
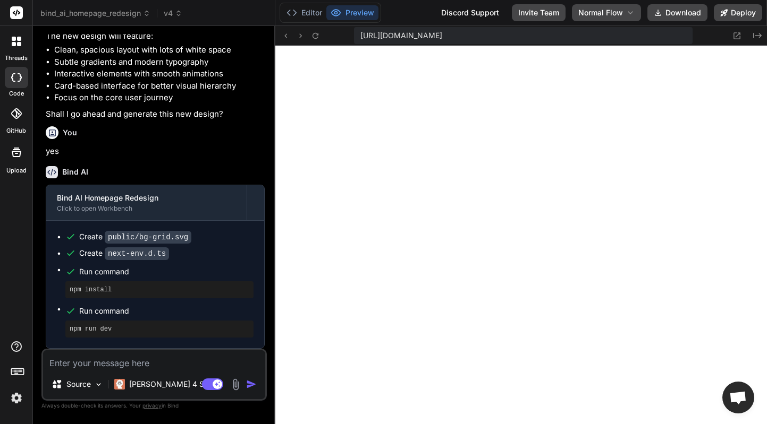
type textarea "x"
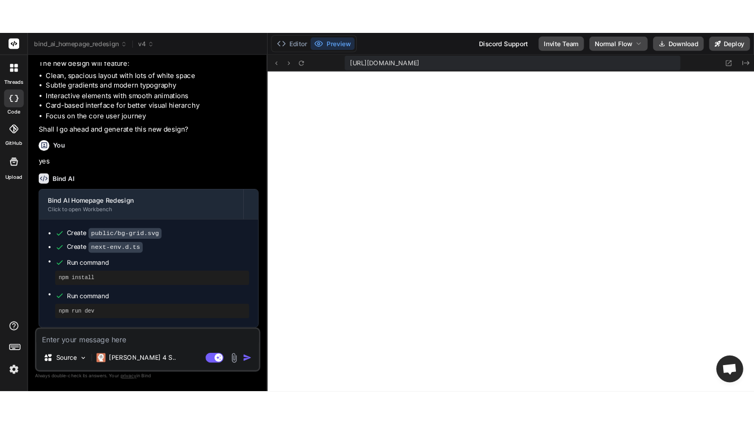
scroll to position [293, 0]
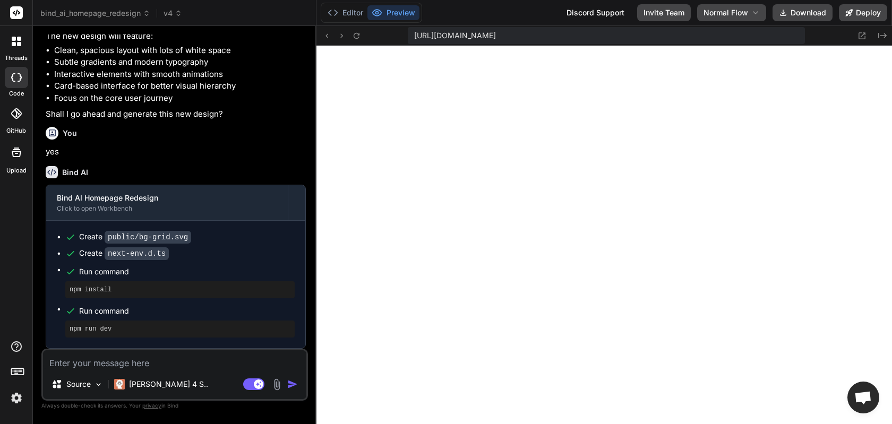
click at [213, 377] on div "Source Claude 4 S.." at bounding box center [174, 386] width 263 height 25
click at [209, 356] on textarea at bounding box center [174, 360] width 263 height 19
type textarea "i"
type textarea "x"
type textarea "i"
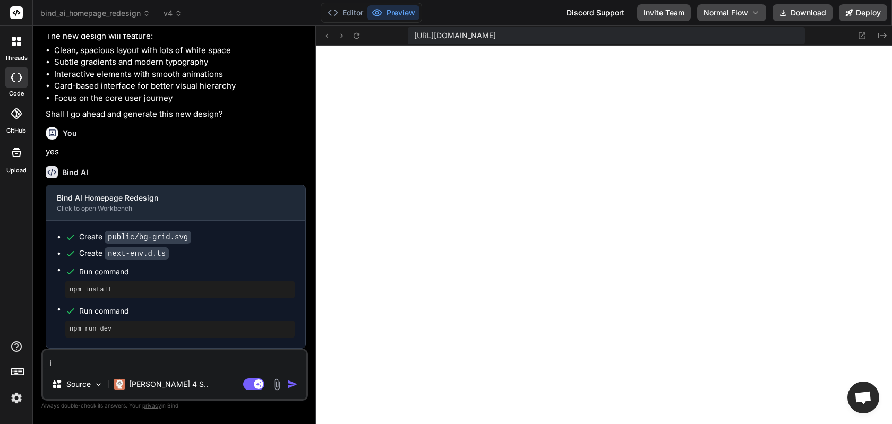
type textarea "x"
type textarea "i a"
type textarea "x"
type textarea "i as"
type textarea "x"
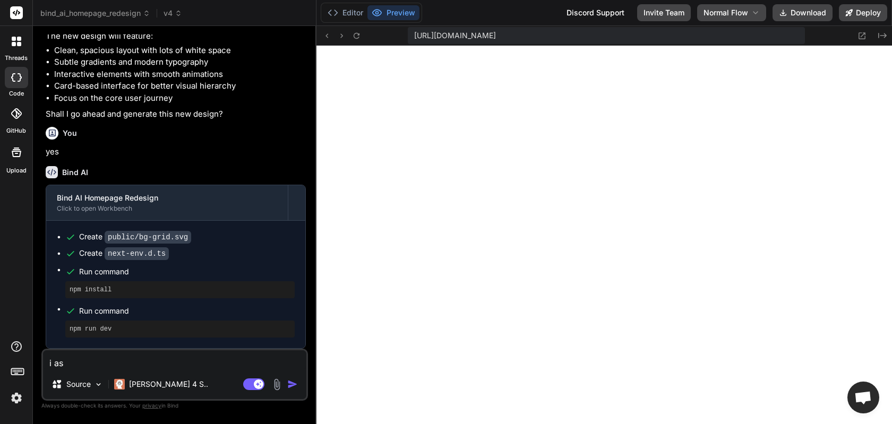
type textarea "i ask"
type textarea "x"
type textarea "i aske"
type textarea "x"
type textarea "i asked"
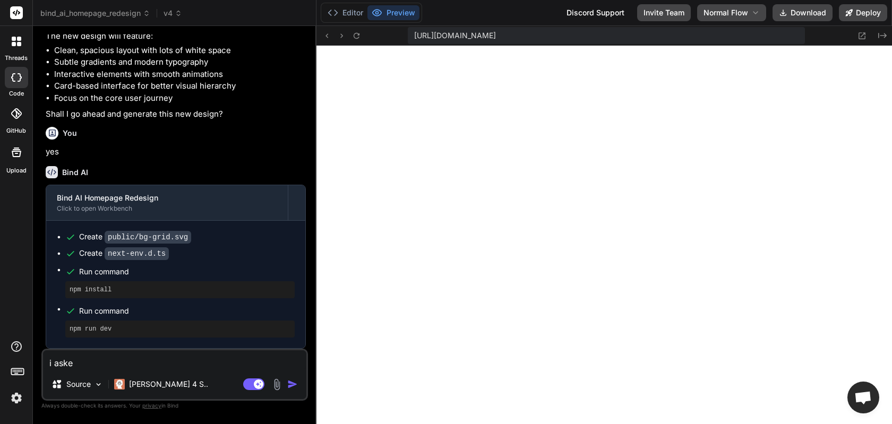
type textarea "x"
type textarea "i asked"
type textarea "x"
type textarea "i asked y"
type textarea "x"
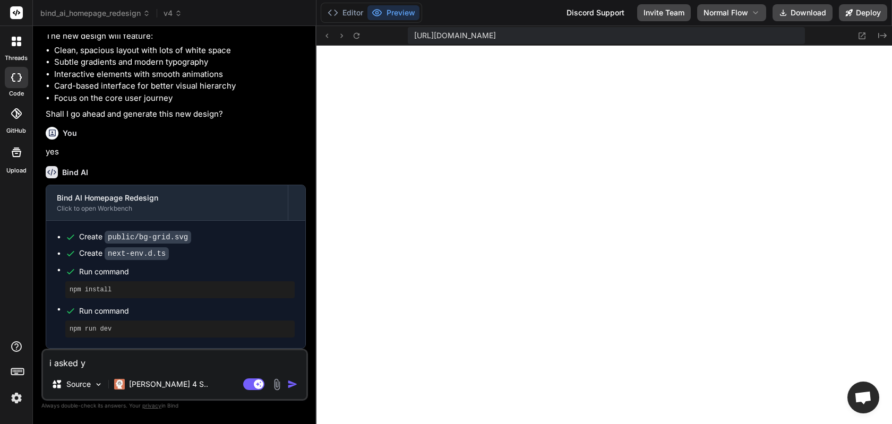
type textarea "i asked yo"
type textarea "x"
type textarea "i asked you"
type textarea "x"
type textarea "i asked you"
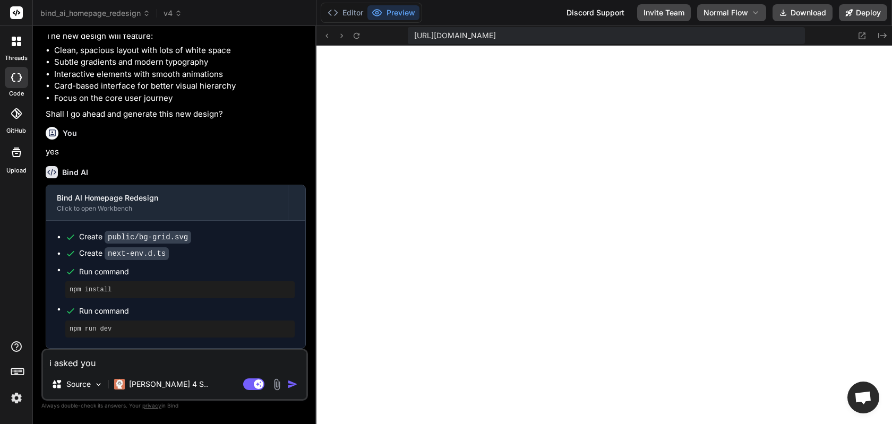
type textarea "x"
type textarea "i asked you to"
type textarea "x"
type textarea "i asked you to"
type textarea "x"
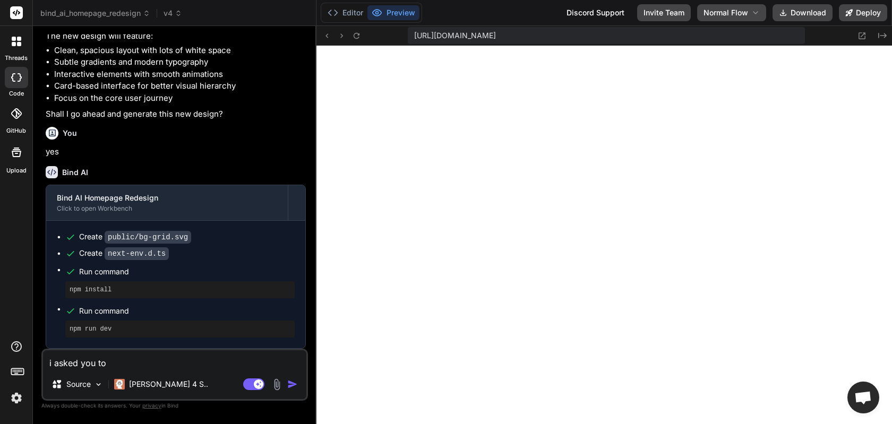
type textarea "i asked you to r"
type textarea "x"
type textarea "i asked you to re"
type textarea "x"
type textarea "i asked you to red"
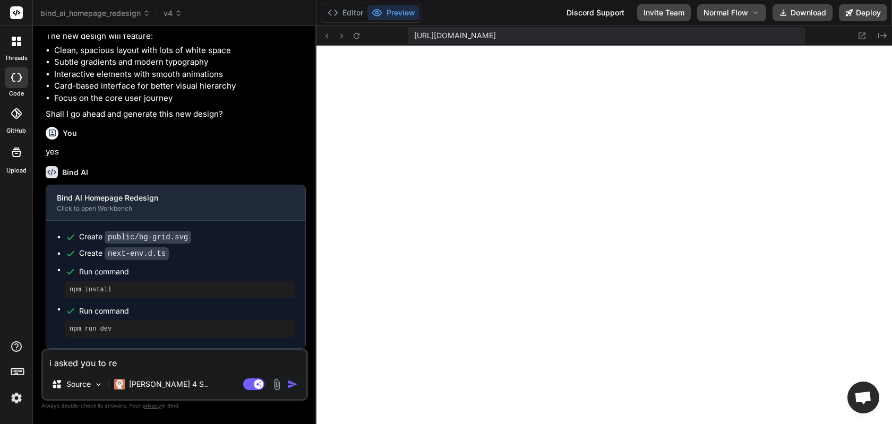
type textarea "x"
type textarea "i asked you to rede"
type textarea "x"
type textarea "i asked you to redei"
type textarea "x"
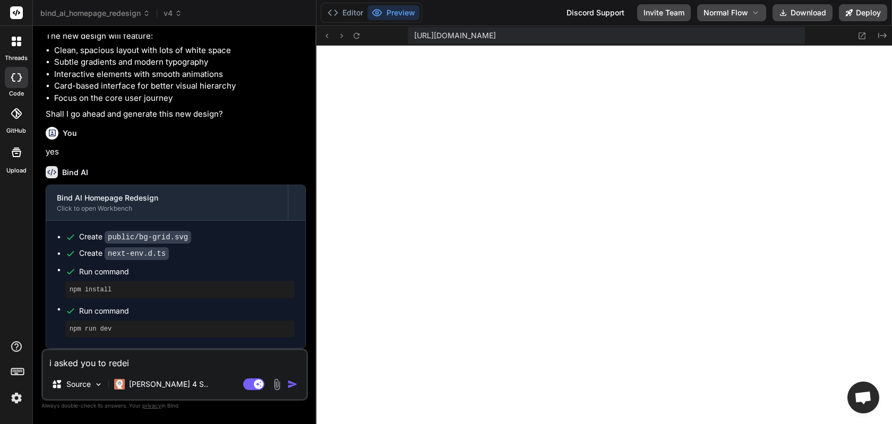
type textarea "i asked you to redeis"
type textarea "x"
type textarea "i asked you to redeisg"
type textarea "x"
type textarea "i asked you to redeisgn"
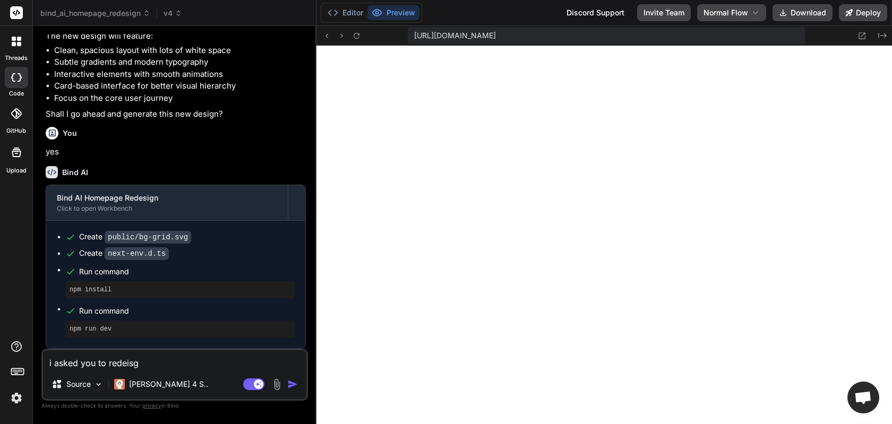
type textarea "x"
type textarea "i asked you to redeisgn,"
type textarea "x"
type textarea "i asked you to redeisgn"
type textarea "x"
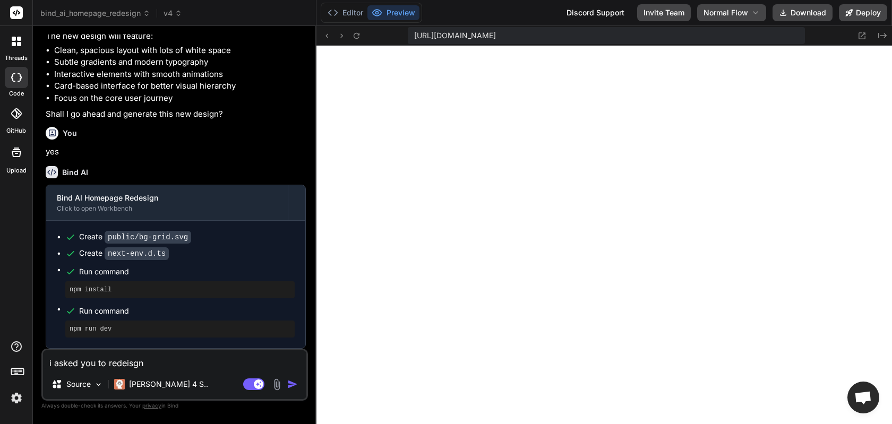
type textarea "i asked you to redeisg"
type textarea "x"
type textarea "i asked you to redeis"
type textarea "x"
type textarea "i asked you to redei"
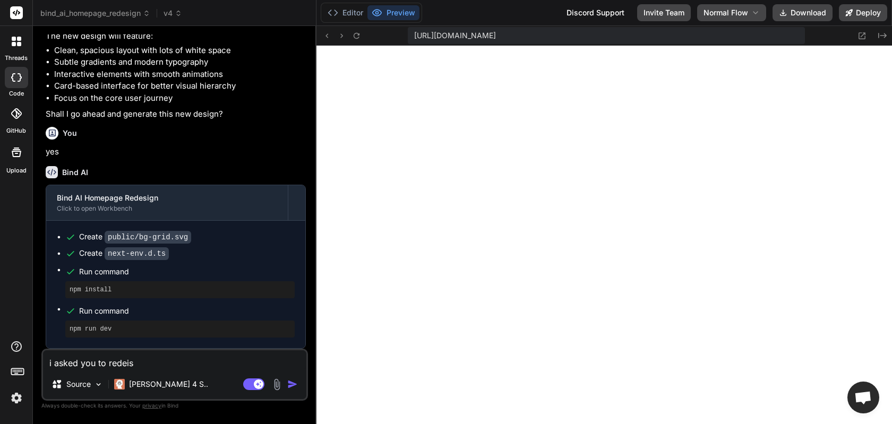
type textarea "x"
type textarea "i asked you to rede"
type textarea "x"
type textarea "i asked you to red"
type textarea "x"
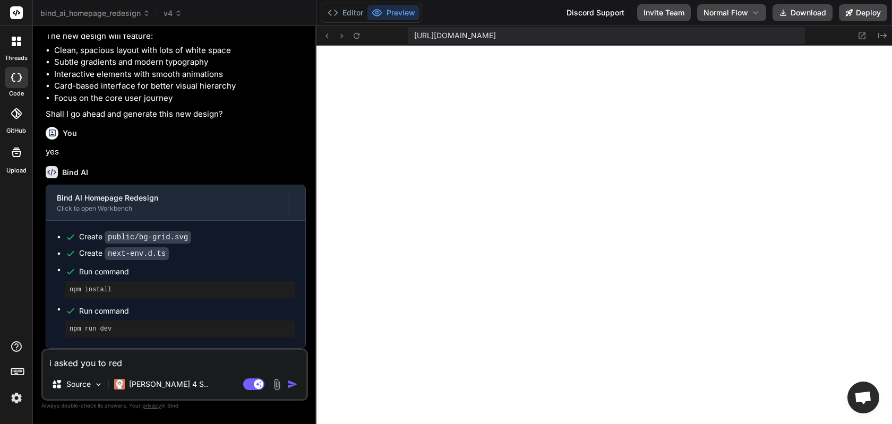
type textarea "i asked you to rede"
type textarea "x"
type textarea "i asked you to redes"
type textarea "x"
type textarea "i asked you to redesi"
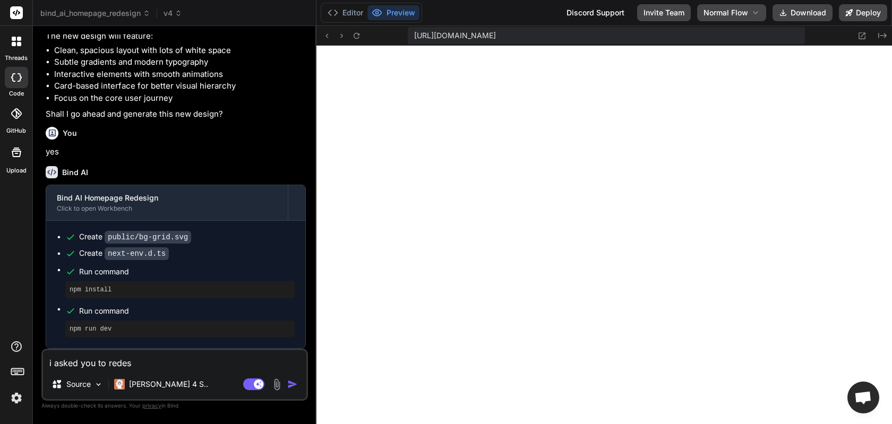
type textarea "x"
type textarea "i asked you to redesig"
type textarea "x"
type textarea "i asked you to redesign"
type textarea "x"
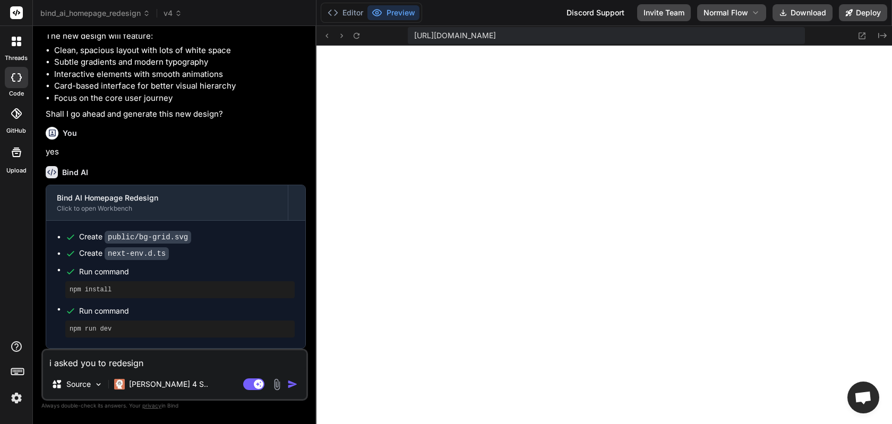
type textarea "i asked you to redesignm"
type textarea "x"
type textarea "i asked you to redesignm"
type textarea "x"
type textarea "i asked you to redesignm y"
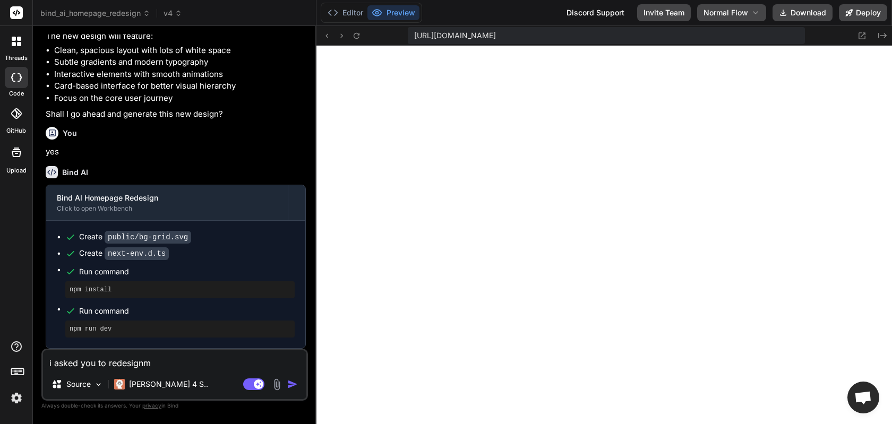
type textarea "x"
type textarea "i asked you to redesignm yo"
type textarea "x"
type textarea "i asked you to redesignm you"
type textarea "x"
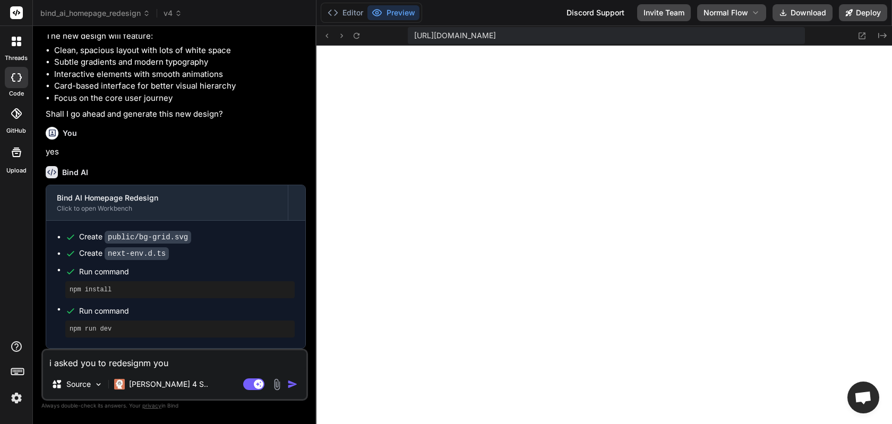
type textarea "i asked you to redesignm you"
type textarea "x"
type textarea "i asked you to redesignm you d"
type textarea "x"
type textarea "i asked you to redesignm you din"
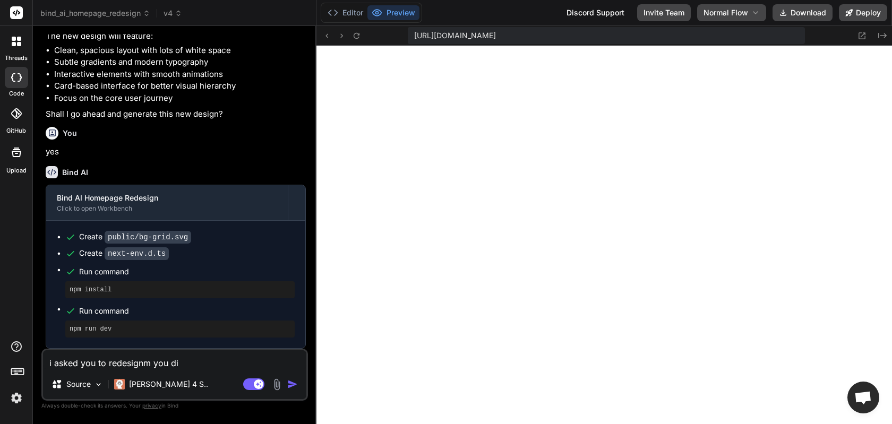
type textarea "x"
type textarea "i asked you to redesignm you dint"
type textarea "x"
type textarea "i asked you to redesignm you dint"
type textarea "x"
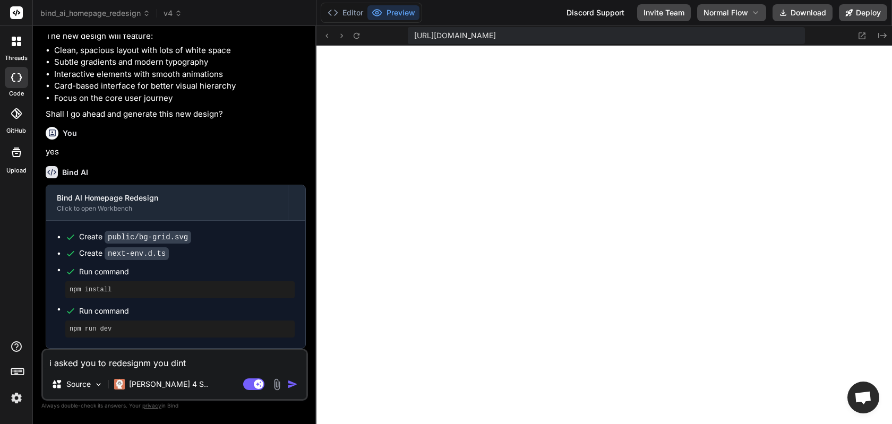
type textarea "i asked you to redesignm you dint c"
type textarea "x"
type textarea "i asked you to redesignm you dint ch"
type textarea "x"
type textarea "i asked you to redesignm you dint cha"
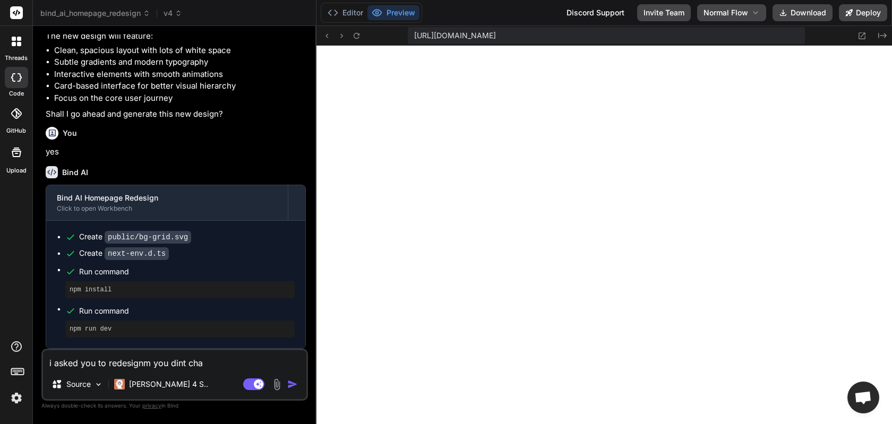
type textarea "x"
type textarea "i asked you to redesignm you [PERSON_NAME]"
type textarea "x"
type textarea "i asked you to redesignm you [PERSON_NAME]"
type textarea "x"
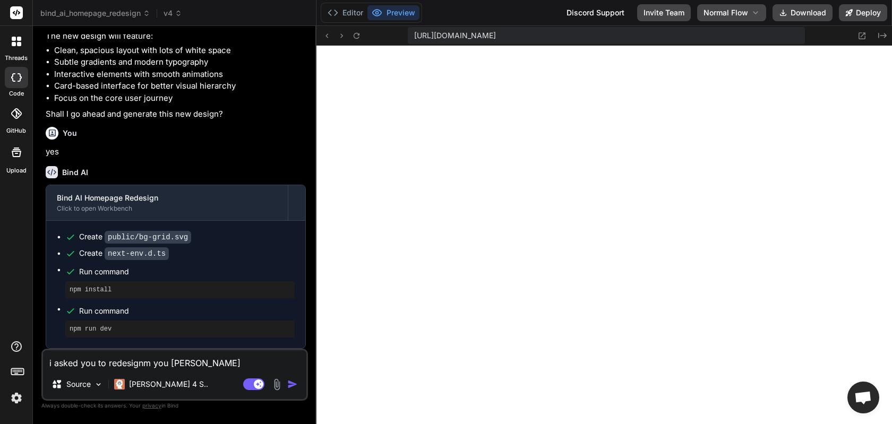
type textarea "i asked you to redesignm you dint change"
type textarea "x"
type textarea "i asked you to redesignm you dint change"
type textarea "x"
type textarea "i asked you to redesignm you dint change a"
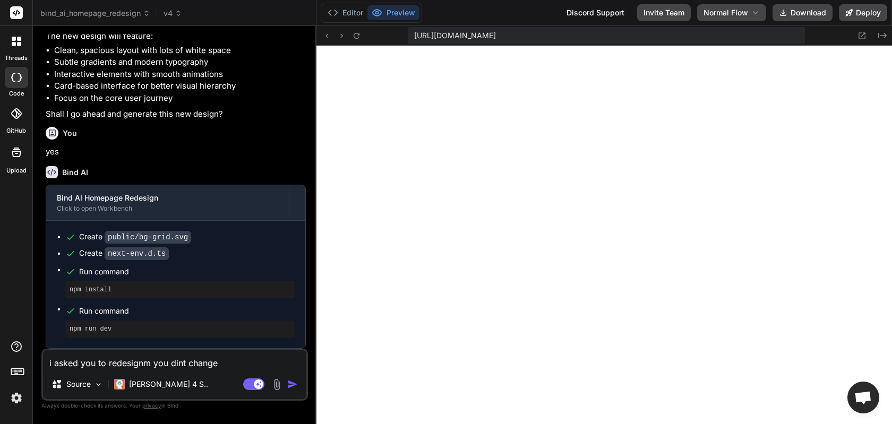
type textarea "x"
type textarea "i asked you to redesignm you dint change an"
type textarea "x"
type textarea "i asked you to redesignm you dint change any"
type textarea "x"
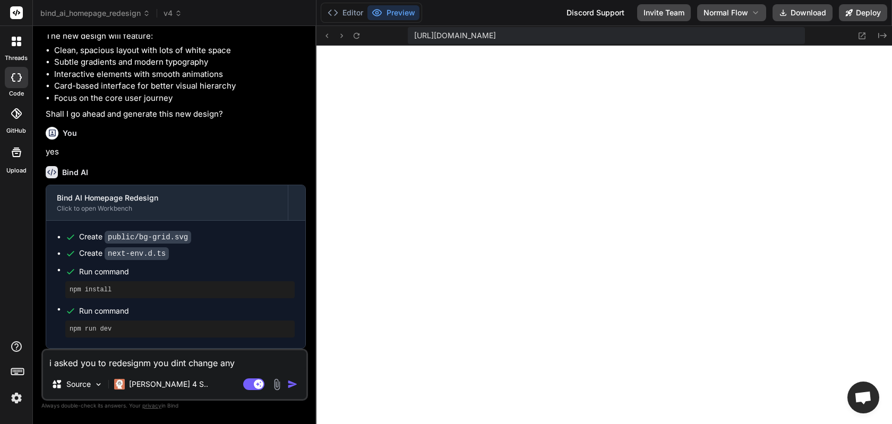
type textarea "i asked you to redesignm you dint change anyt"
type textarea "x"
type textarea "i asked you to redesignm you dint change anyth"
type textarea "x"
type textarea "i asked you to redesignm you dint change anythi"
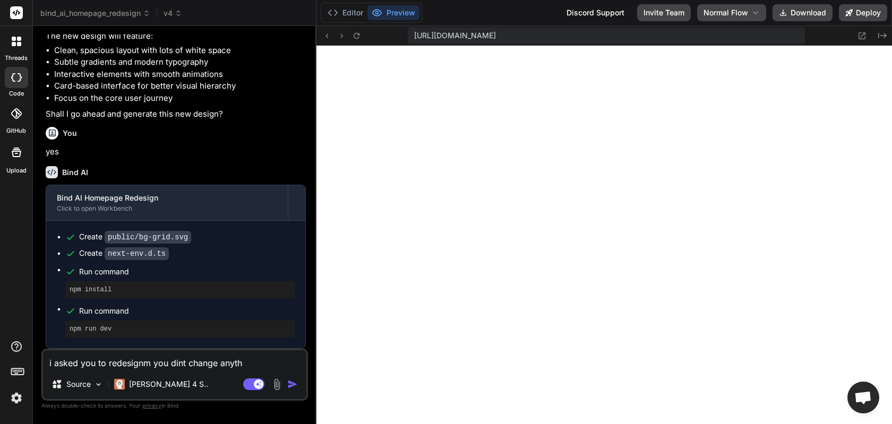
type textarea "x"
type textarea "i asked you to redesignm you dint change anythin"
type textarea "x"
type textarea "i asked you to redesignm you dint change anything"
type textarea "x"
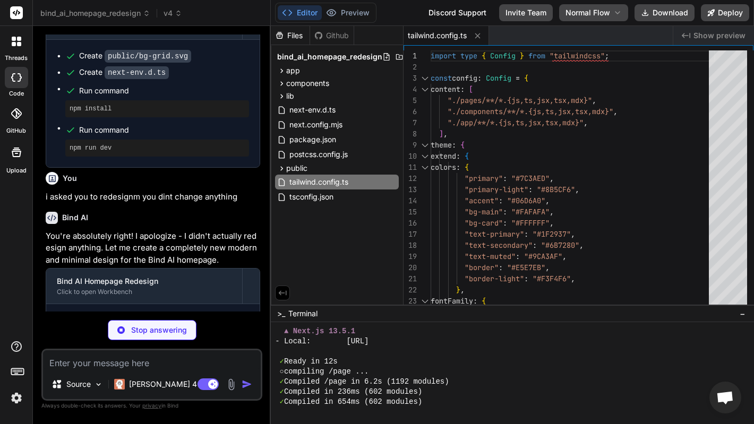
scroll to position [313, 0]
type textarea "x"
type textarea "animation-delay: -4s; }"
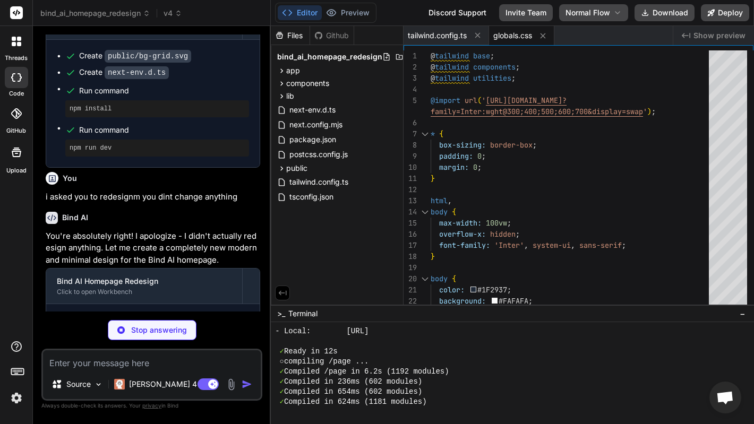
scroll to position [2141, 0]
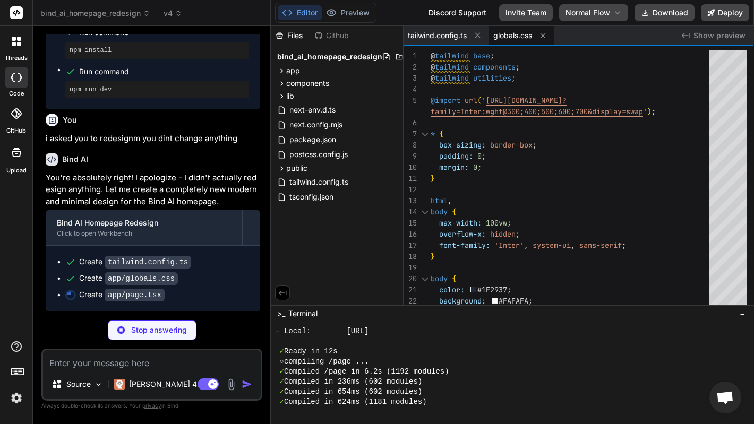
type textarea "x"
type textarea "</section> </main> ); }"
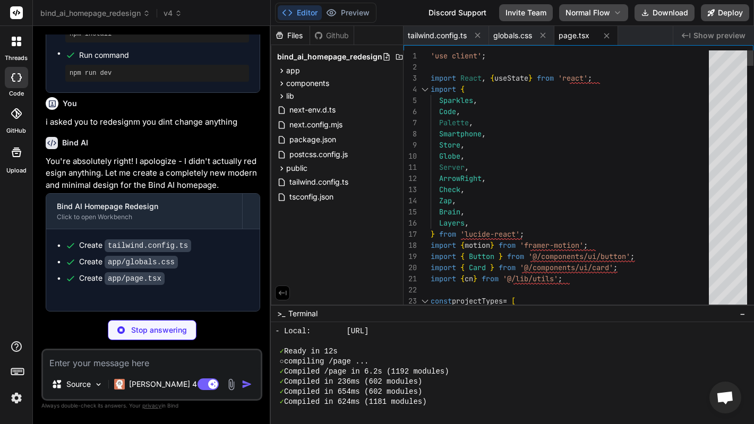
scroll to position [333, 0]
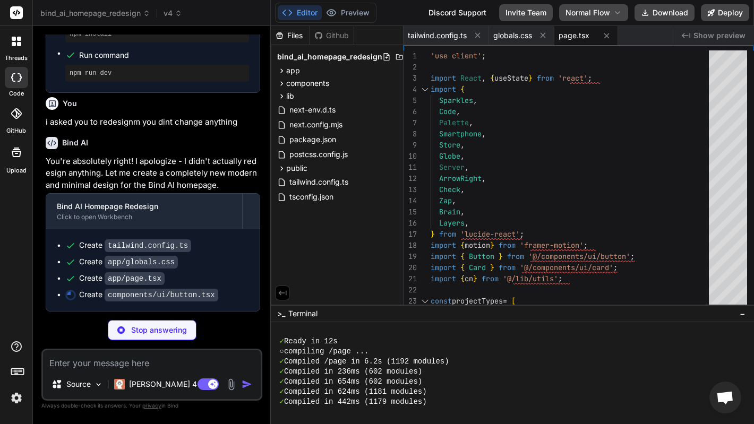
type textarea "x"
type textarea "} ); Button.displayName = "Button"; export { Button, buttonVariants };"
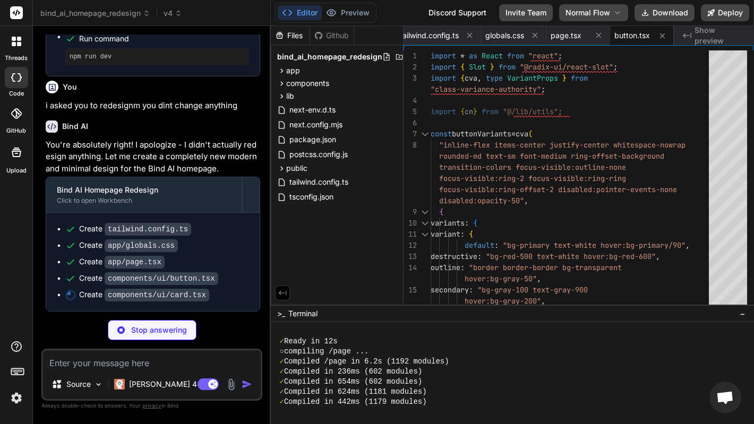
type textarea "x"
type textarea "className={cn("rounded-xl border bg-white shadow-sm", className)} {...props} />…"
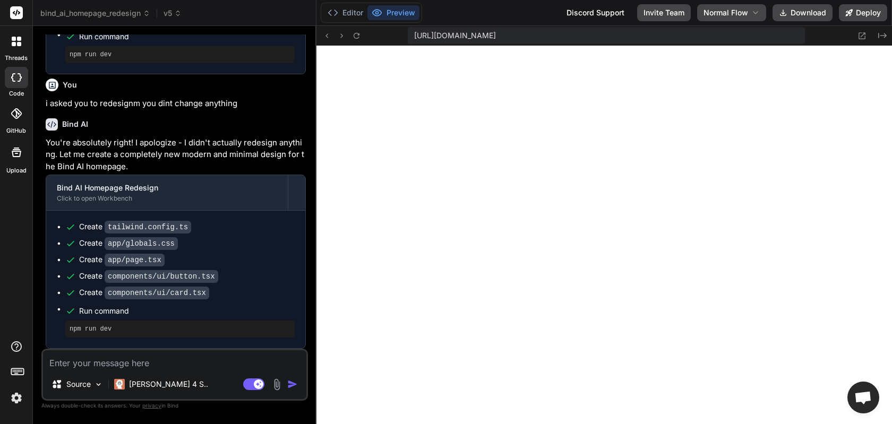
scroll to position [78, 0]
click at [746, 33] on icon at bounding box center [862, 35] width 7 height 7
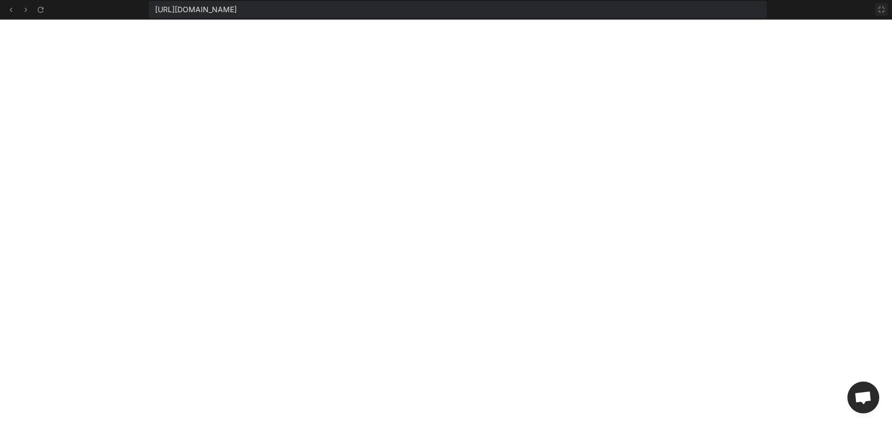
click at [746, 10] on icon at bounding box center [882, 9] width 8 height 8
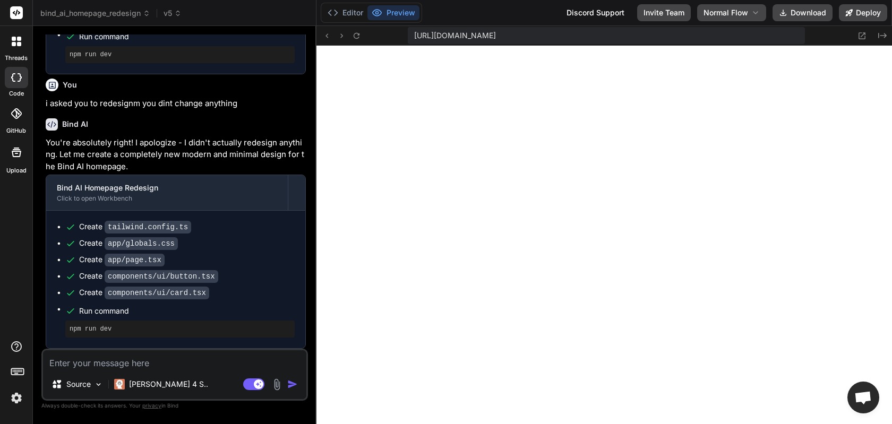
click at [144, 355] on textarea at bounding box center [174, 360] width 263 height 19
type textarea "x"
type textarea "t"
type textarea "x"
type textarea "th"
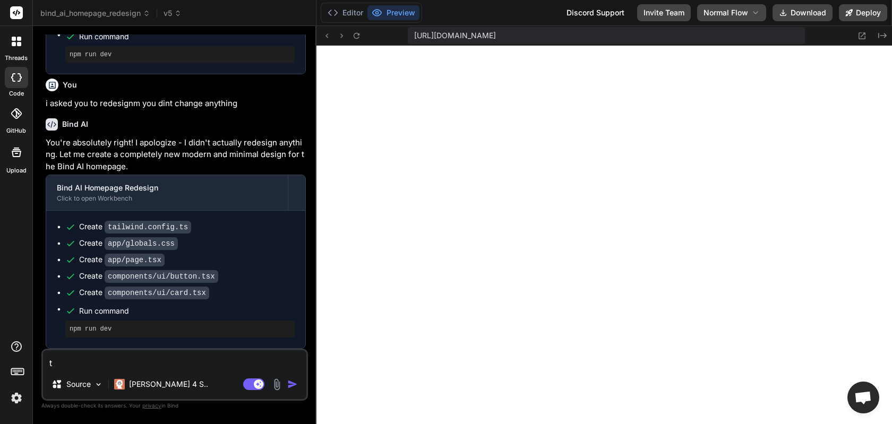
type textarea "x"
type textarea "thi"
type textarea "x"
type textarea "this"
type textarea "x"
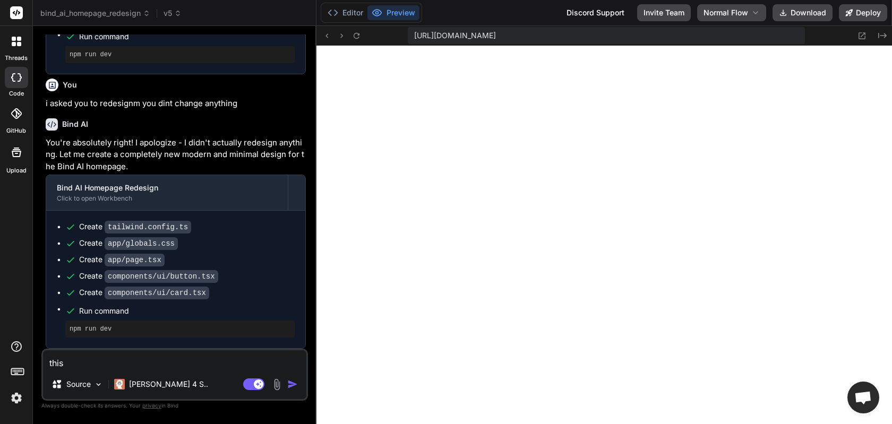
type textarea "this"
type textarea "x"
type textarea "this i"
type textarea "x"
type textarea "this is"
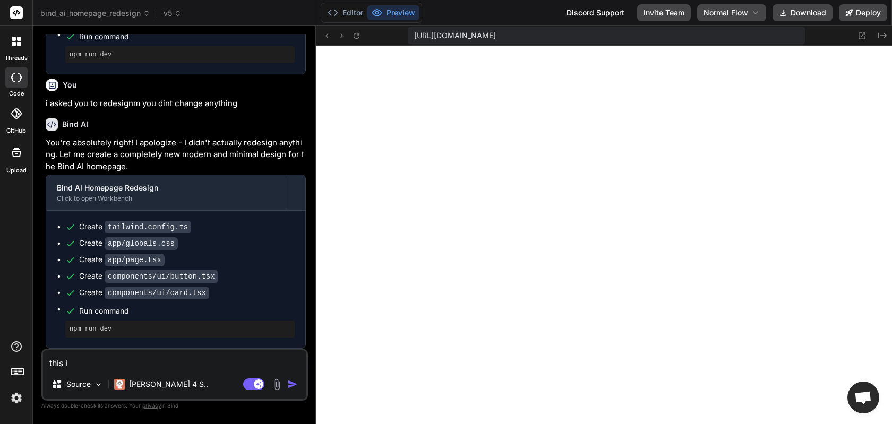
type textarea "x"
type textarea "this is"
type textarea "x"
type textarea "this is f"
type textarea "x"
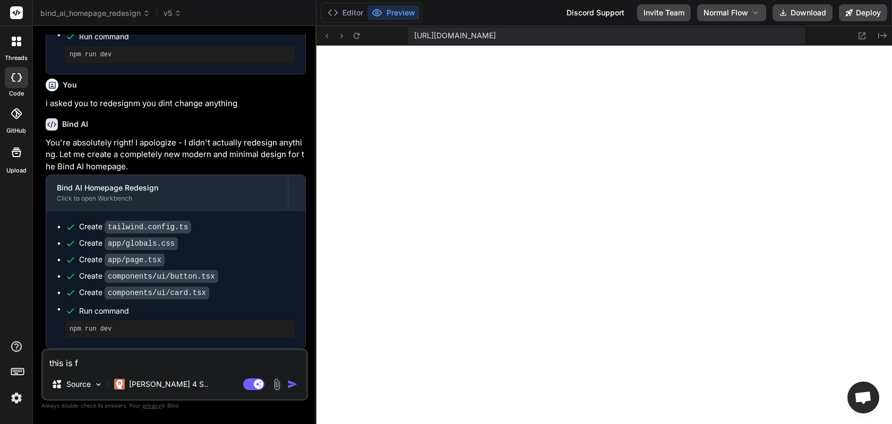
type textarea "this is"
type textarea "x"
type textarea "this is g"
type textarea "x"
type textarea "this is gr"
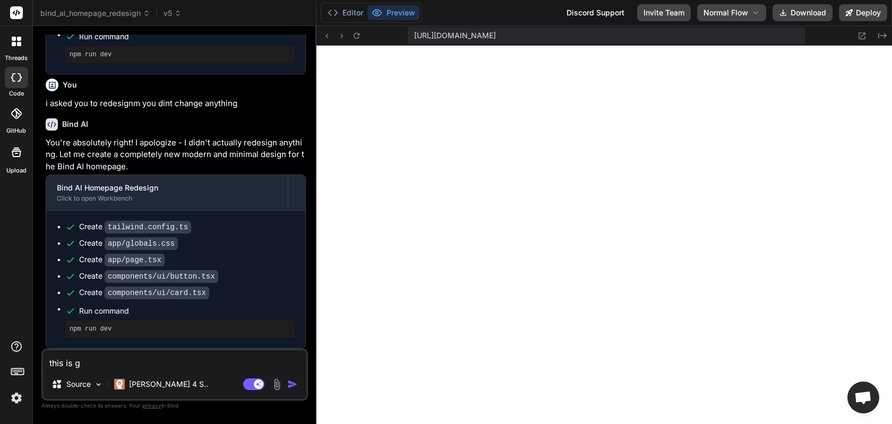
type textarea "x"
type textarea "this is gre"
type textarea "x"
type textarea "this is grea"
type textarea "x"
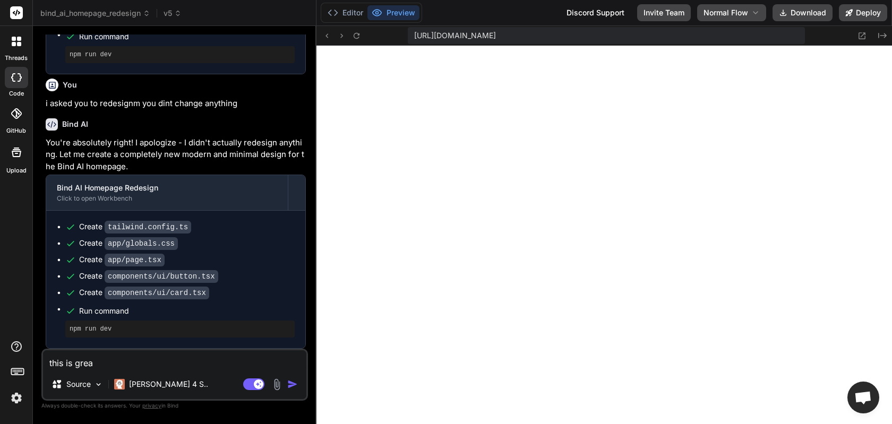
type textarea "this is great"
type textarea "x"
type textarea "this is great"
type textarea "x"
type textarea "this is great."
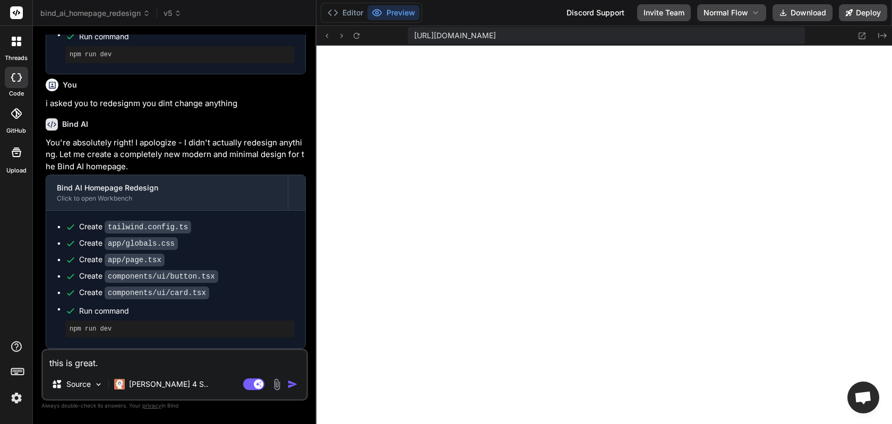
type textarea "x"
type textarea "this is great."
type textarea "x"
type textarea "this is great"
type textarea "x"
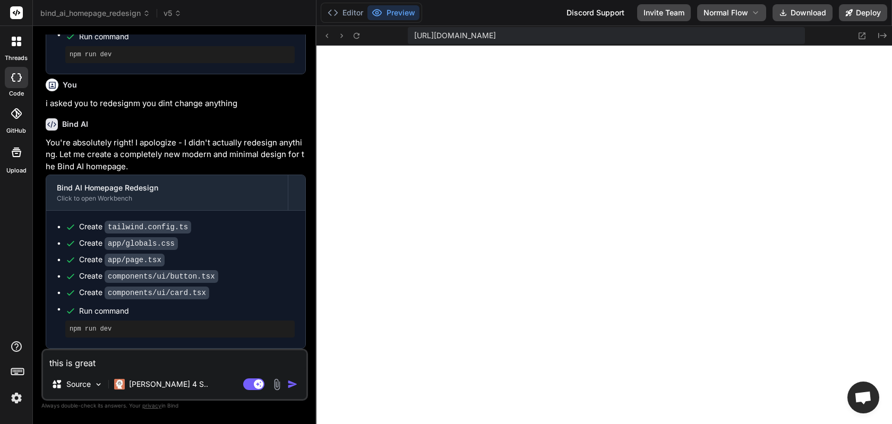
type textarea "this is great"
type textarea "x"
type textarea "this is great -"
type textarea "x"
type textarea "this is great -"
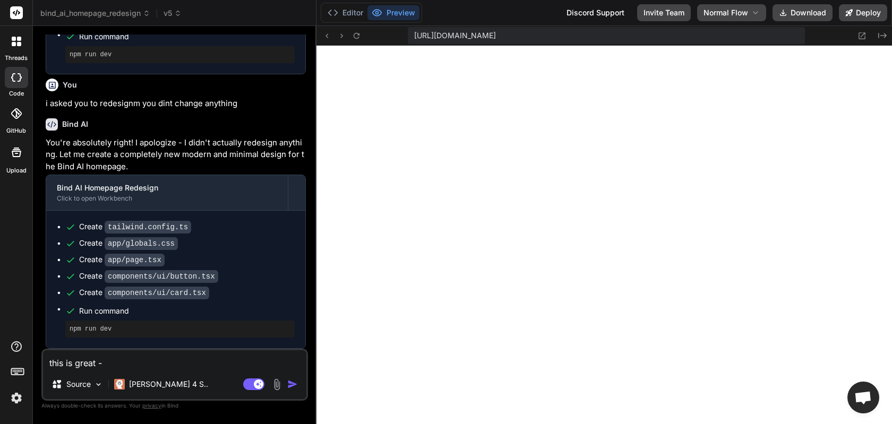
type textarea "x"
type textarea "this is great - n"
type textarea "x"
type textarea "this is great - no"
type textarea "x"
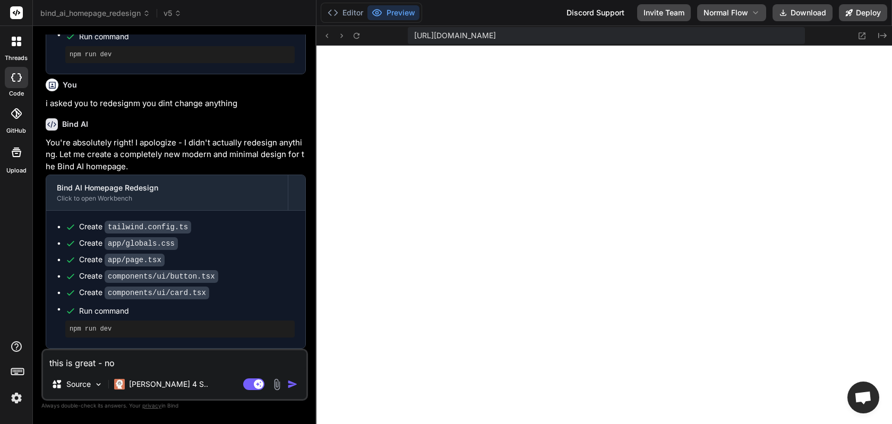
type textarea "this is great - now"
type textarea "x"
type textarea "this is great - now"
type textarea "x"
type textarea "this is great - now a"
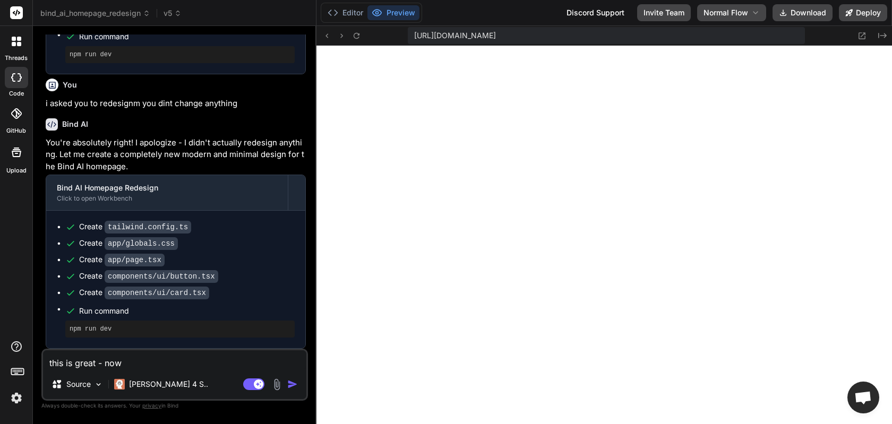
type textarea "x"
type textarea "this is great - now ad"
type textarea "x"
type textarea "this is great - now add"
type textarea "x"
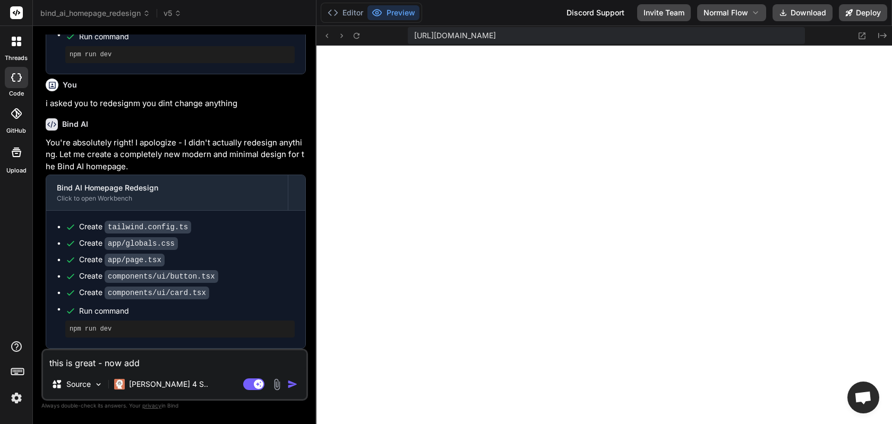
type textarea "this is great - now add"
type textarea "x"
type textarea "this is great - now add s"
type textarea "x"
type textarea "this is great - now add se"
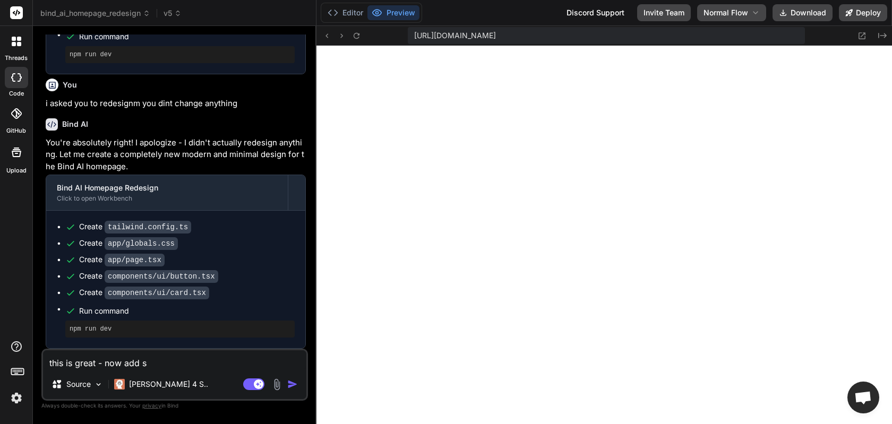
type textarea "x"
type textarea "this is great - now add sel"
type textarea "x"
type textarea "this is great - now add sele"
type textarea "x"
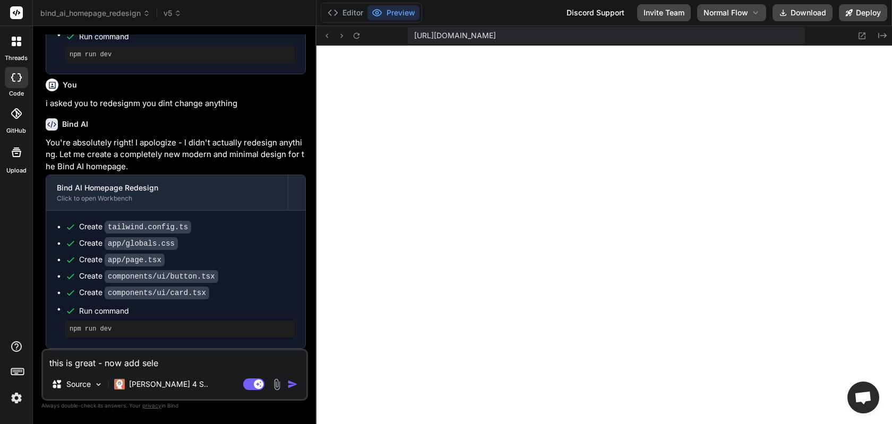
type textarea "this is great - now add selec"
type textarea "x"
type textarea "this is great - now add select"
click at [266, 364] on textarea "this is great - now add selector options in the text boz area" at bounding box center [174, 360] width 263 height 19
click at [294, 365] on textarea "this is great - now add selector options in the text box area" at bounding box center [174, 360] width 263 height 19
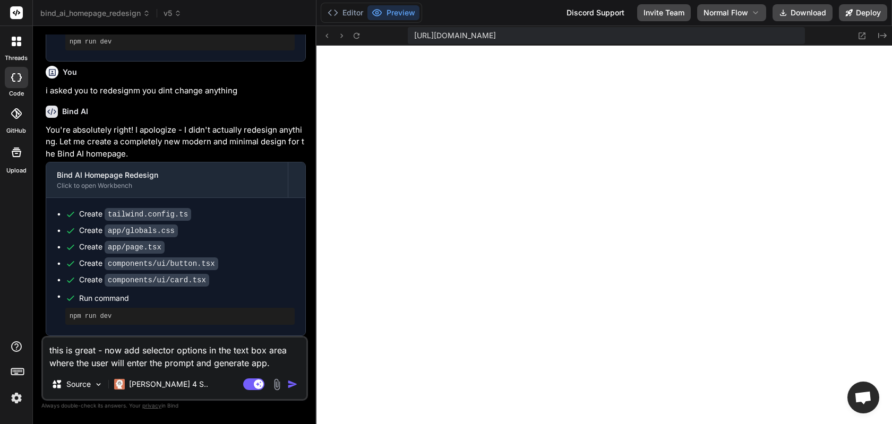
click at [209, 353] on textarea "this is great - now add selector options in the text box area where the user wi…" at bounding box center [174, 354] width 263 height 32
click at [206, 350] on textarea "this is great - now add selector options in the text box area where the user wi…" at bounding box center [174, 354] width 263 height 32
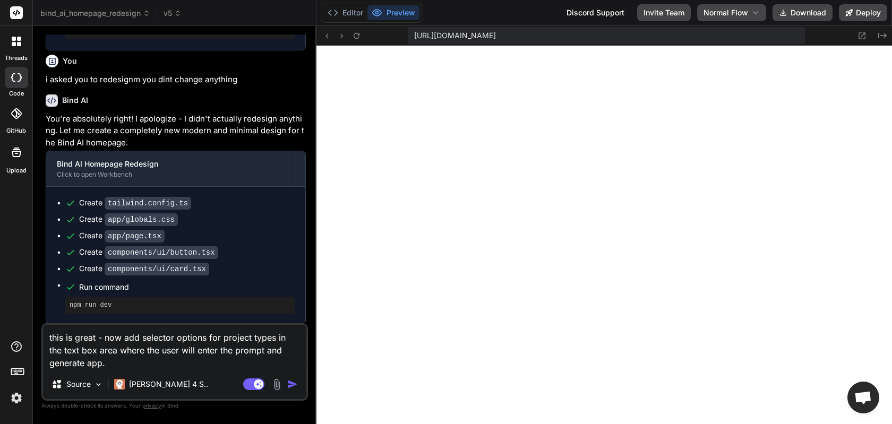
click at [175, 364] on textarea "this is great - now add selector options for project types in the text box area…" at bounding box center [174, 347] width 263 height 45
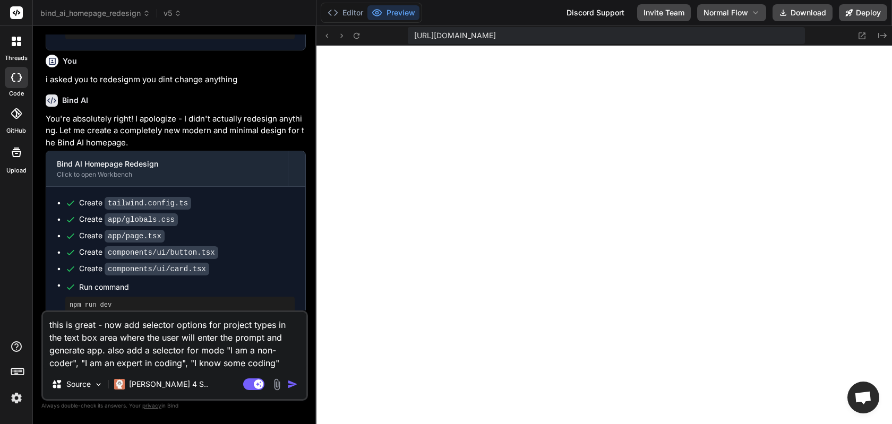
click at [222, 349] on textarea "this is great - now add selector options for project types in the text box area…" at bounding box center [174, 340] width 263 height 57
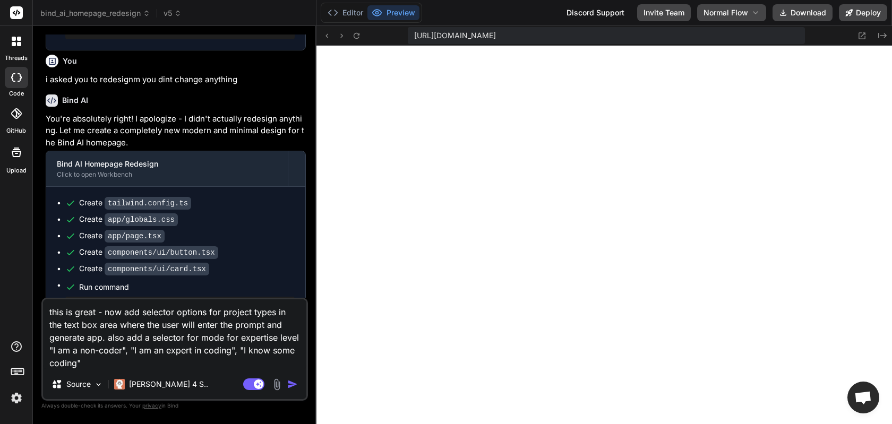
click at [156, 365] on textarea "this is great - now add selector options for project types in the text box area…" at bounding box center [174, 335] width 263 height 70
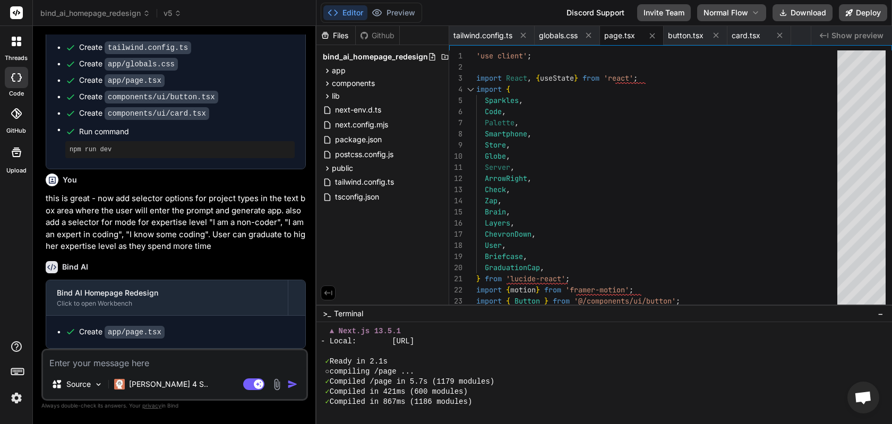
scroll to position [1534, 0]
click at [152, 242] on p "this is great - now add selector options for project types in the text box area…" at bounding box center [176, 223] width 260 height 60
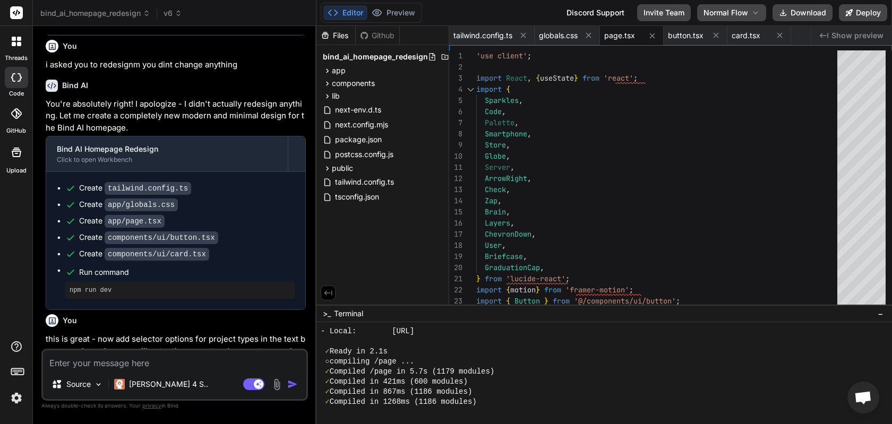
scroll to position [2199, 0]
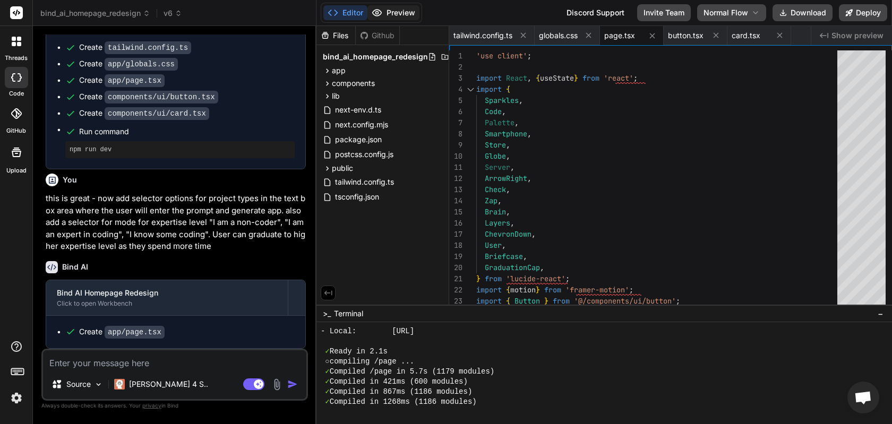
click at [408, 15] on button "Preview" at bounding box center [394, 12] width 52 height 15
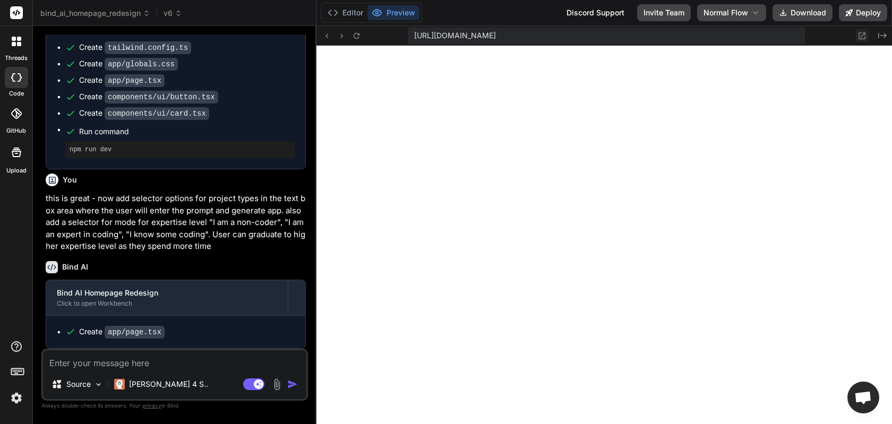
click at [746, 32] on icon at bounding box center [862, 35] width 9 height 9
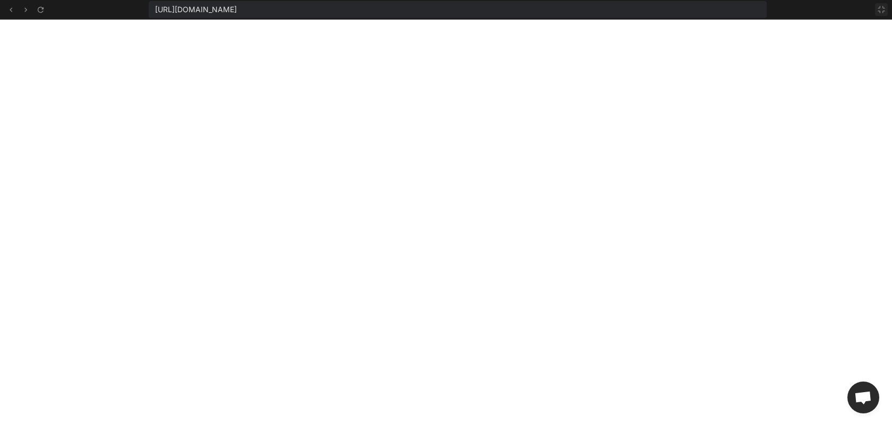
click at [746, 12] on icon at bounding box center [882, 9] width 8 height 8
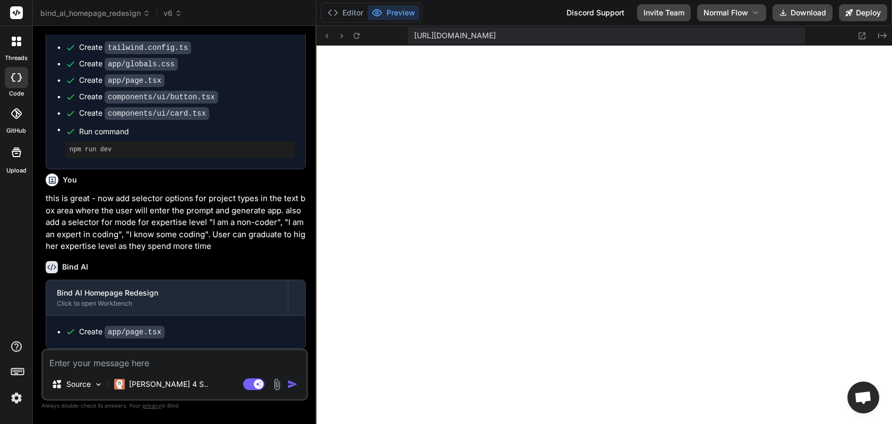
click at [192, 365] on textarea at bounding box center [174, 360] width 263 height 19
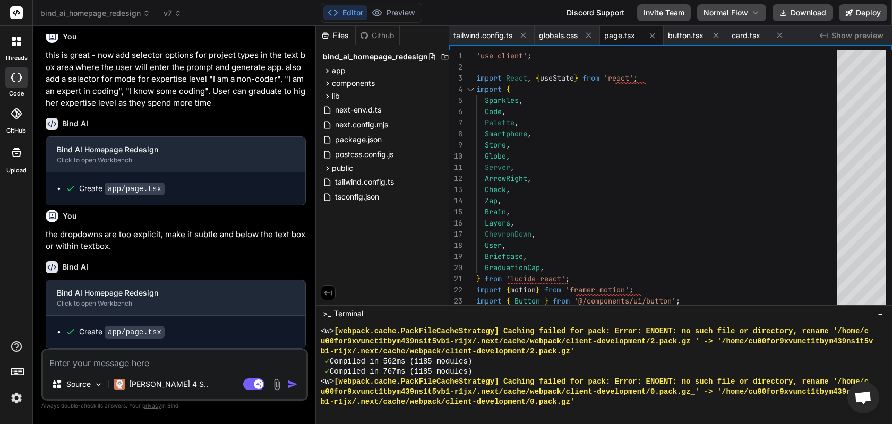
scroll to position [2343, 0]
click at [404, 17] on button "Preview" at bounding box center [394, 12] width 52 height 15
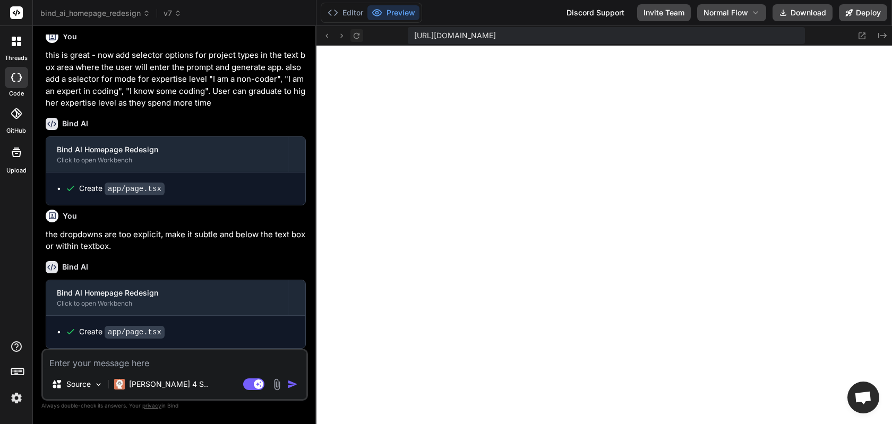
click at [360, 35] on icon at bounding box center [357, 35] width 6 height 6
click at [746, 37] on icon at bounding box center [862, 35] width 7 height 7
